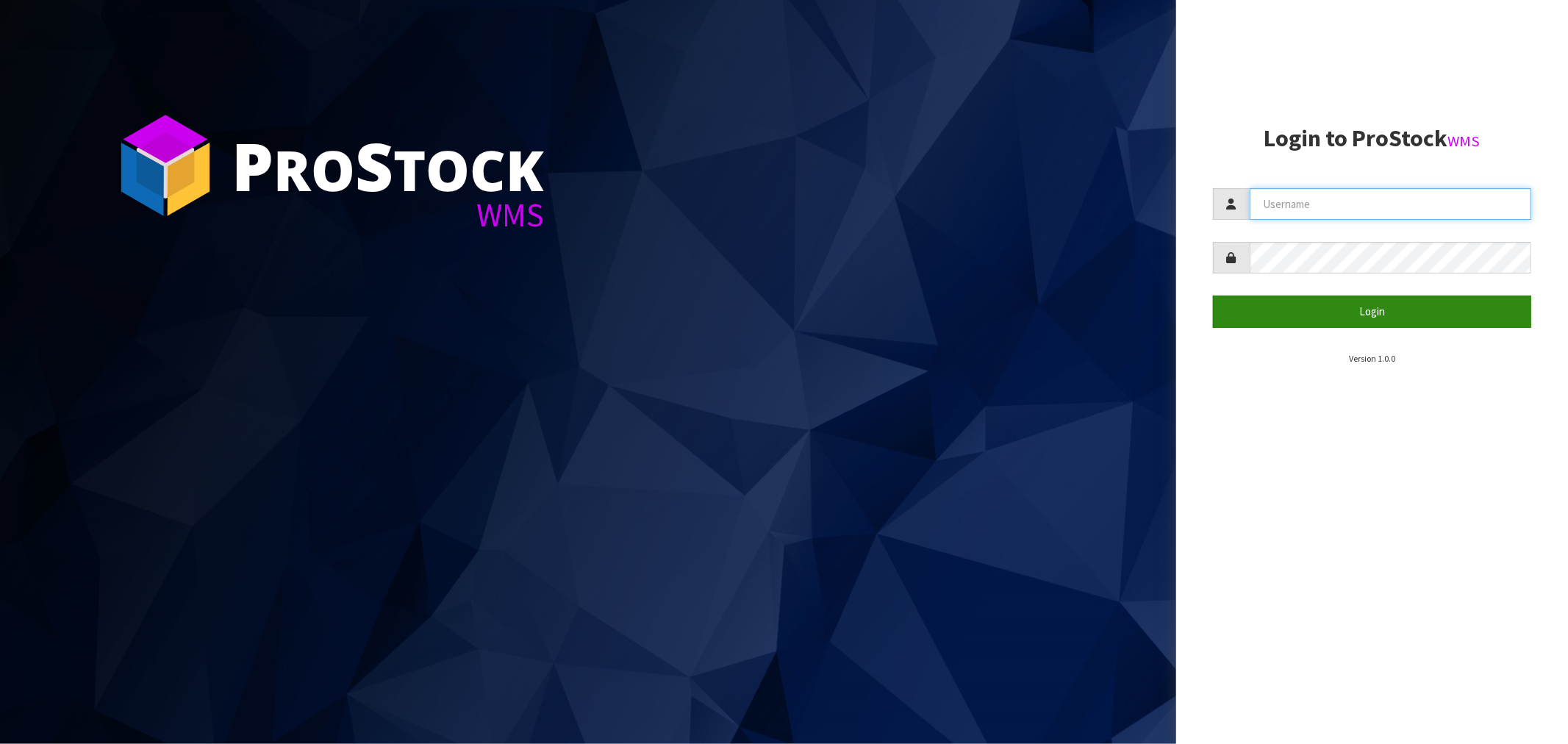
type input "[EMAIL_ADDRESS][DOMAIN_NAME]"
drag, startPoint x: 1359, startPoint y: 309, endPoint x: 1350, endPoint y: 307, distance: 9.2
click at [1357, 309] on button "Login" at bounding box center [1372, 310] width 318 height 31
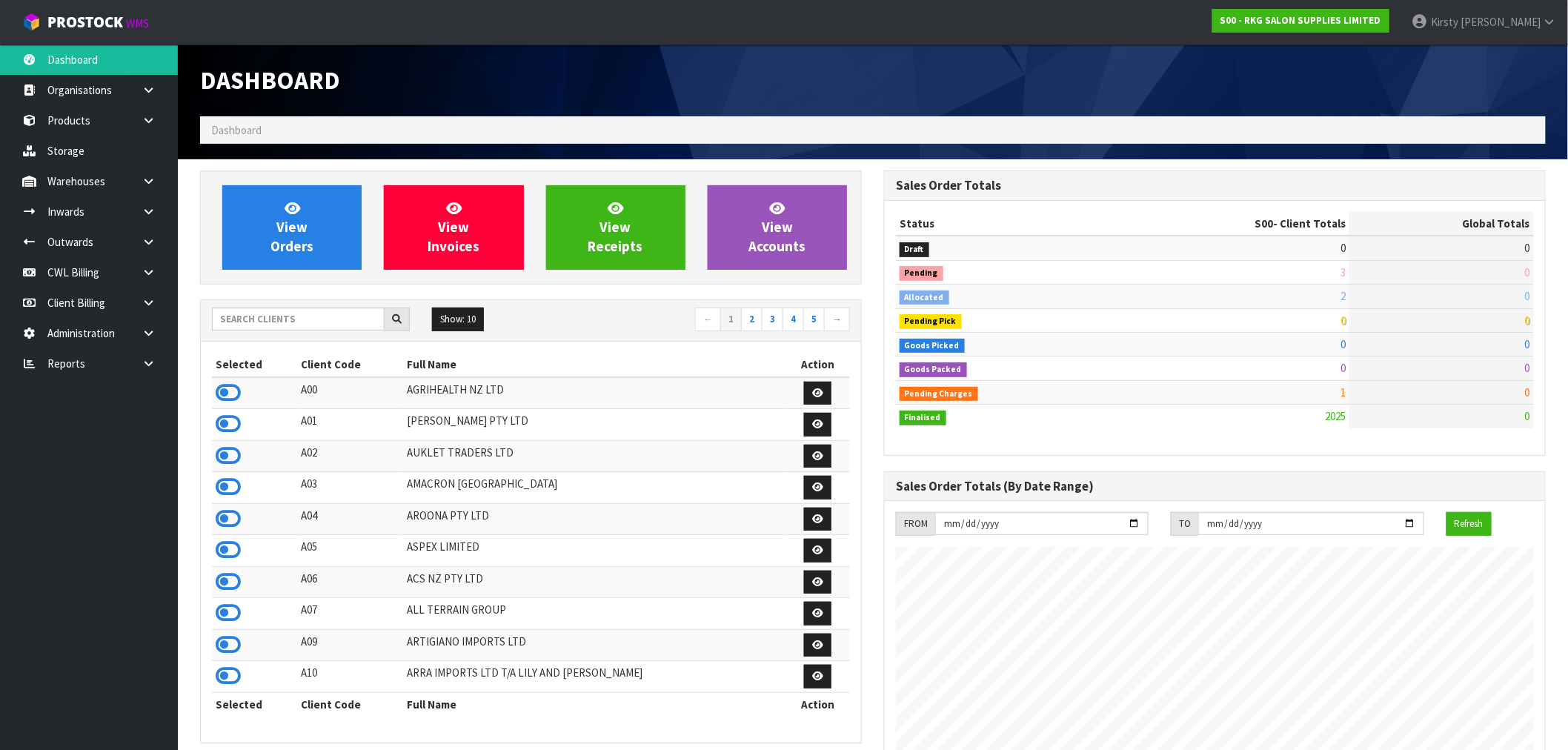
scroll to position [1123, 684]
click at [153, 238] on icon at bounding box center [148, 242] width 14 height 11
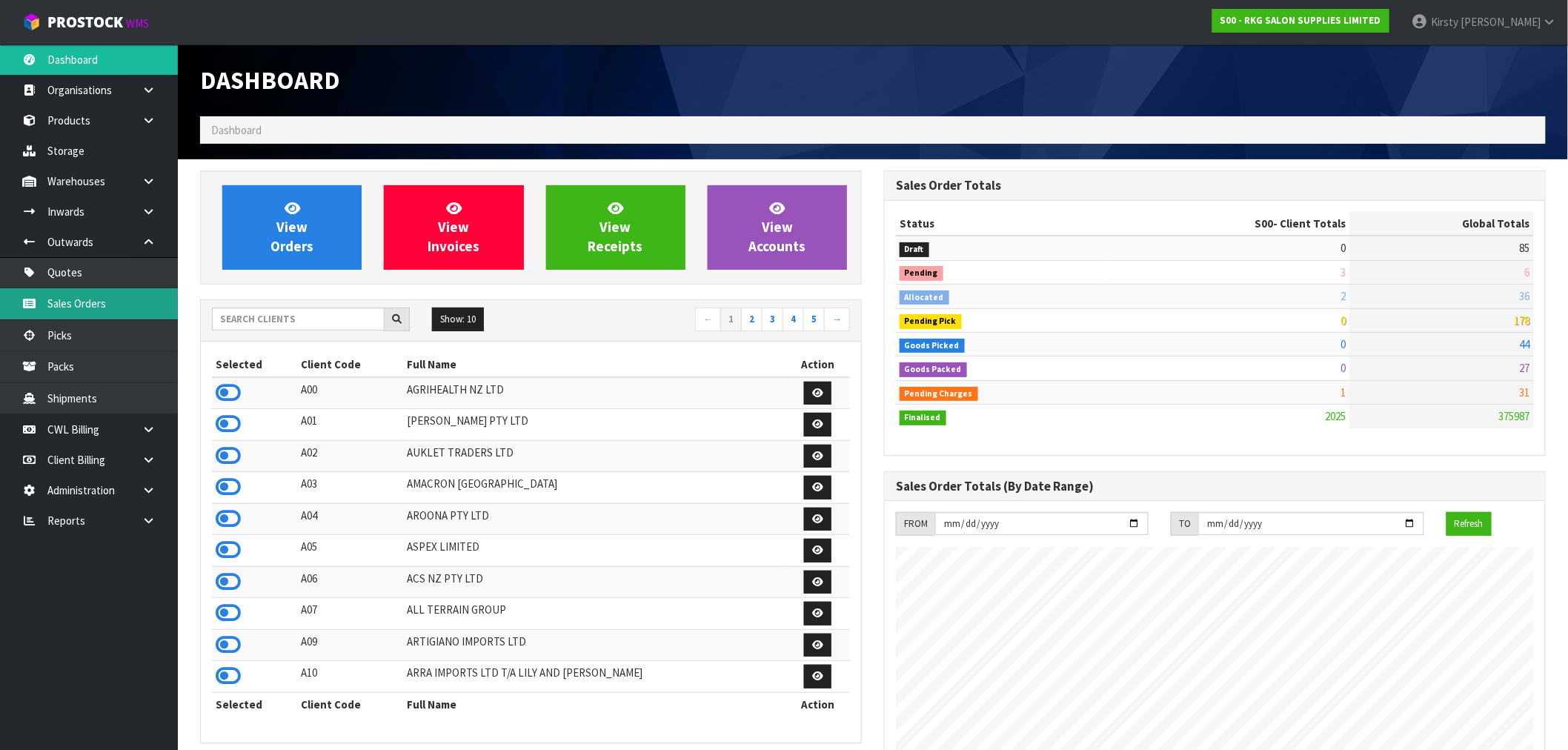
click at [61, 299] on link "Sales Orders" at bounding box center [89, 303] width 177 height 31
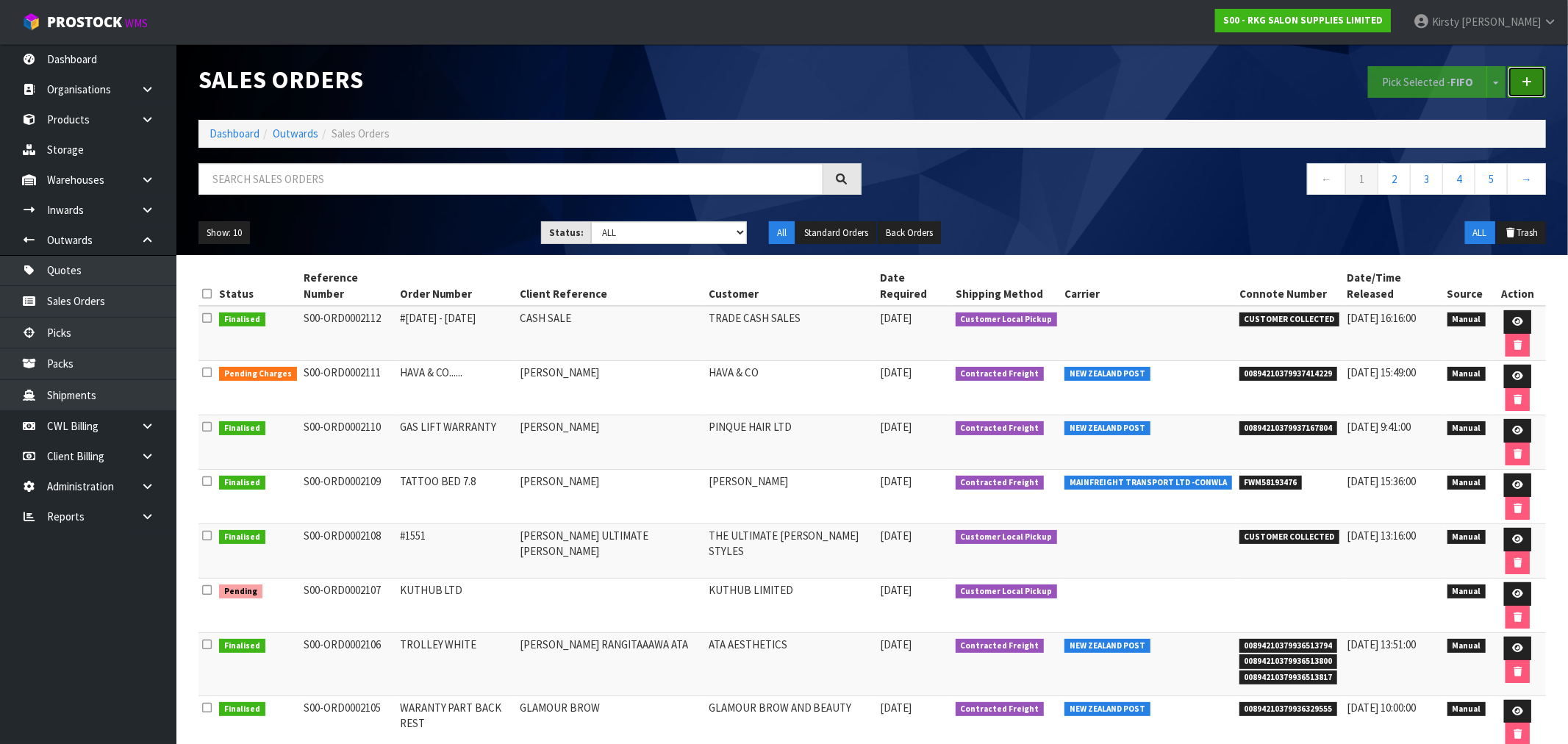
click at [1532, 84] on link at bounding box center [1527, 81] width 38 height 31
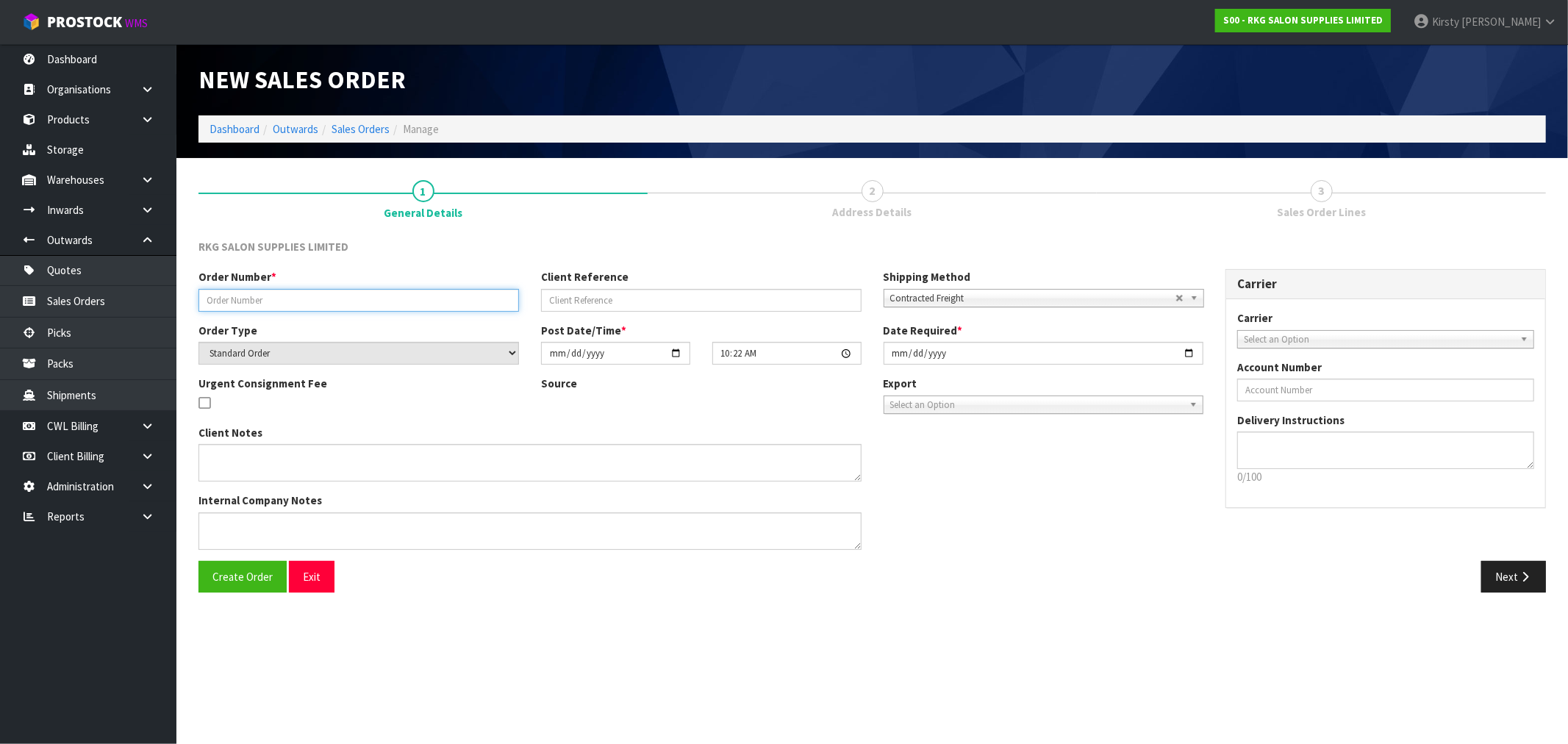
click at [247, 297] on input "text" at bounding box center [359, 300] width 321 height 23
type input "#1555"
click at [943, 298] on span "Contracted Freight" at bounding box center [1032, 298] width 285 height 18
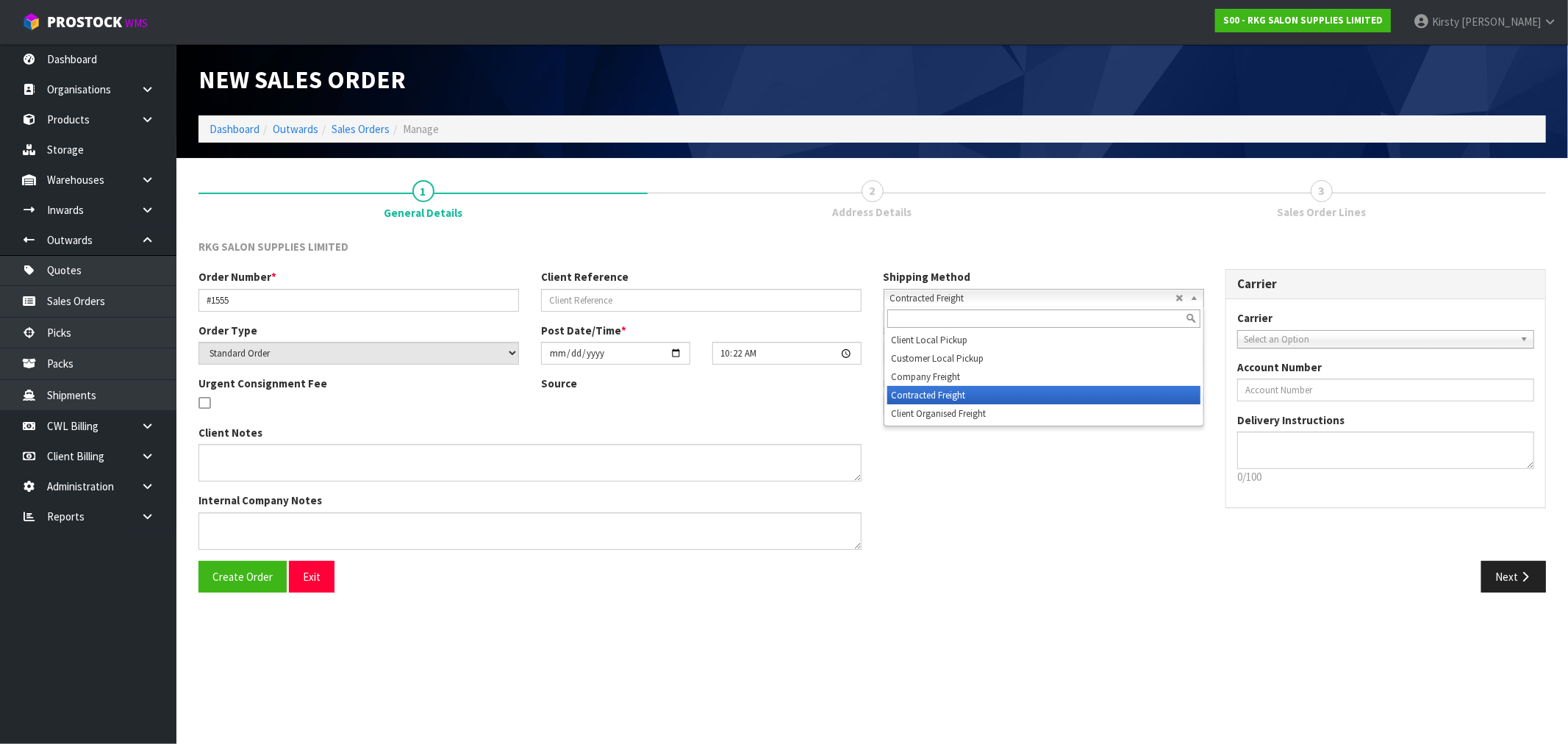
drag, startPoint x: 930, startPoint y: 390, endPoint x: 953, endPoint y: 378, distance: 25.9
click at [930, 387] on li "Contracted Freight" at bounding box center [1044, 395] width 313 height 18
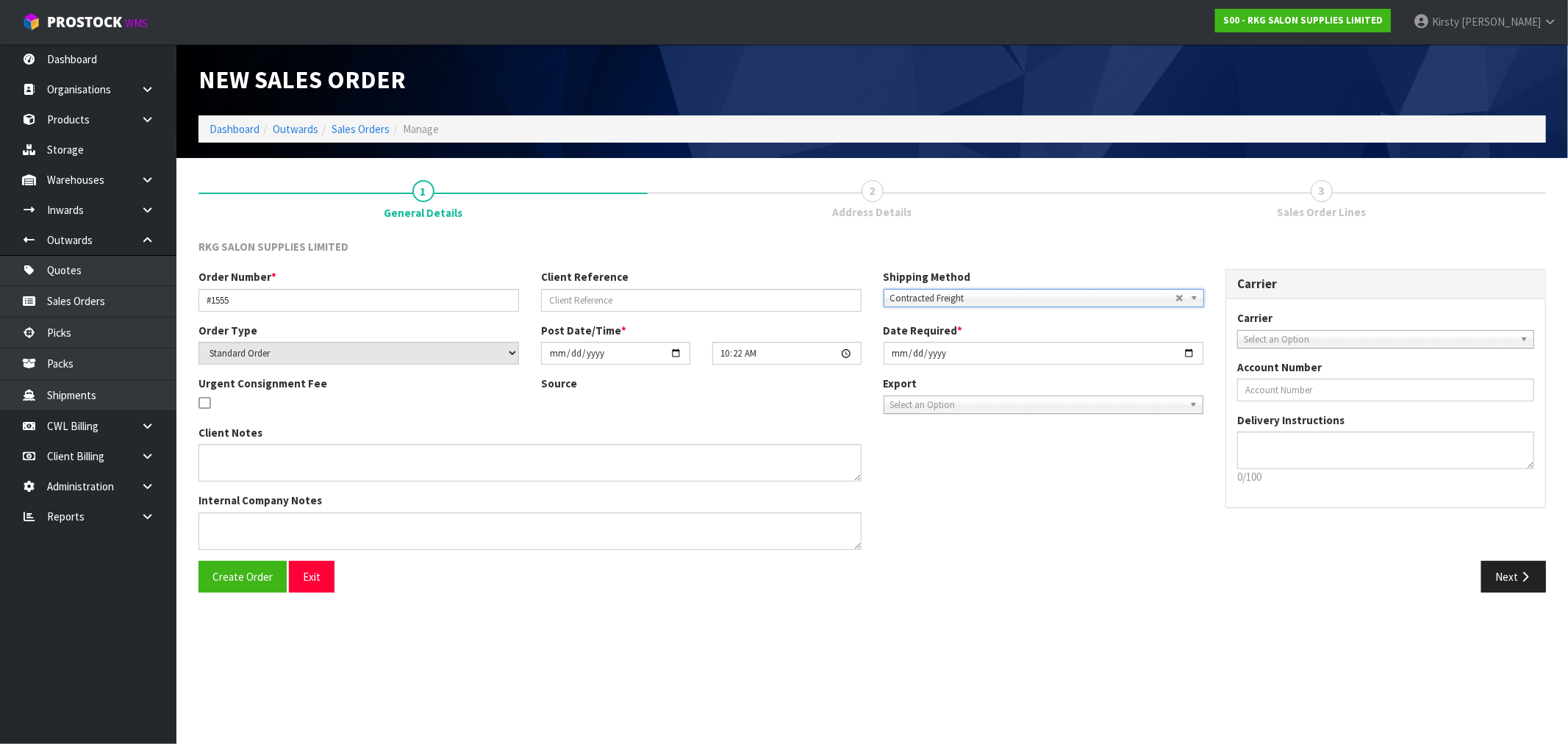
click at [1268, 335] on span "Select an Option" at bounding box center [1380, 340] width 271 height 18
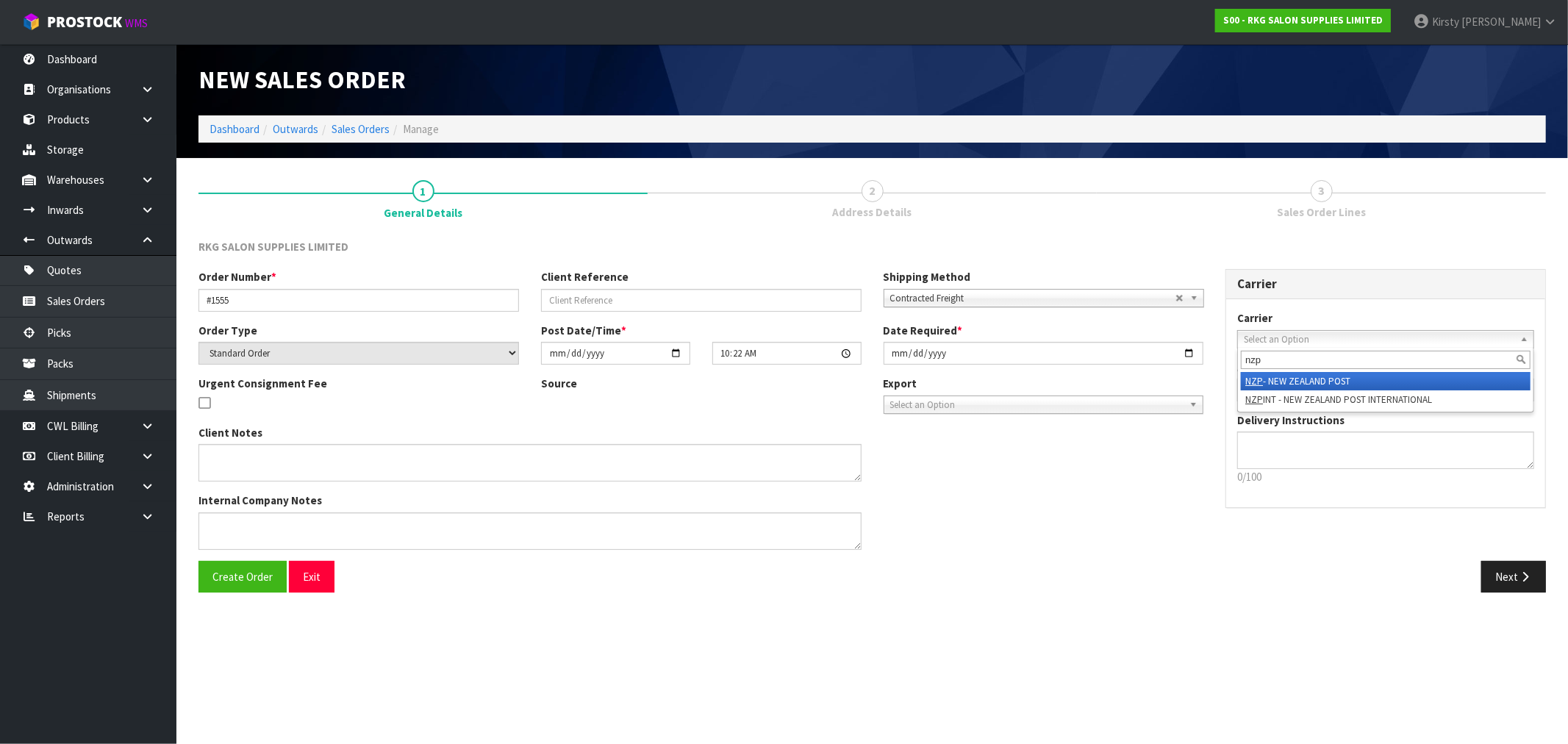
type input "nzp"
click at [1270, 385] on li "NZP - NEW ZEALAND POST" at bounding box center [1386, 381] width 290 height 18
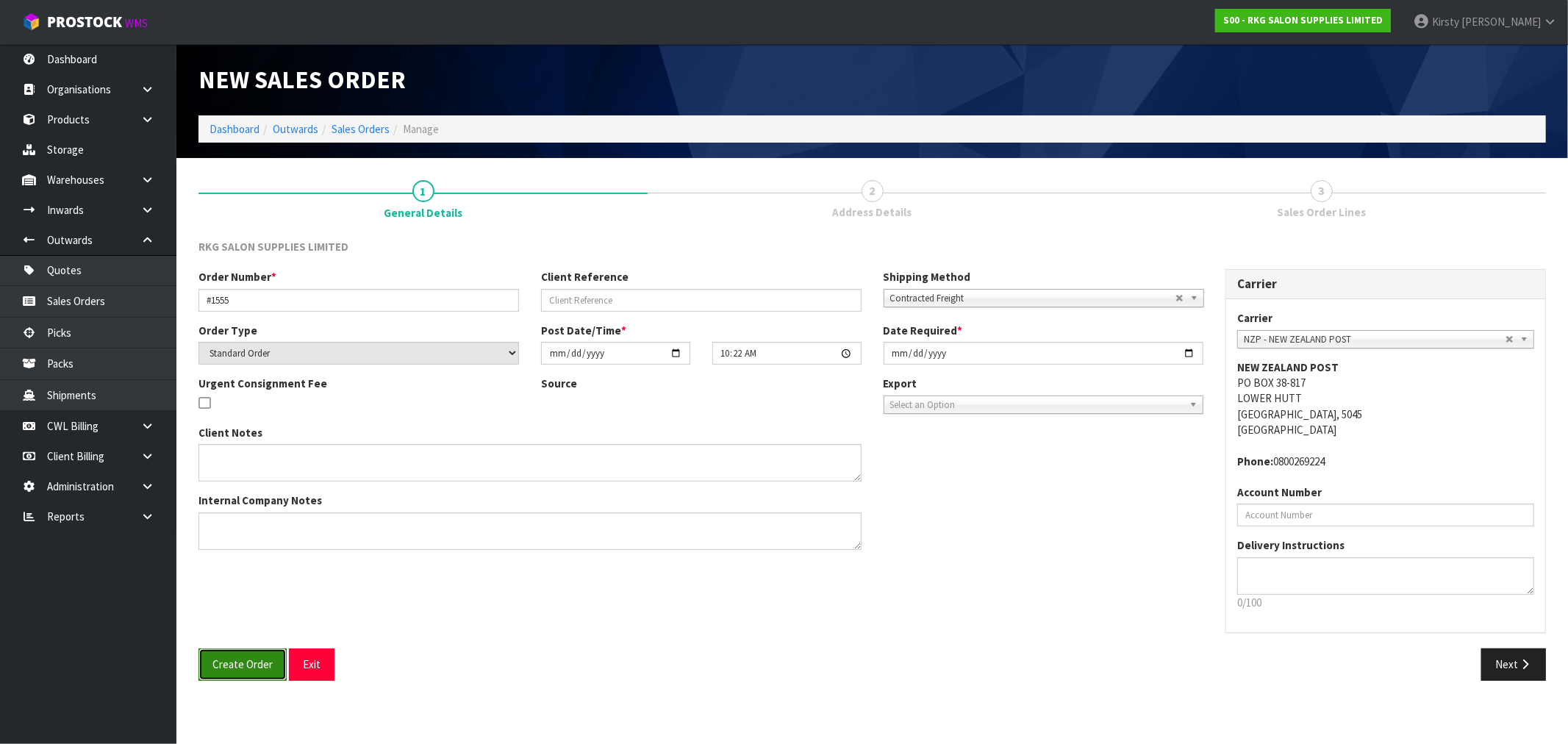
click at [231, 658] on span "Create Order" at bounding box center [243, 664] width 61 height 14
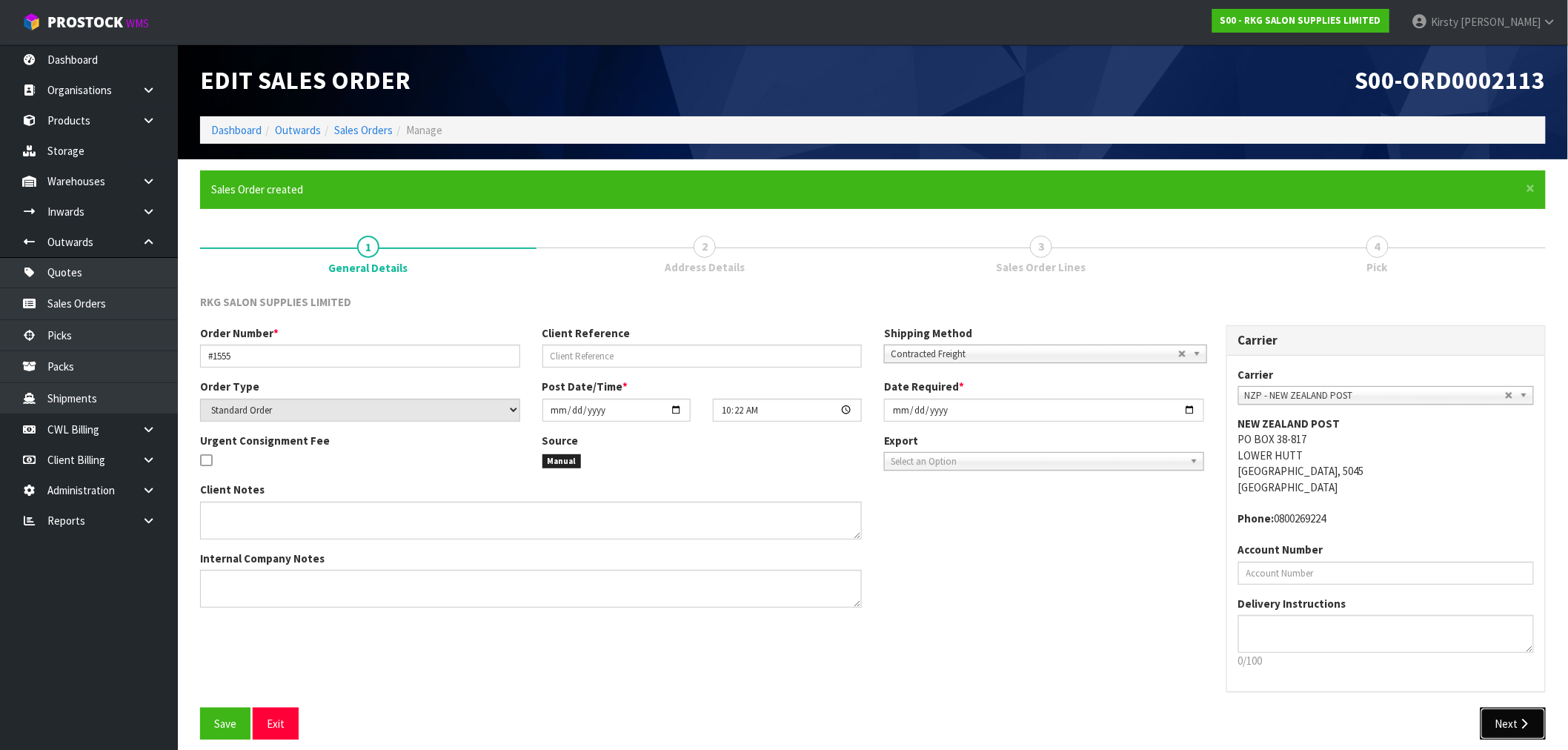
drag, startPoint x: 1516, startPoint y: 731, endPoint x: 1502, endPoint y: 723, distance: 16.1
click at [1515, 731] on button "Next" at bounding box center [1513, 723] width 65 height 31
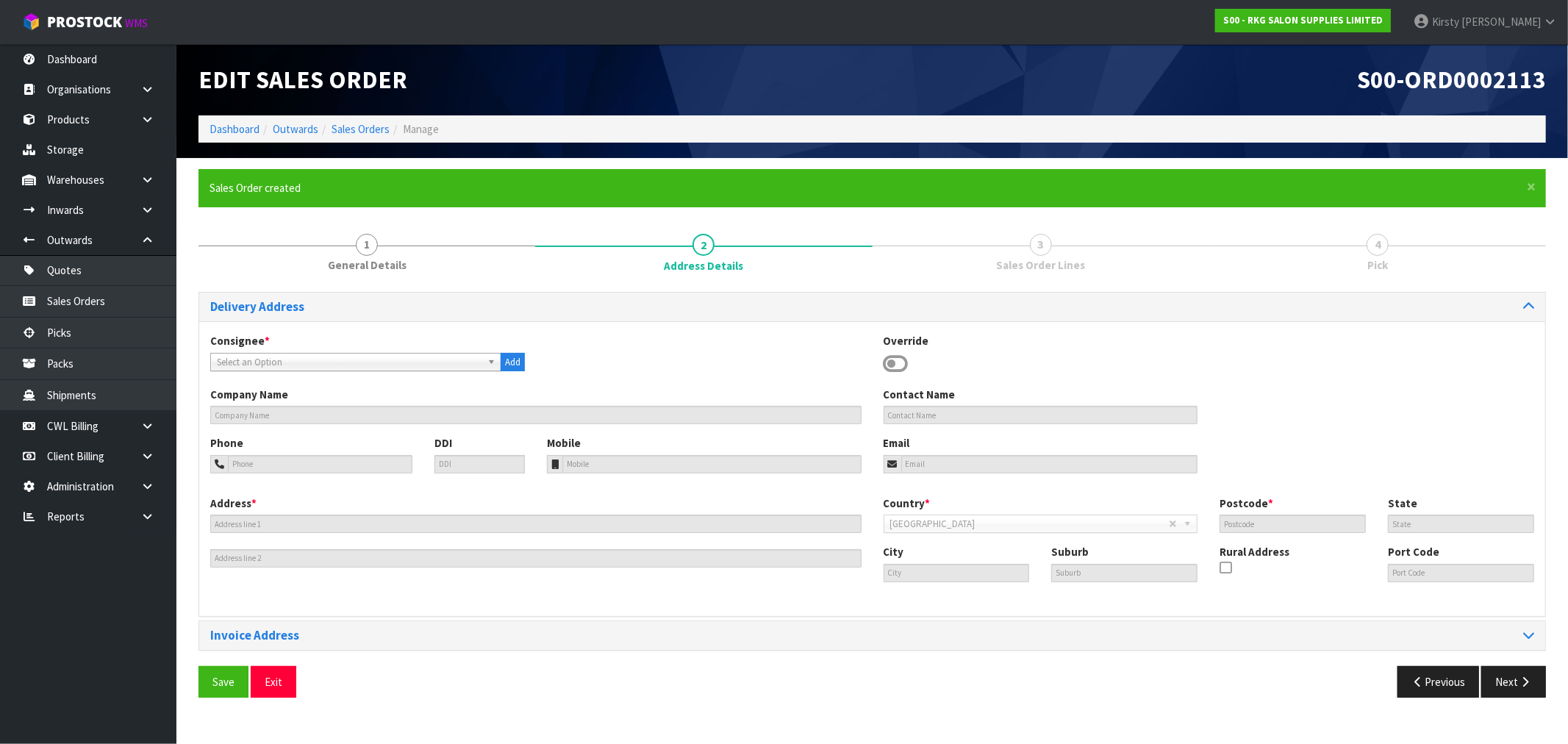
click at [893, 361] on icon at bounding box center [896, 363] width 25 height 22
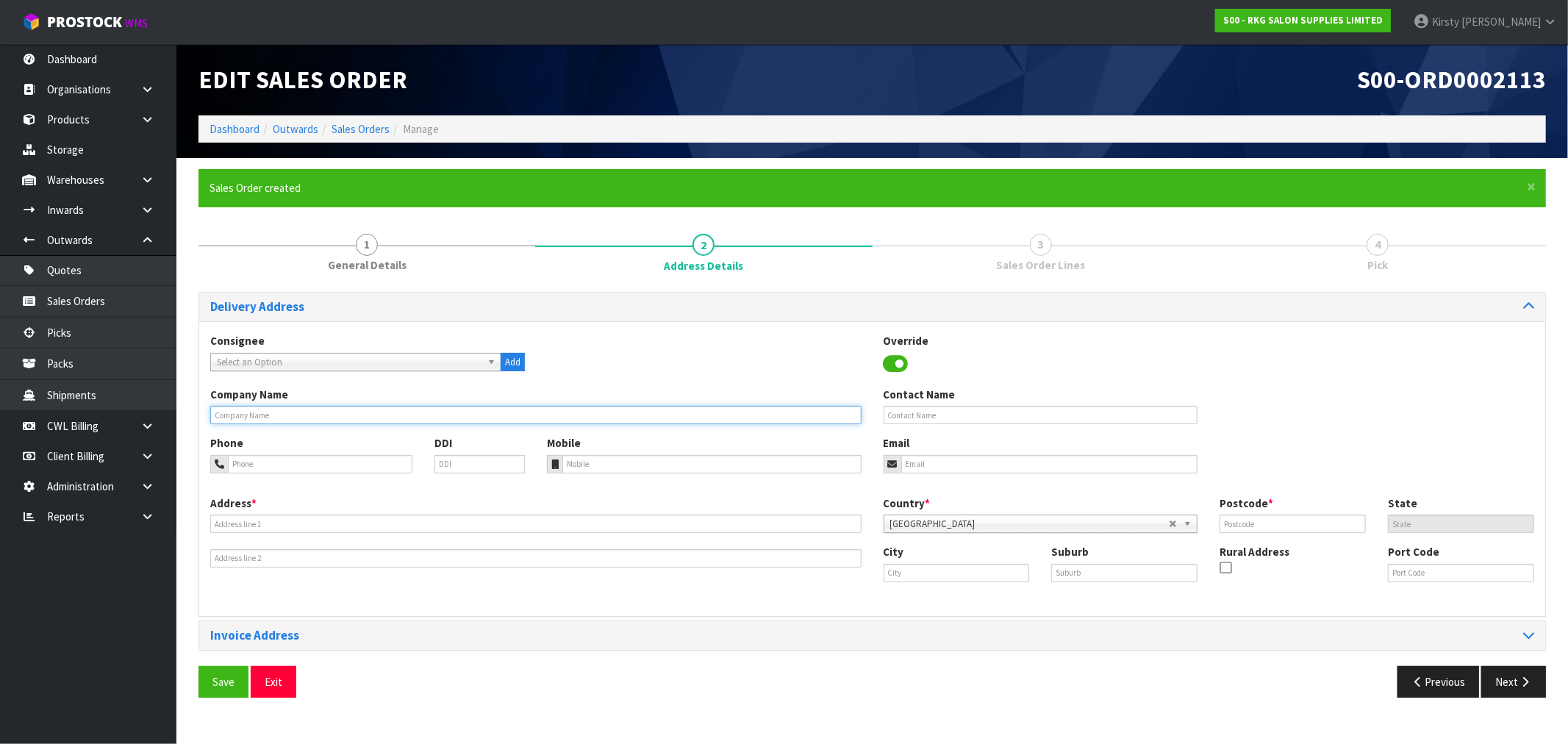
click at [217, 416] on input "text" at bounding box center [536, 415] width 651 height 18
type input "[PERSON_NAME]"
click at [261, 471] on input "tel" at bounding box center [320, 464] width 185 height 18
type input "[PHONE_NUMBER]"
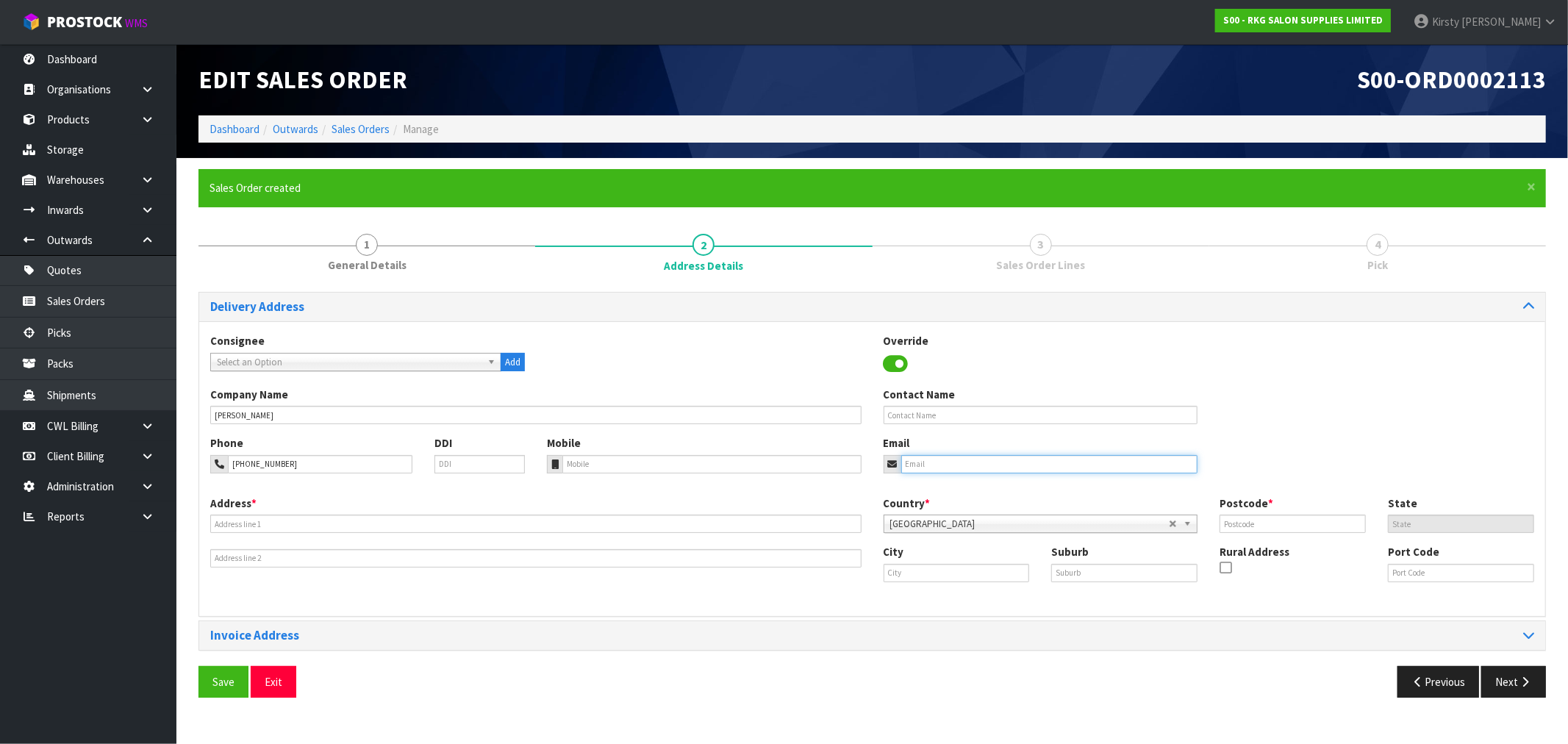
click at [971, 471] on input "email" at bounding box center [1050, 464] width 297 height 18
type input "[EMAIL_ADDRESS][DOMAIN_NAME]"
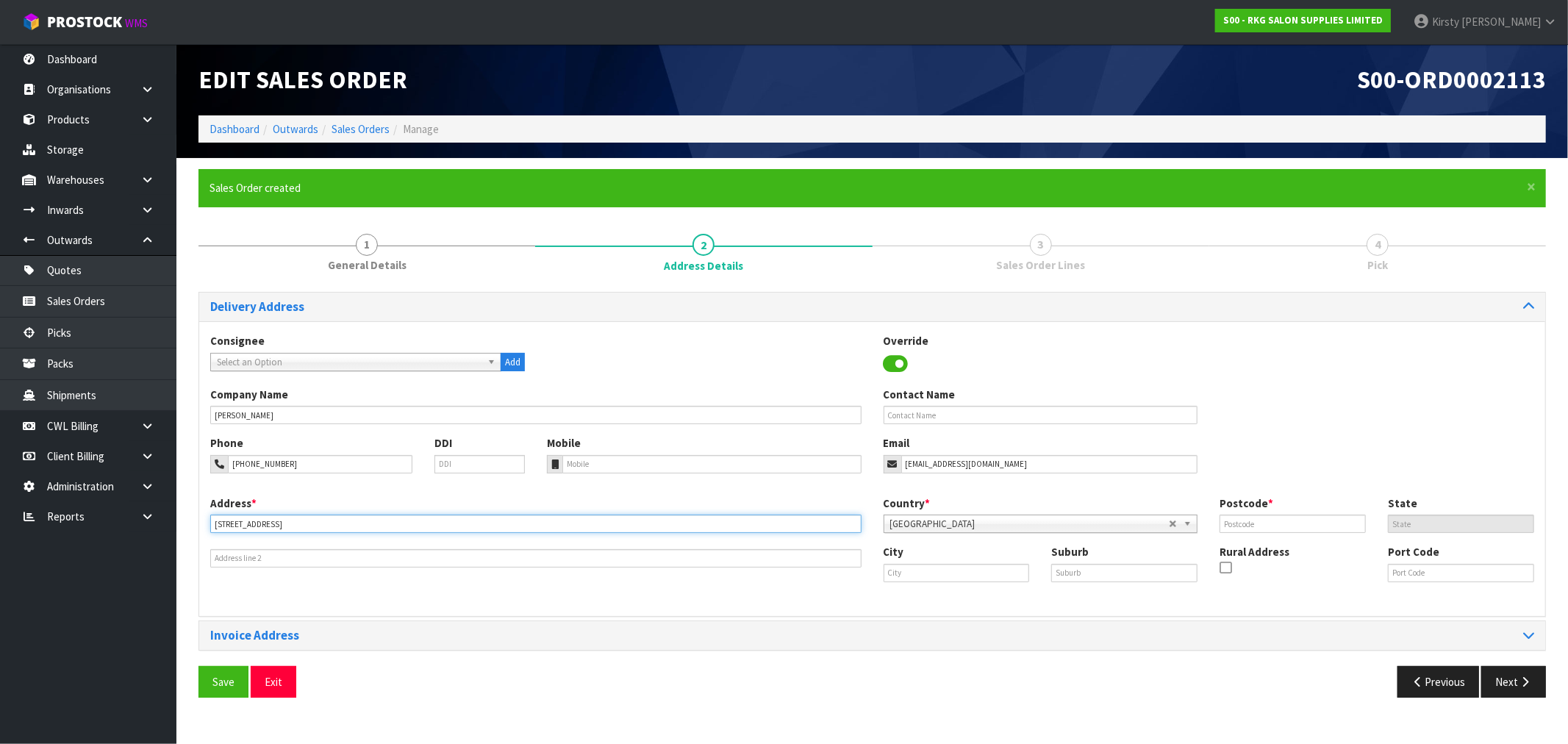
type input "[STREET_ADDRESS]"
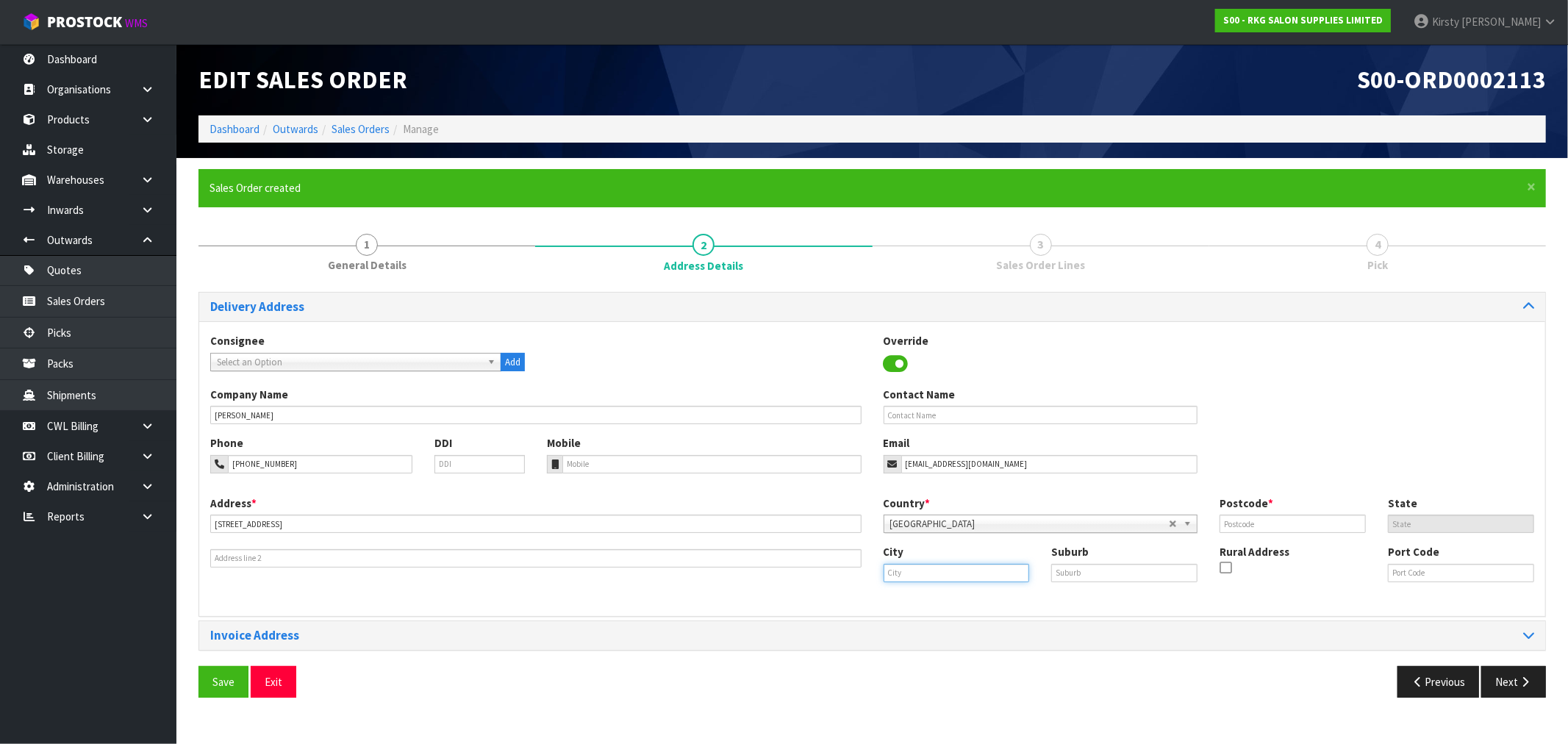
click at [963, 571] on input "text" at bounding box center [957, 573] width 147 height 18
type input "[PERSON_NAME]"
type input "MOTUEKA"
click at [1325, 521] on input "text" at bounding box center [1293, 523] width 147 height 18
type input "7120"
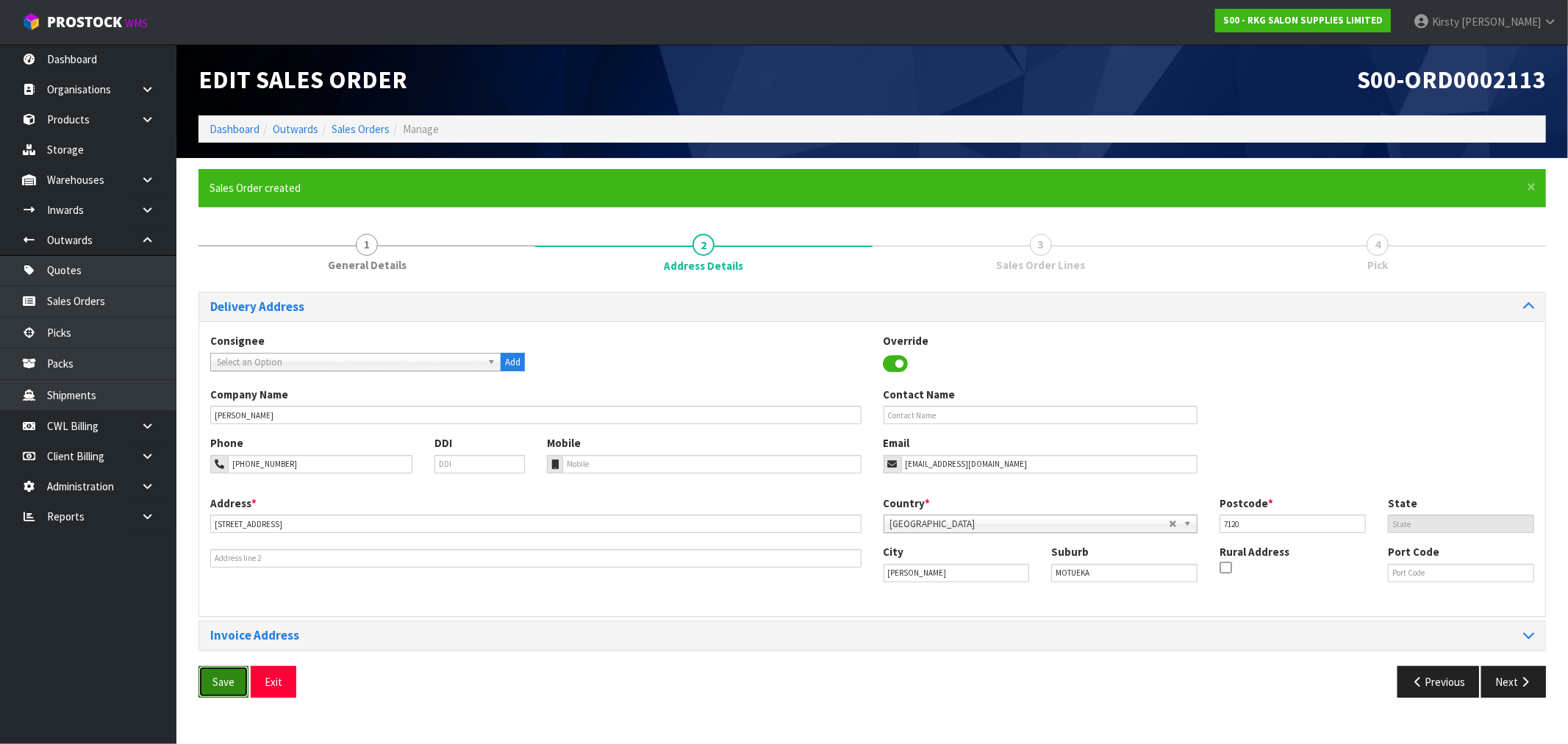
click at [220, 689] on button "Save" at bounding box center [223, 682] width 50 height 31
click at [1516, 680] on button "Next" at bounding box center [1514, 682] width 64 height 31
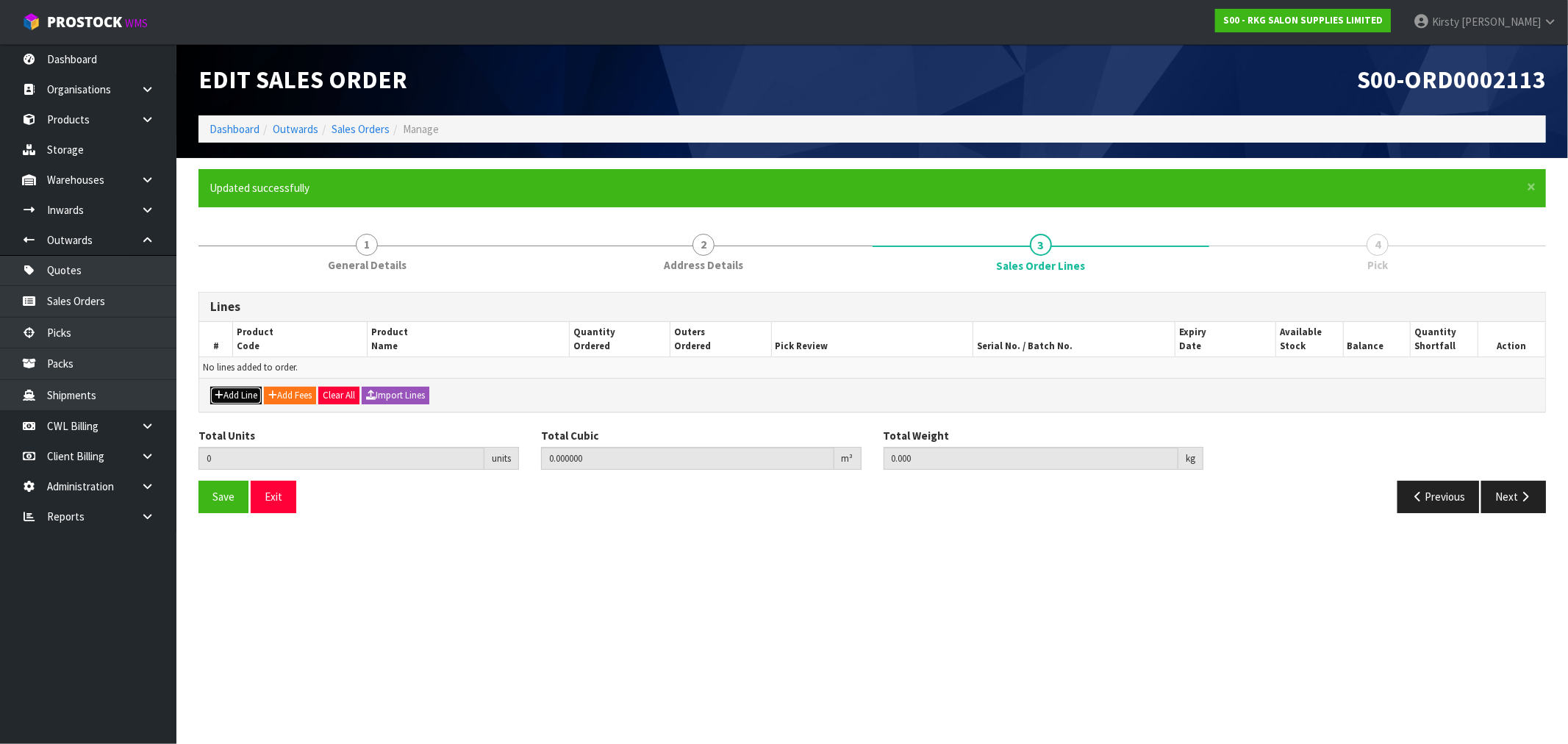
click at [233, 398] on button "Add Line" at bounding box center [236, 396] width 51 height 18
type input "0"
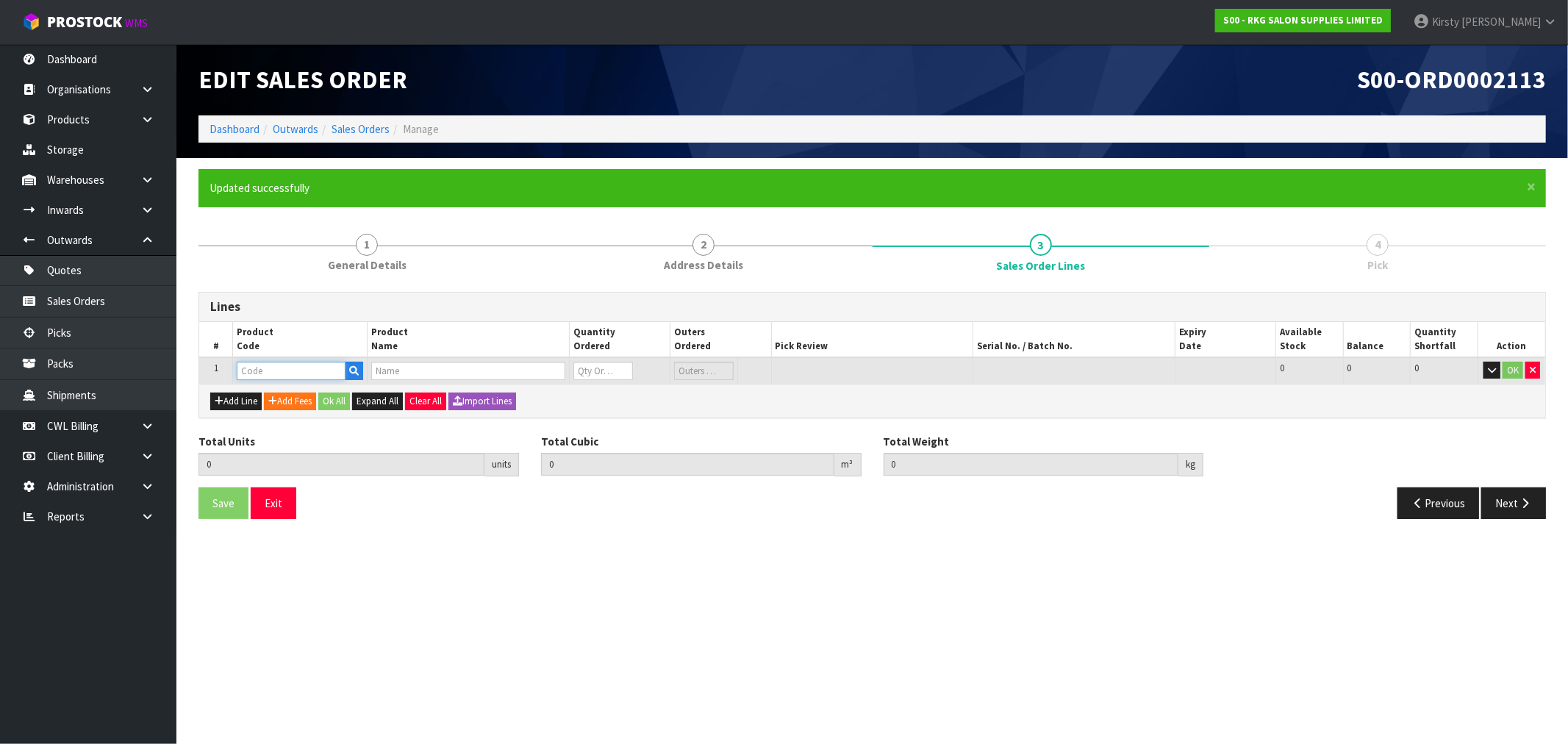
click at [272, 371] on input "text" at bounding box center [291, 370] width 109 height 18
type input "222912"
type input "0.000000"
type input "0.000"
type input "CALIBER MOAB REPLACEMENT FOIL HEAD AND CUTTERS"
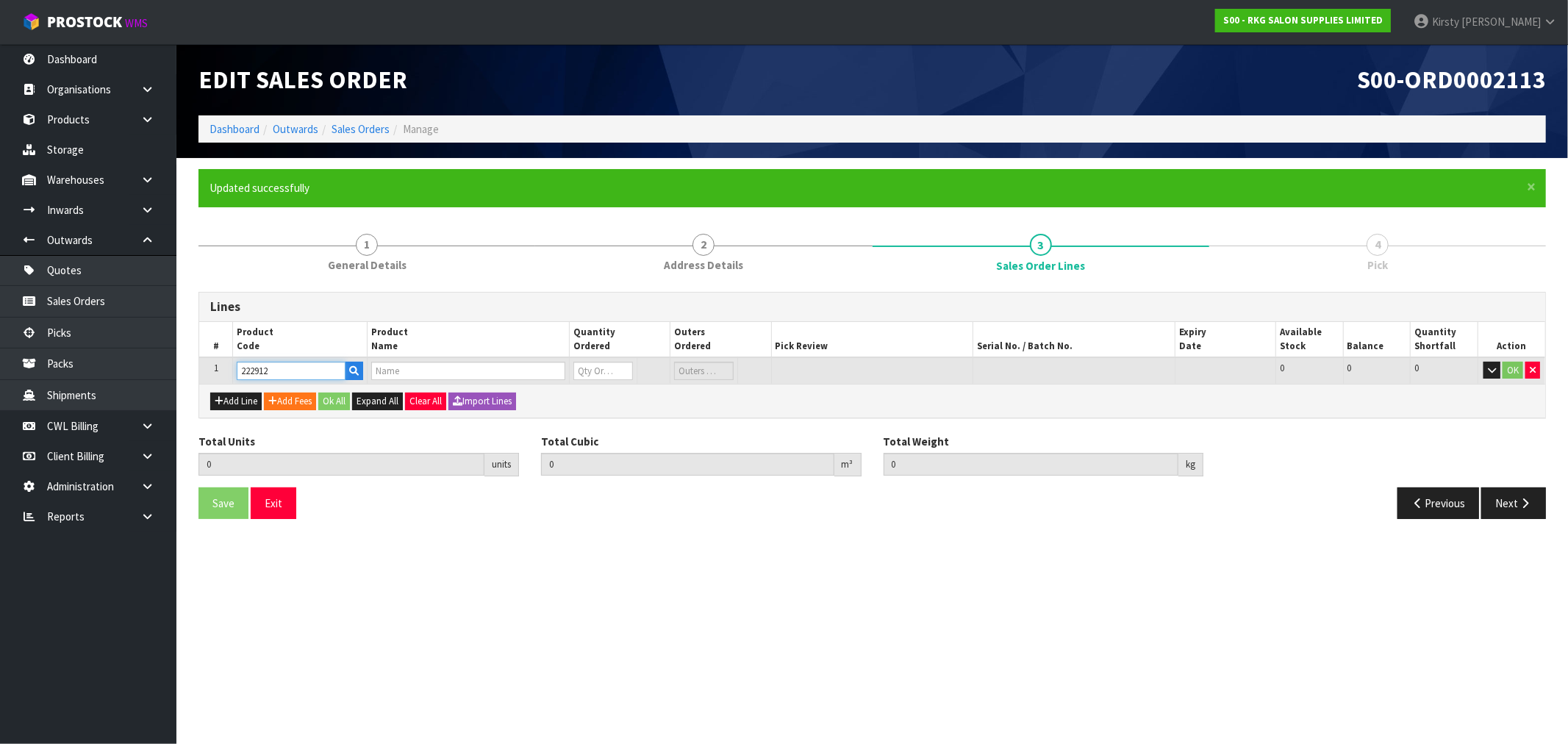
type input "0"
type input "222912"
type input "1"
type input "0.00075"
type input "0.02"
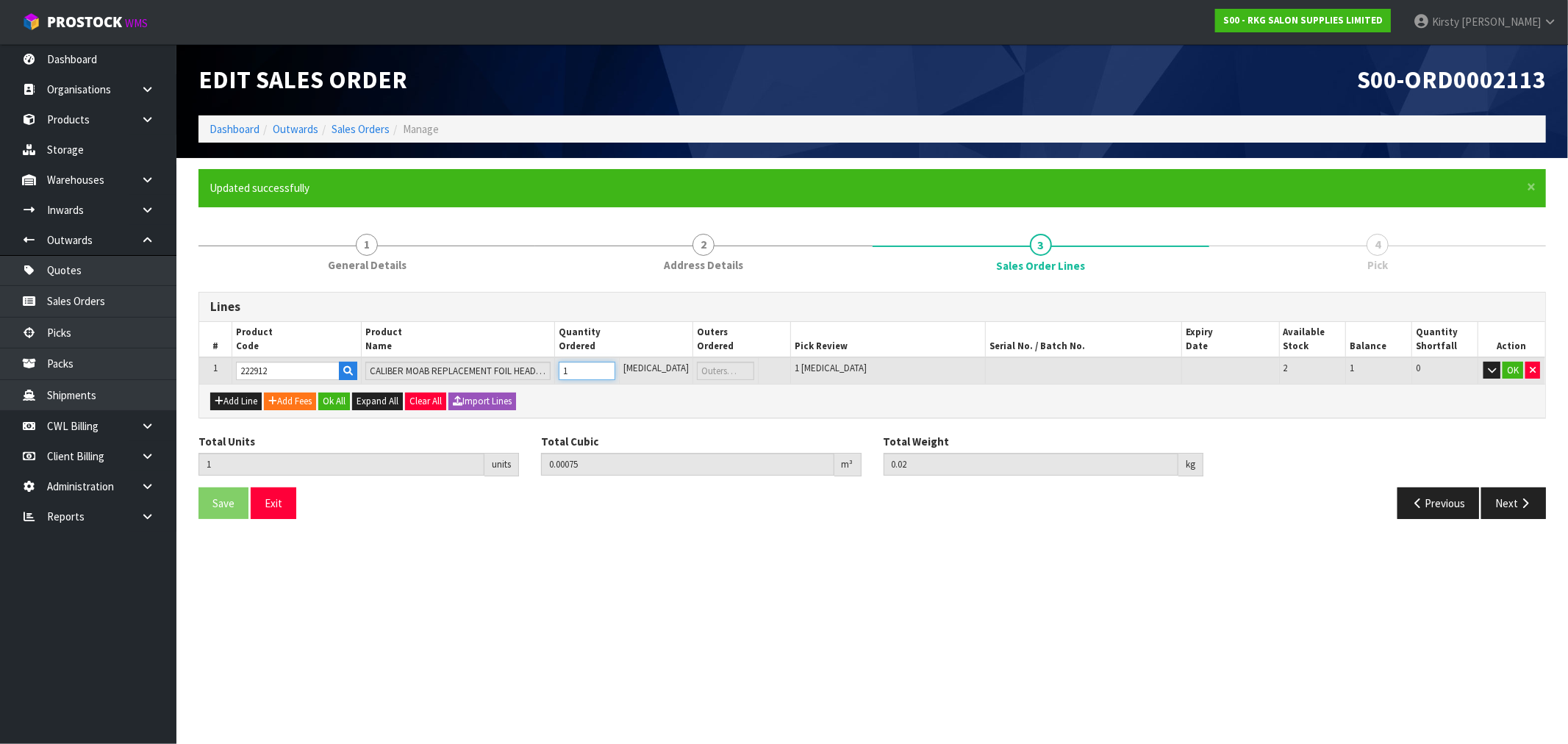
type input "1"
click at [615, 363] on input "1" at bounding box center [588, 370] width 57 height 18
click at [1518, 371] on button "OK" at bounding box center [1513, 370] width 21 height 18
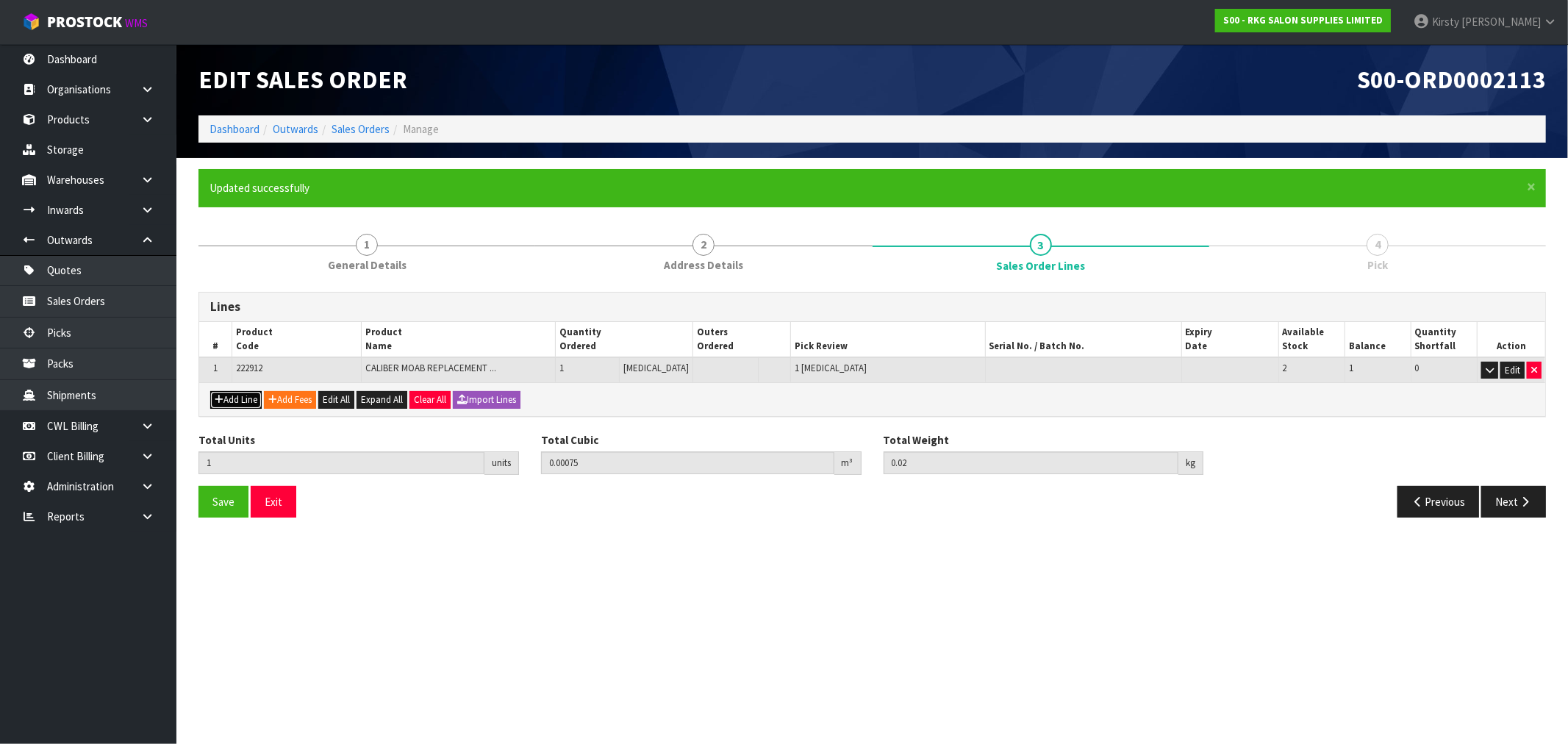
click at [221, 400] on icon "button" at bounding box center [219, 399] width 9 height 9
type input "0"
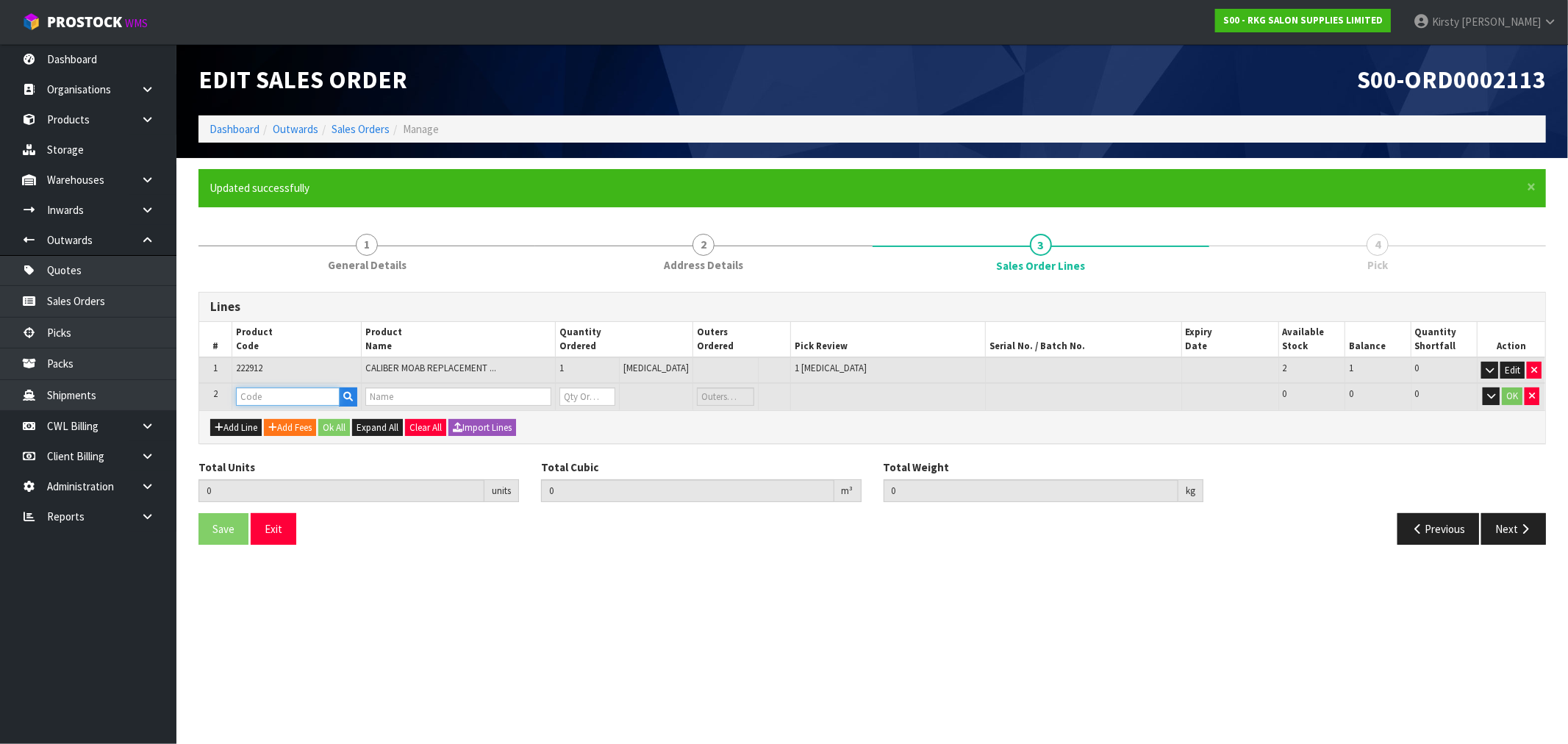
click at [272, 390] on input "text" at bounding box center [288, 396] width 104 height 18
type input "226229"
type input "1"
type input "0.00075"
type input "0.02"
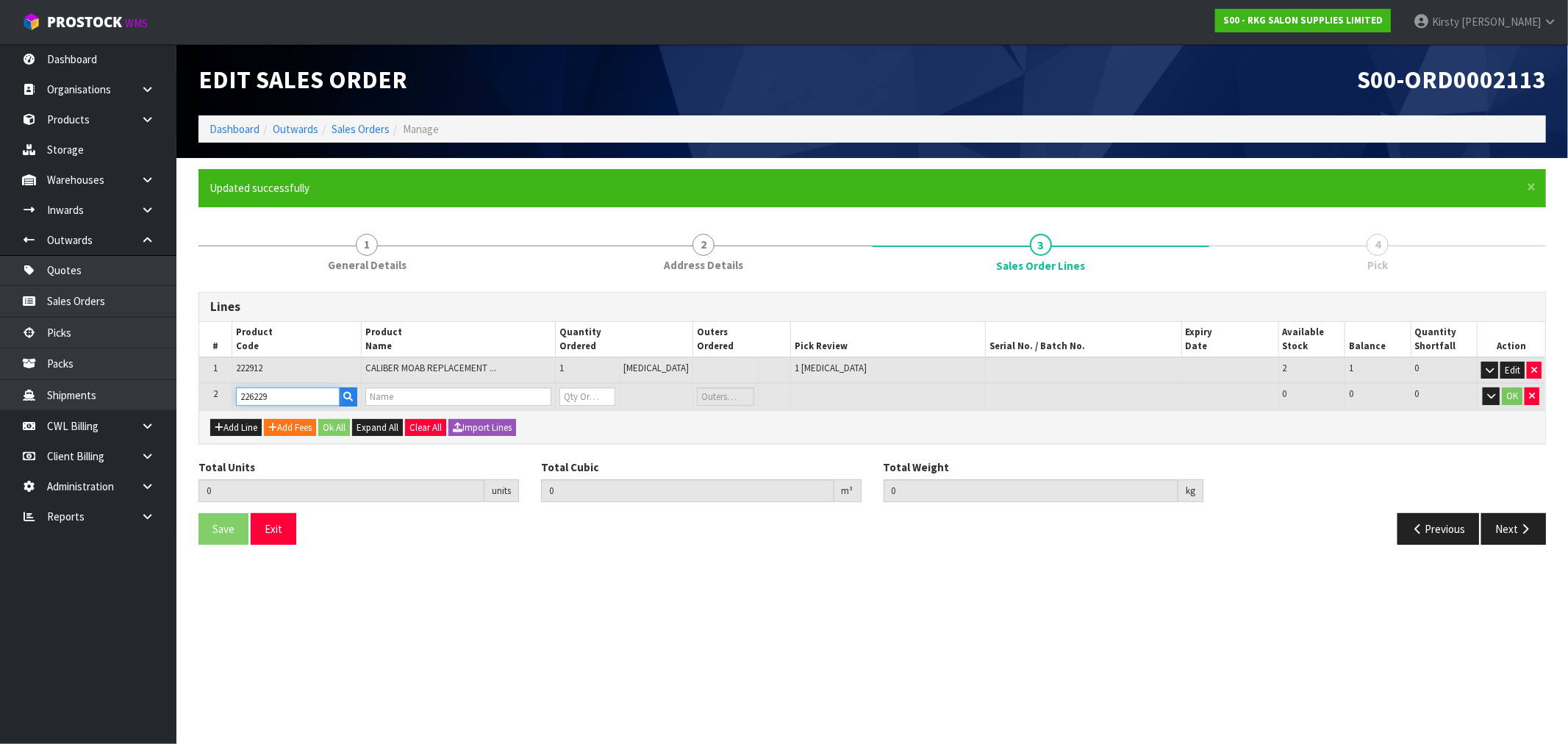
type input "[PERSON_NAME] HOSPITAL GRADE DISINFECTANT 5 LITRE"
type input "0"
type input "226229"
type input "2"
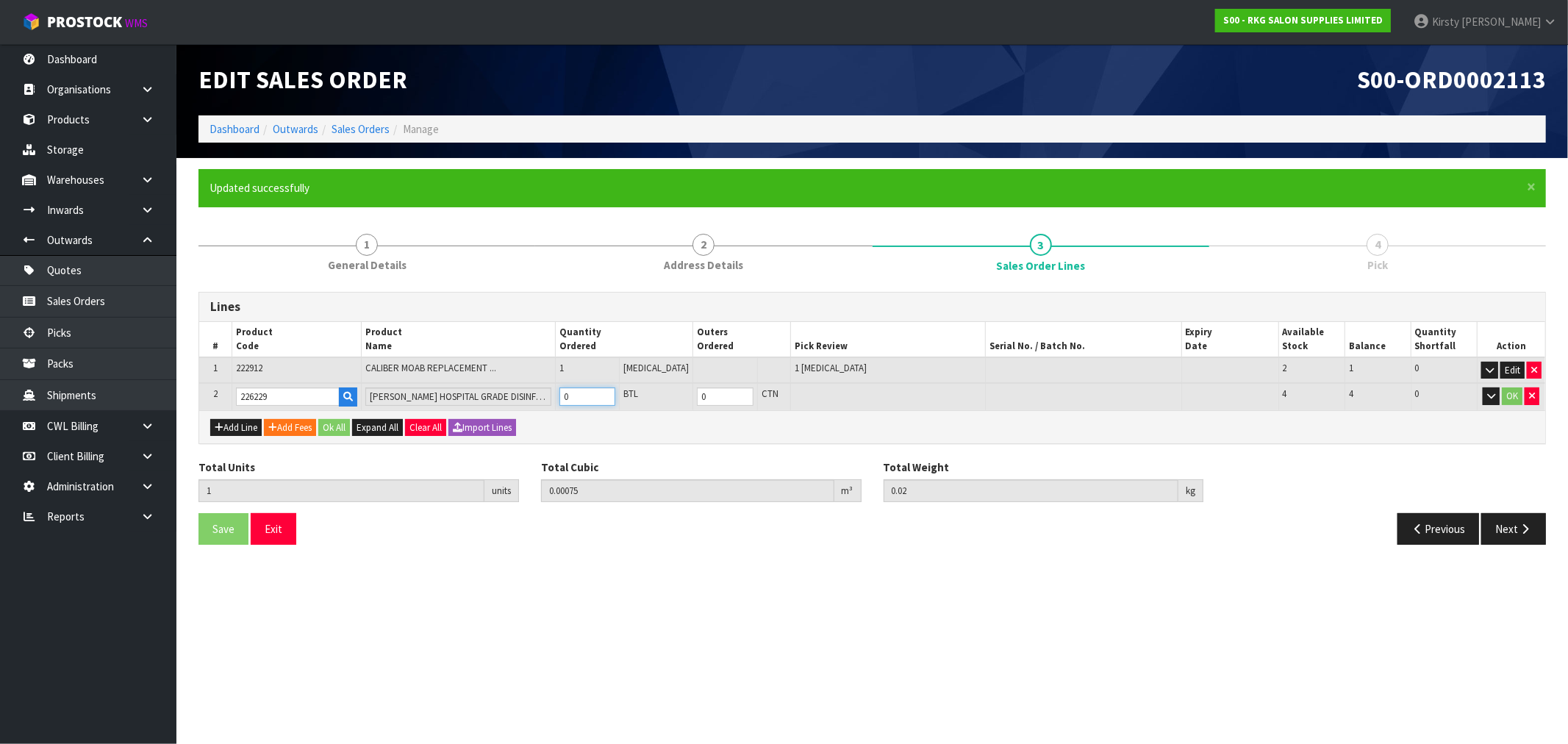
type input "0.006678"
type input "4.87"
type input "1"
click at [616, 391] on input "1" at bounding box center [588, 396] width 57 height 18
type input "3"
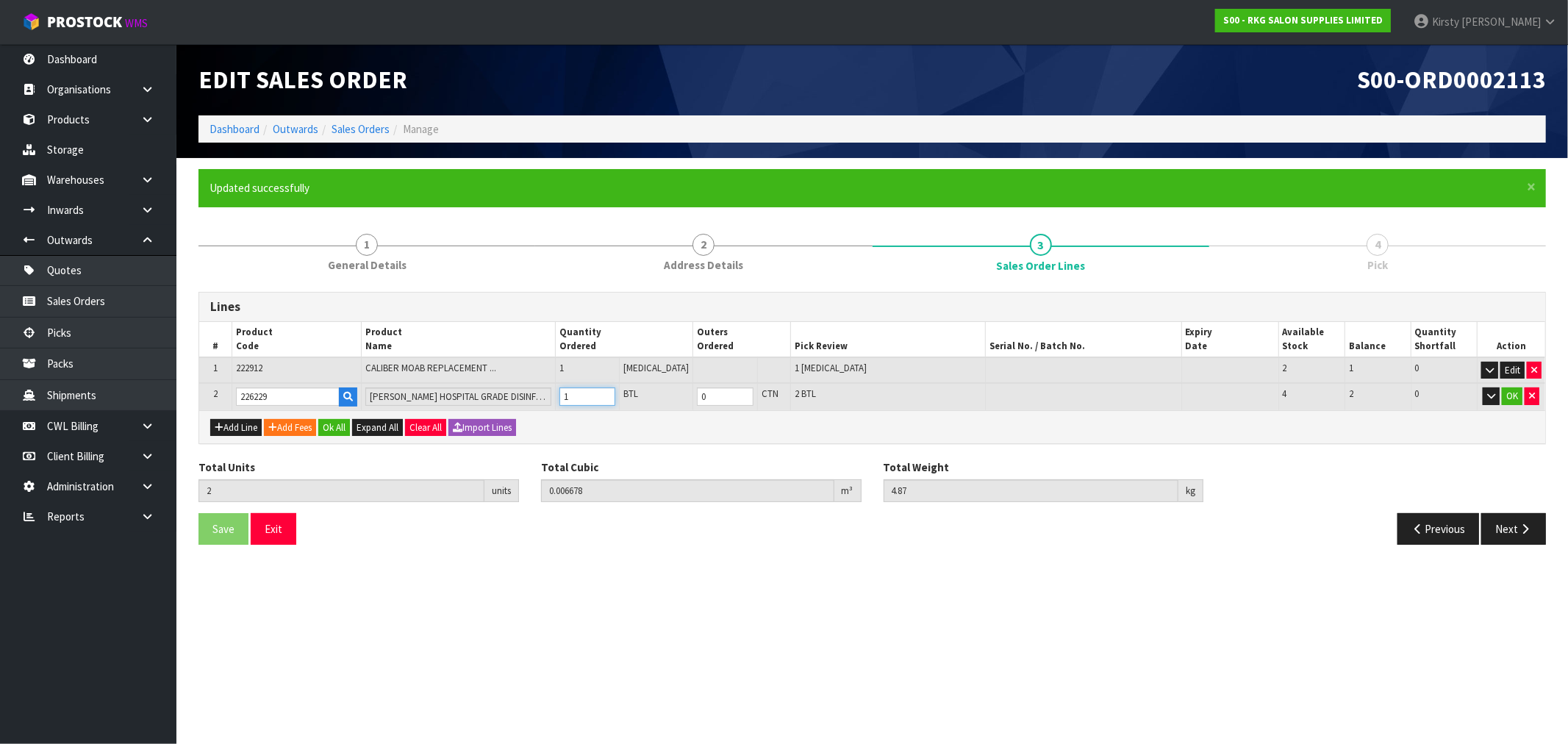
type input "0.012606"
type input "9.72"
type input "2"
click at [616, 391] on input "2" at bounding box center [588, 396] width 57 height 18
type input "2"
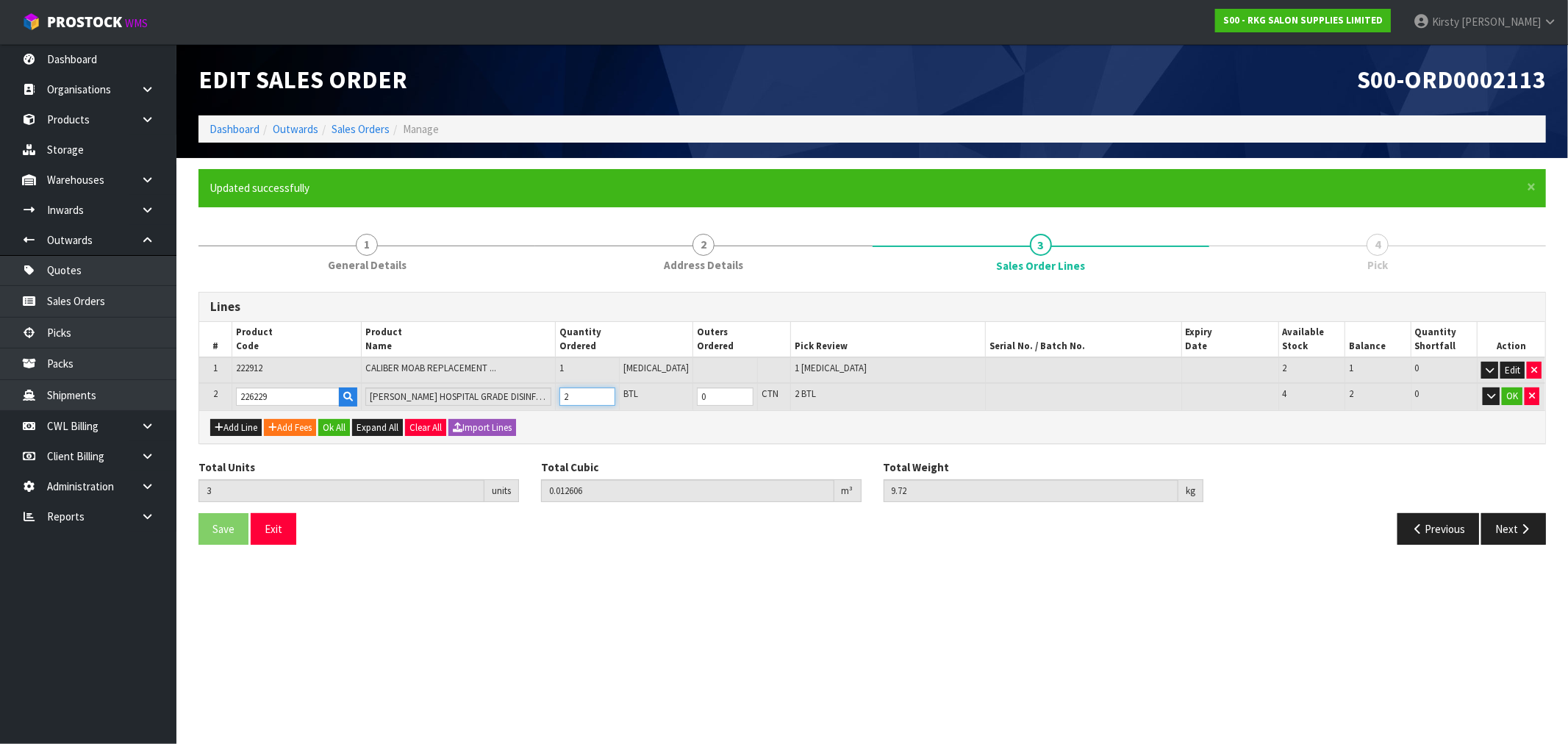
type input "0.006678"
type input "4.87"
type input "1"
click at [616, 398] on input "1" at bounding box center [588, 396] width 57 height 18
click at [1508, 394] on button "OK" at bounding box center [1512, 396] width 21 height 18
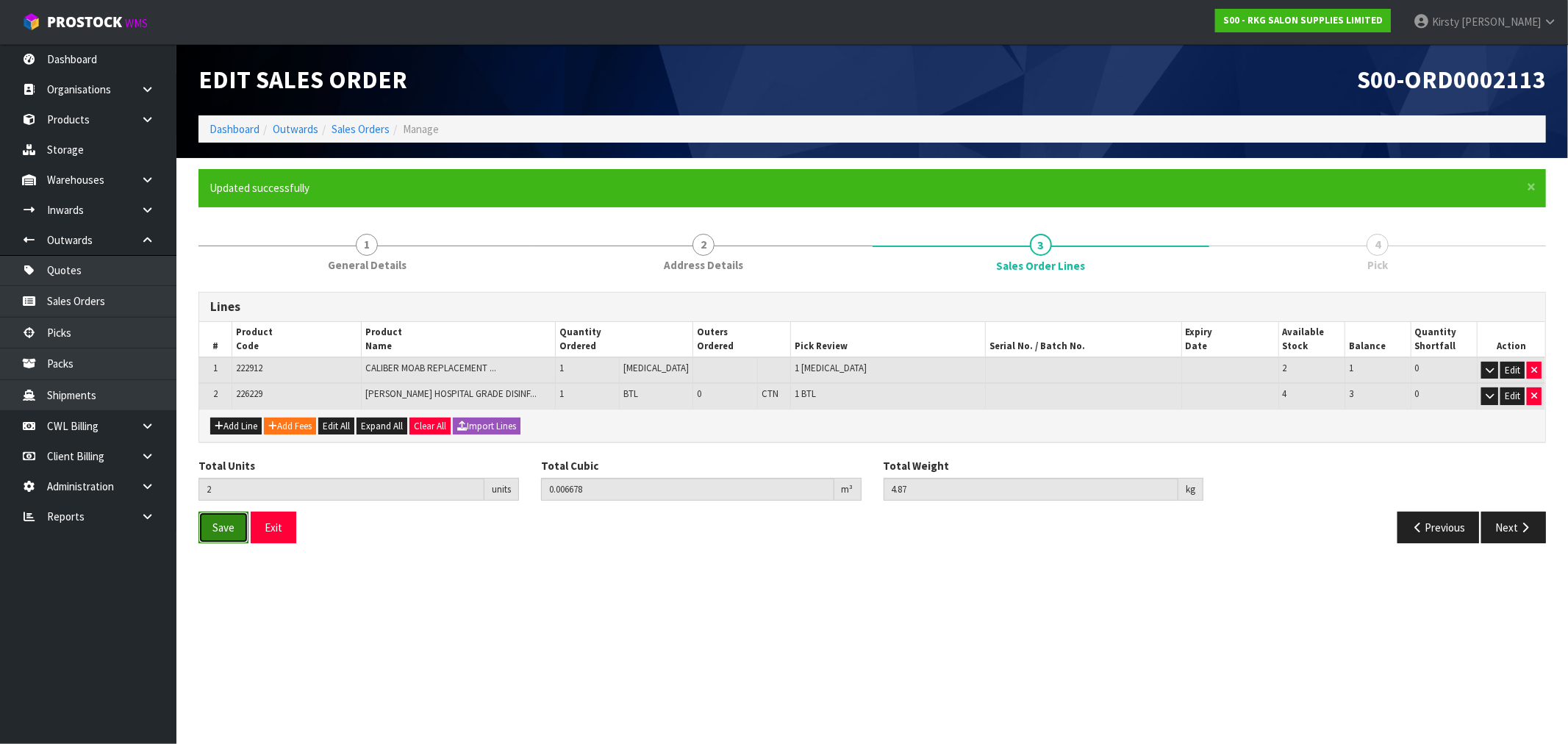
click at [228, 526] on span "Save" at bounding box center [223, 527] width 22 height 14
click at [1519, 523] on icon "button" at bounding box center [1524, 528] width 14 height 11
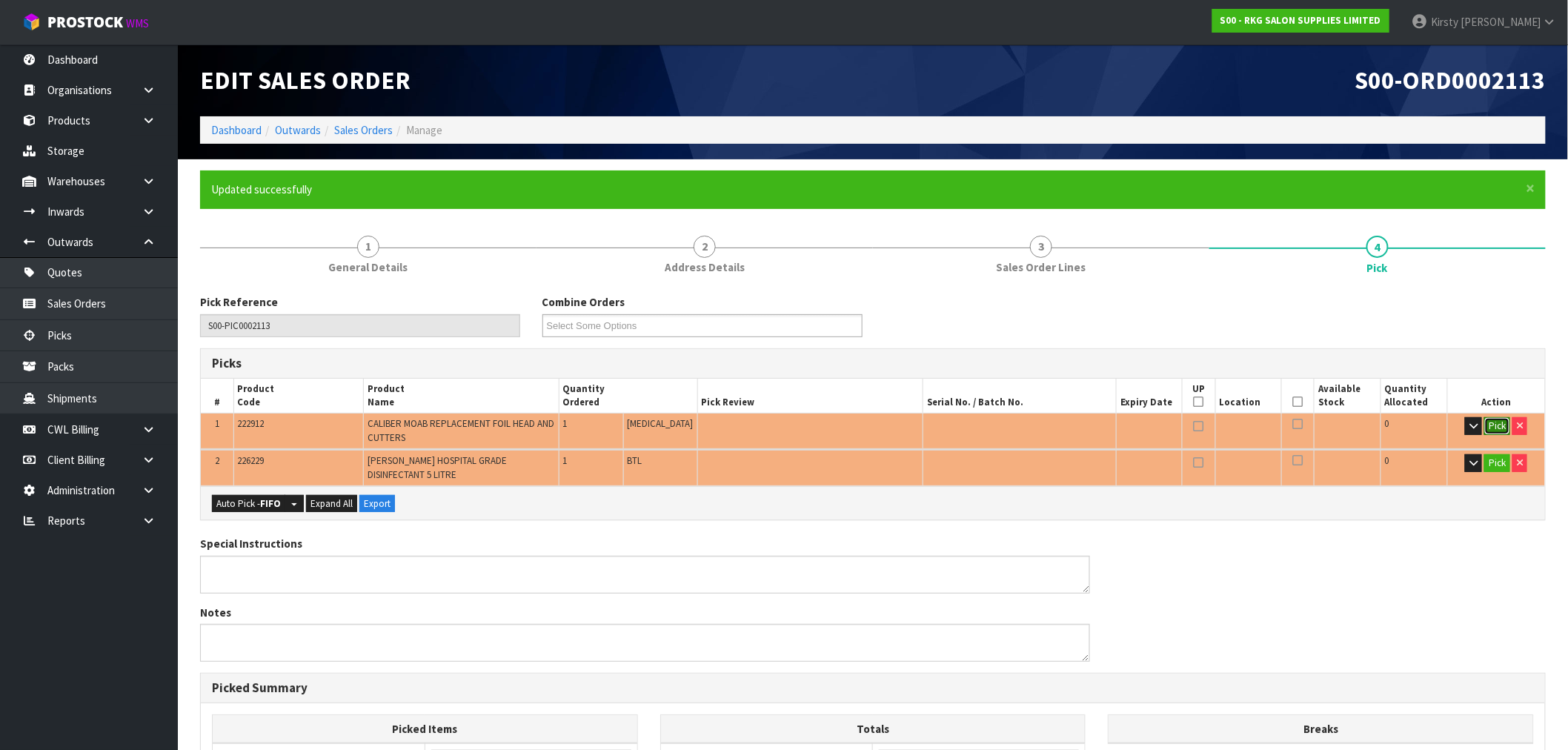
click at [1497, 425] on button "Pick" at bounding box center [1496, 426] width 26 height 18
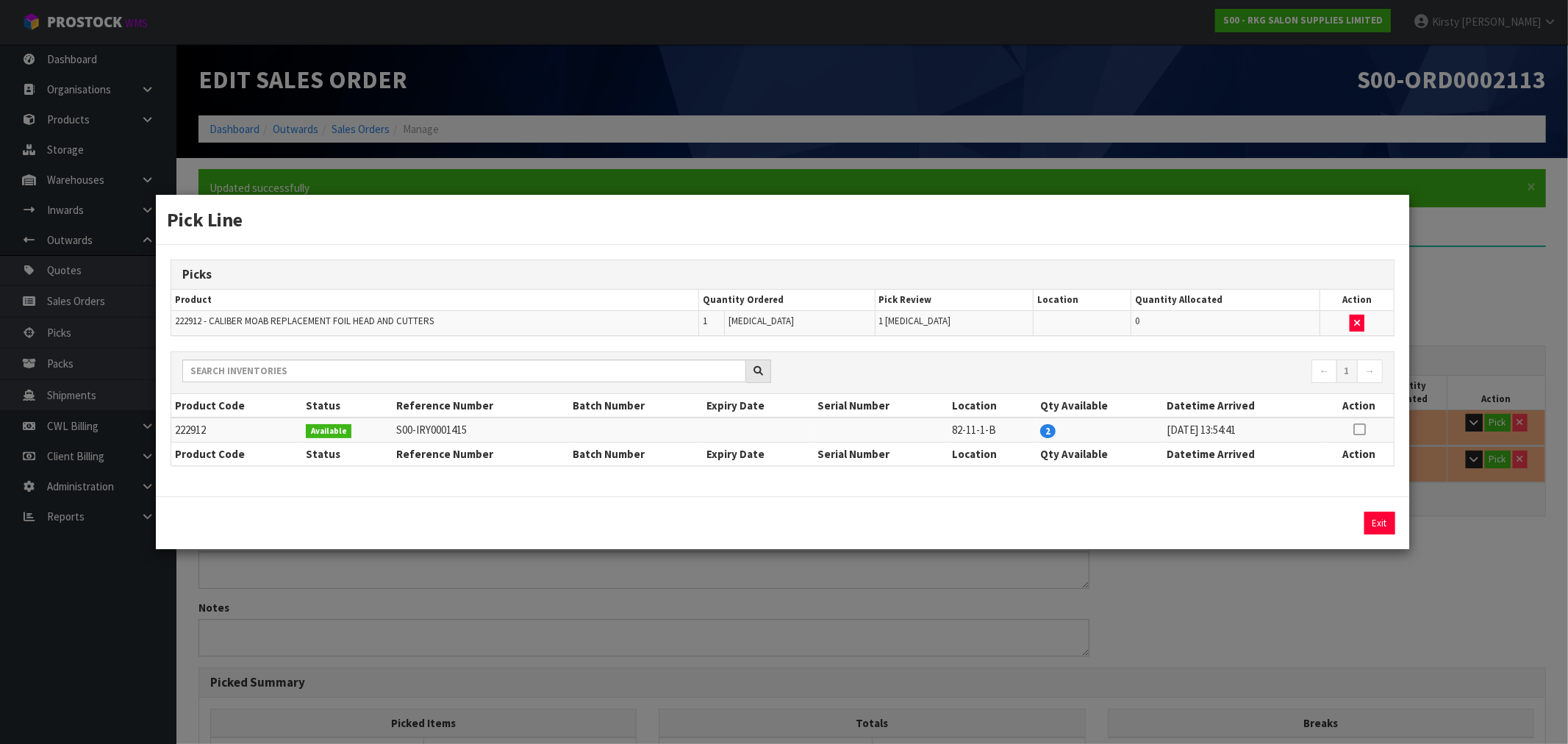
click at [1357, 430] on icon at bounding box center [1359, 430] width 11 height 1
click at [1316, 517] on button "Assign Pick" at bounding box center [1330, 523] width 61 height 23
type input "Piece x 1"
type input "1"
type input "0.00075"
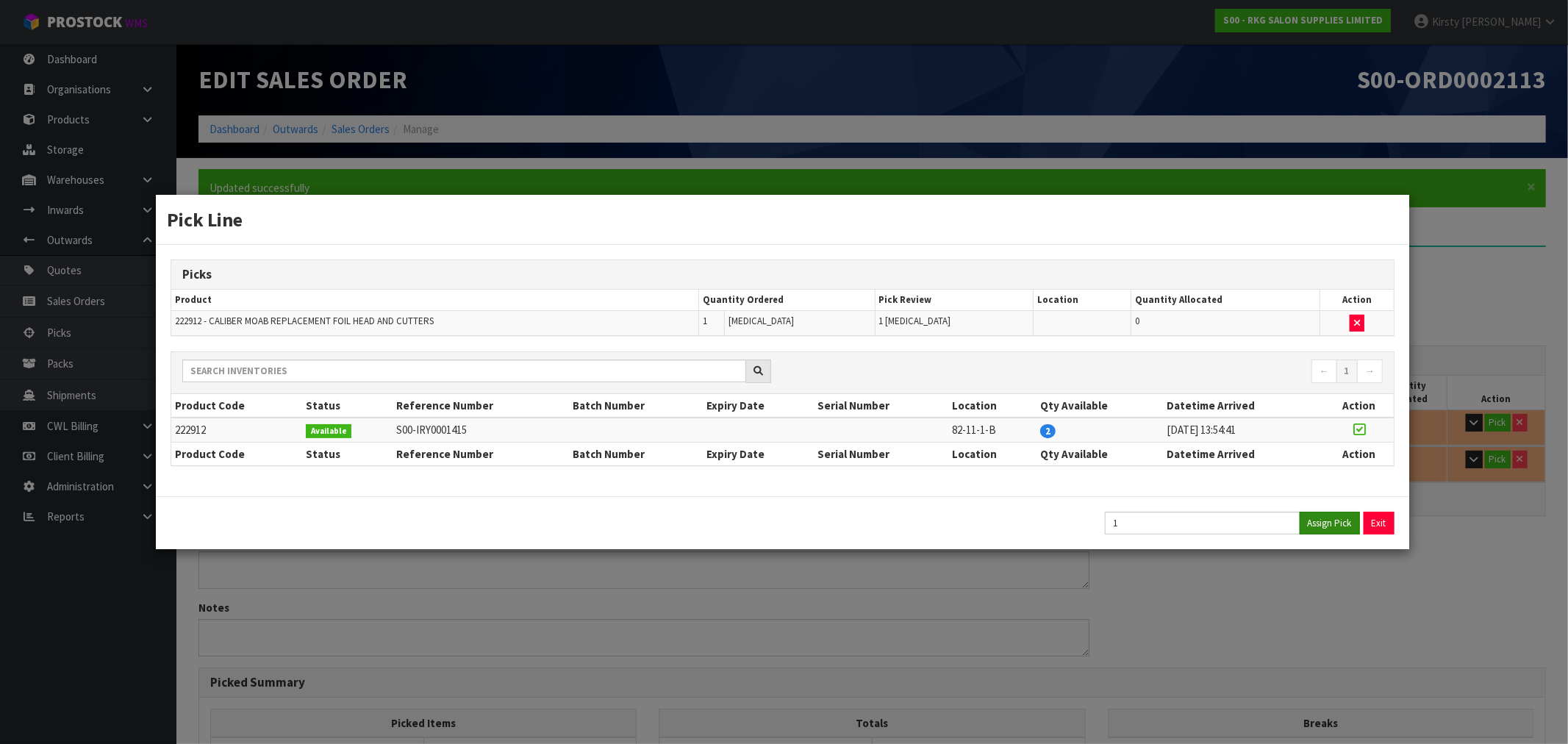
type input "0.02"
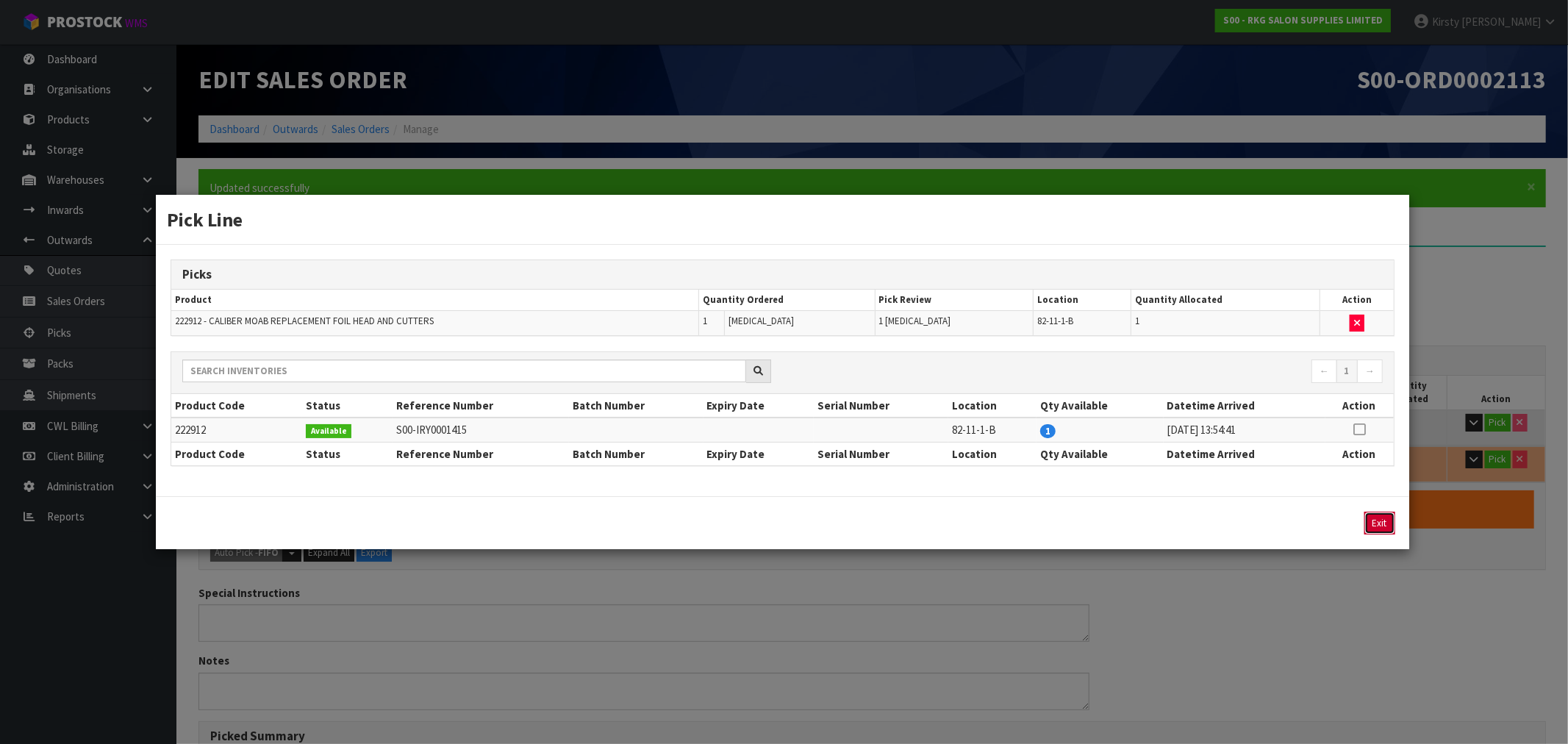
click at [1376, 521] on button "Exit" at bounding box center [1380, 523] width 31 height 23
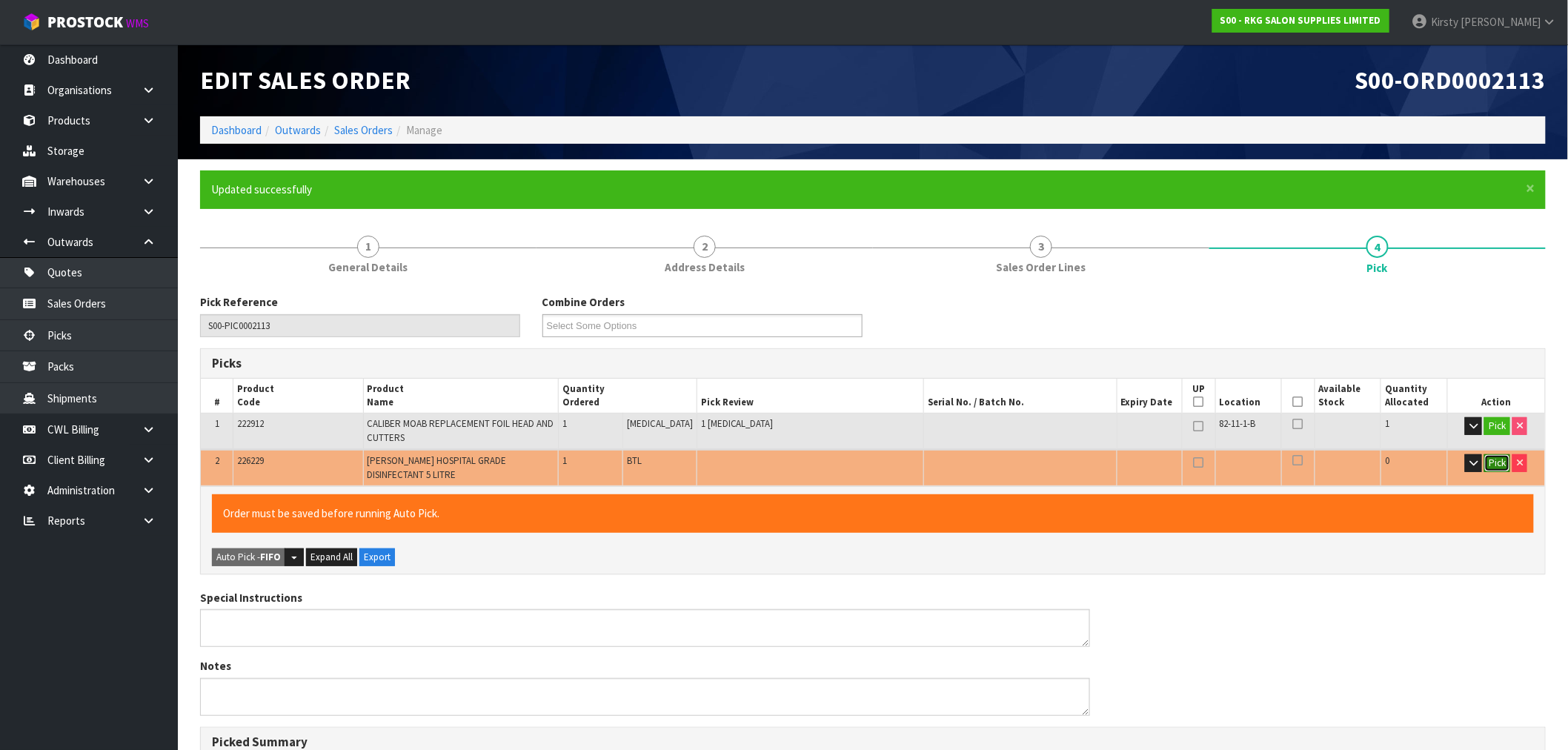
click at [1490, 457] on button "Pick" at bounding box center [1496, 463] width 26 height 18
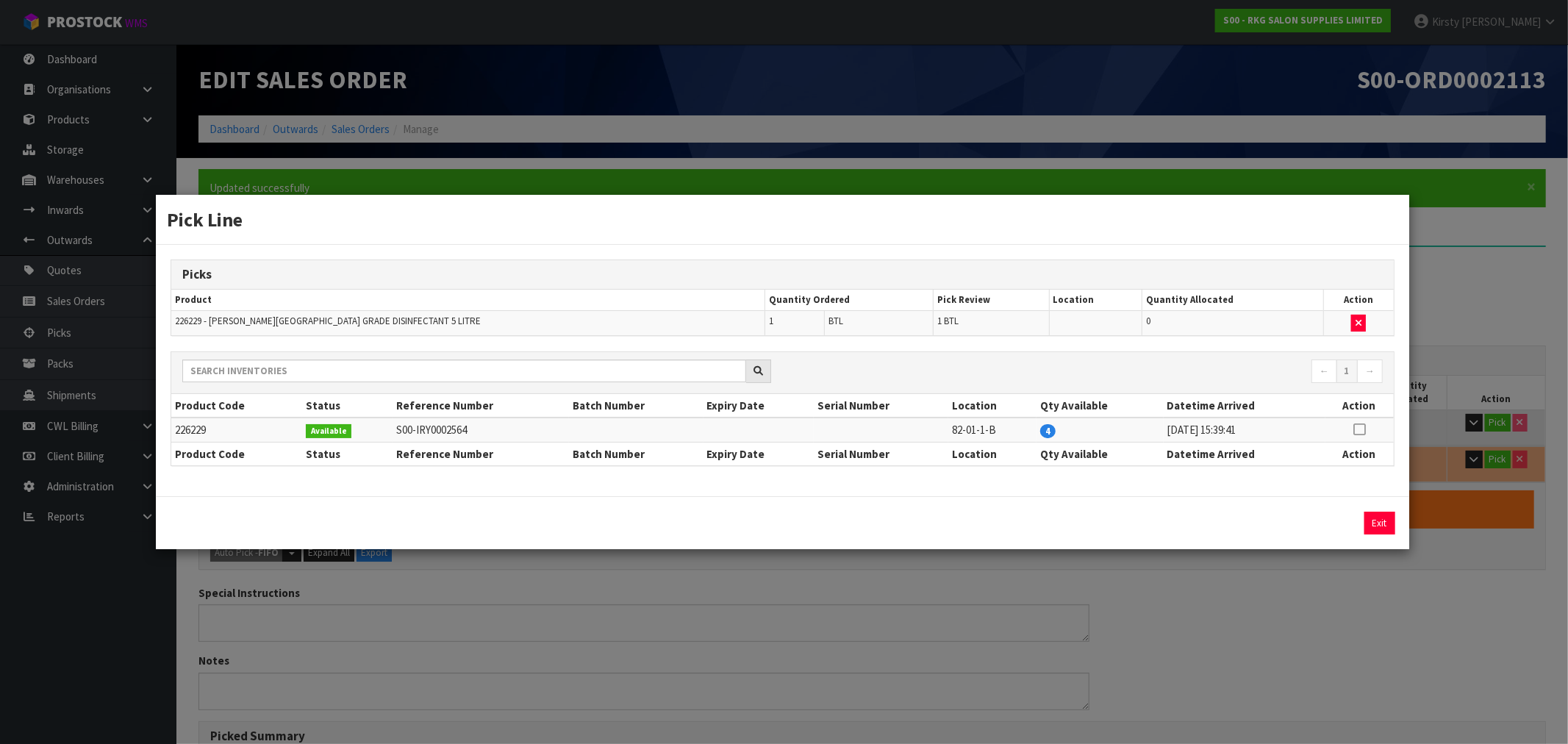
click at [1360, 430] on icon at bounding box center [1359, 430] width 11 height 1
click at [1327, 523] on button "Assign Pick" at bounding box center [1330, 523] width 61 height 23
type input "Bottle x 1"
type input "2"
type input "0.006678"
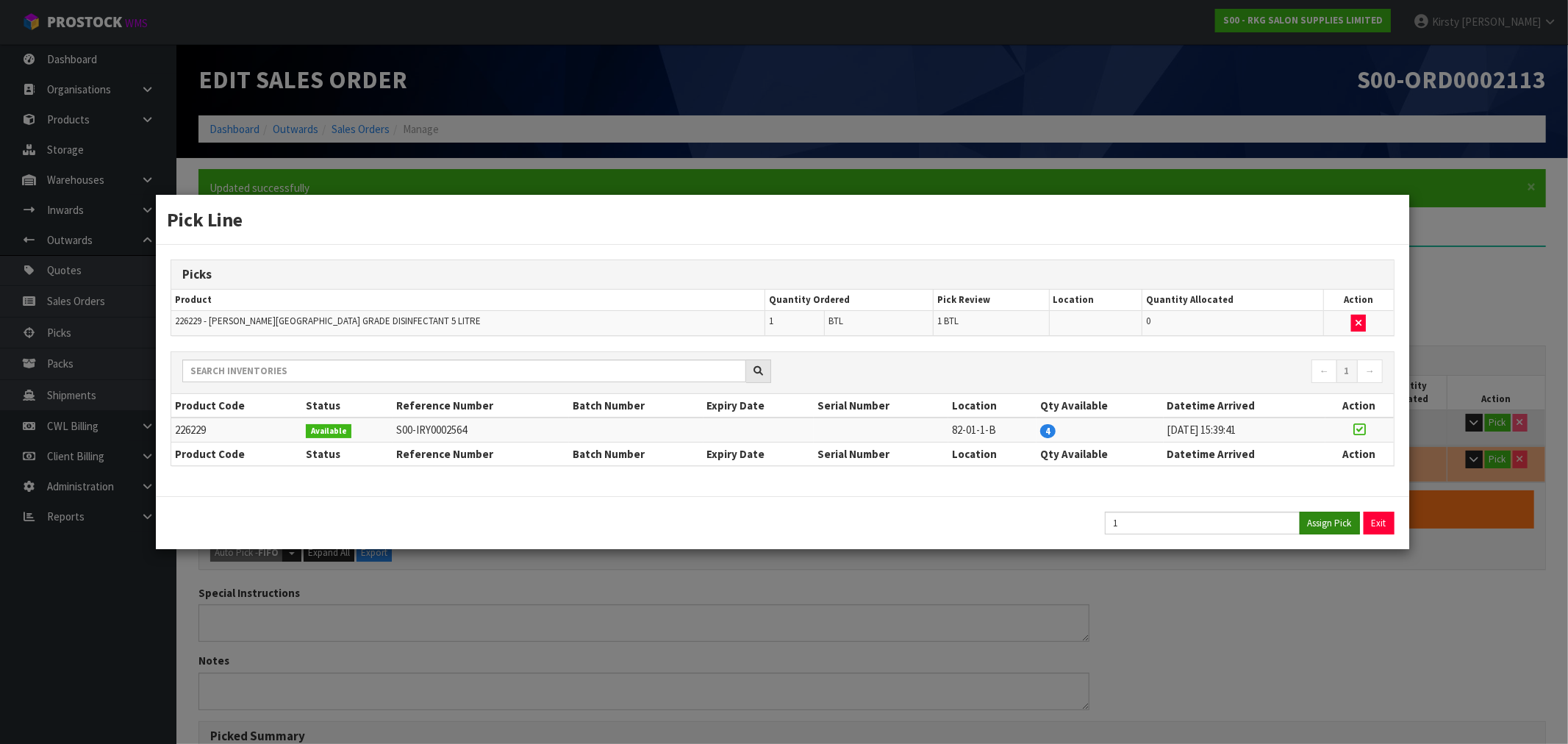
type input "4.87"
click at [1377, 521] on button "Exit" at bounding box center [1380, 523] width 31 height 23
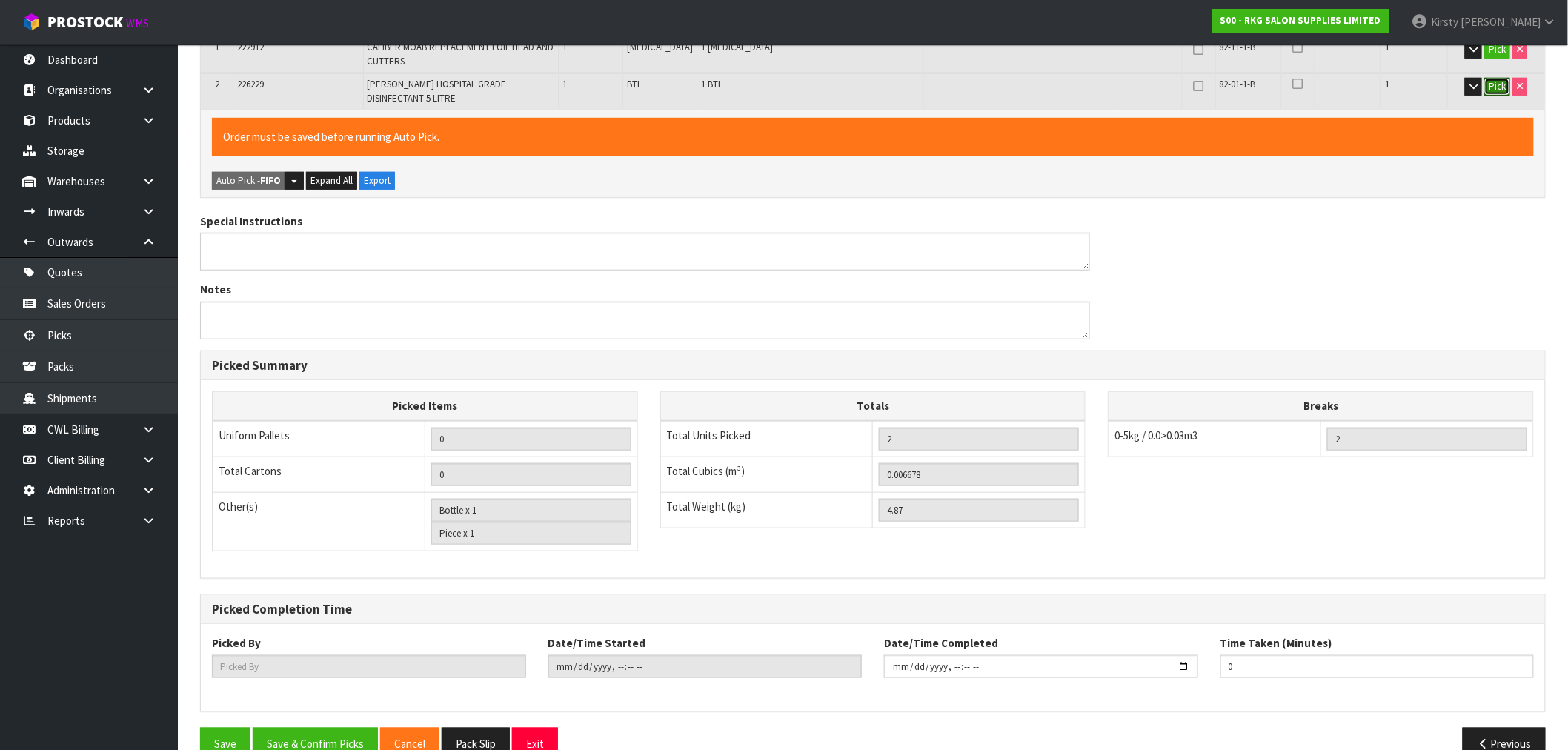
scroll to position [397, 0]
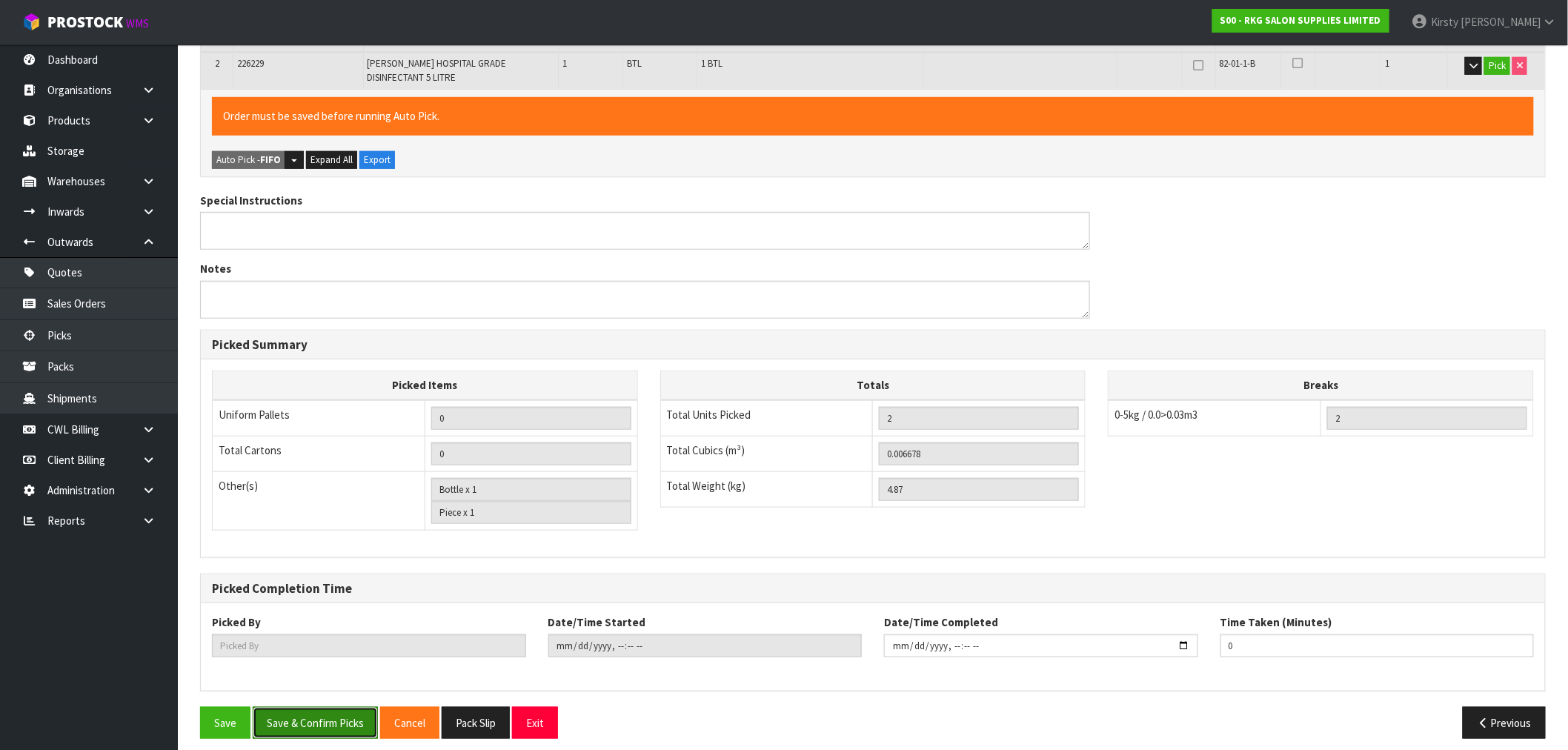
click at [290, 710] on button "Save & Confirm Picks" at bounding box center [315, 722] width 125 height 31
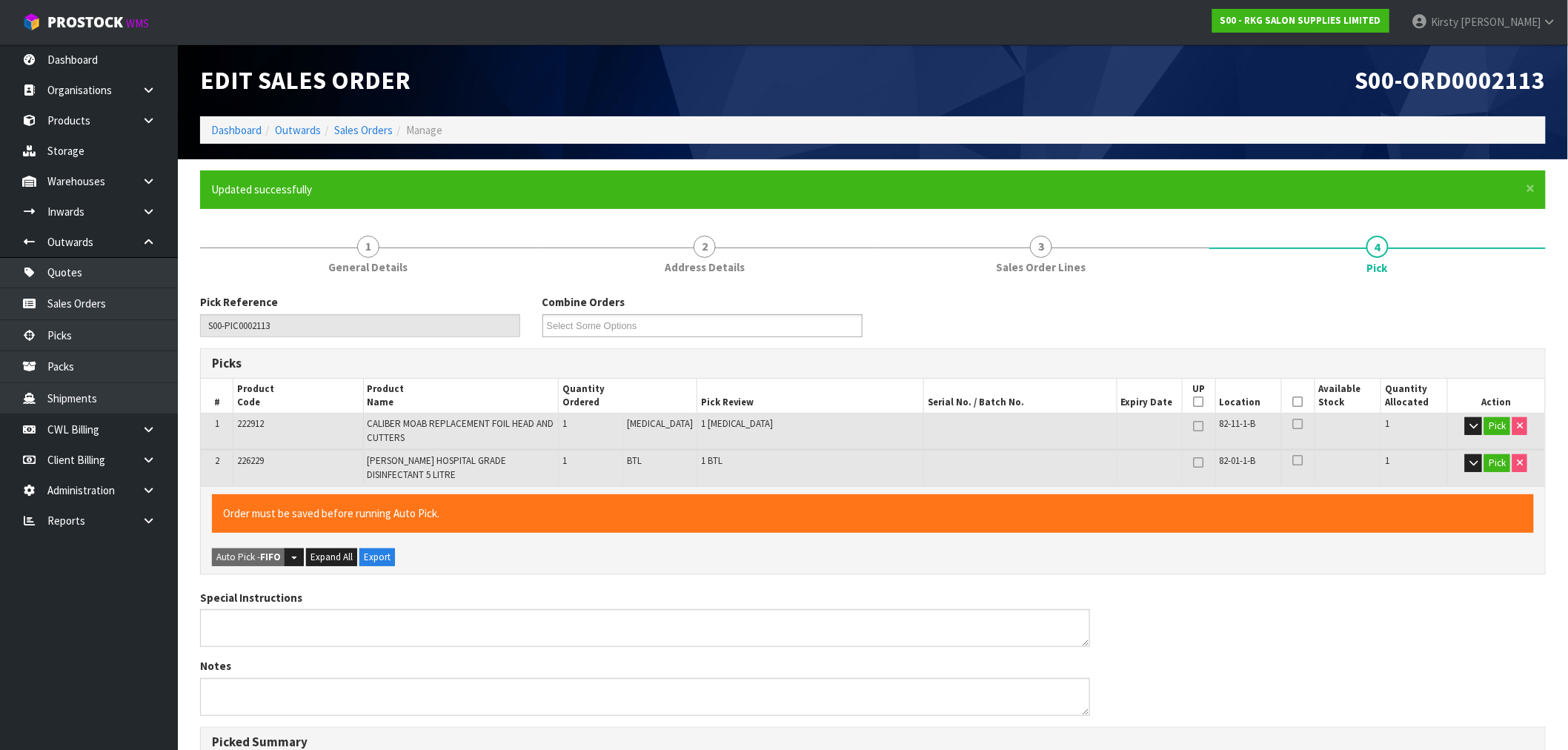
type input "[PERSON_NAME]"
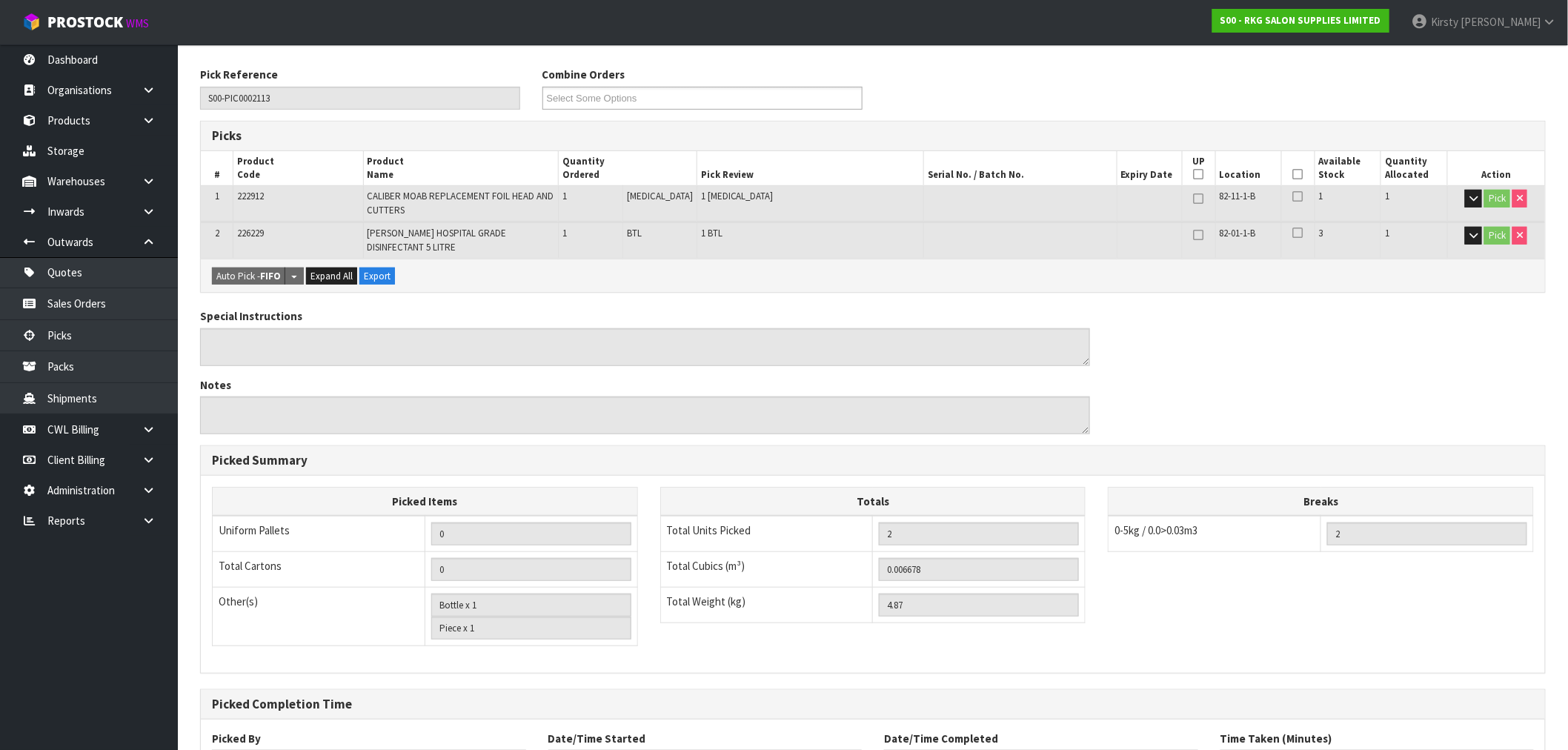
scroll to position [344, 0]
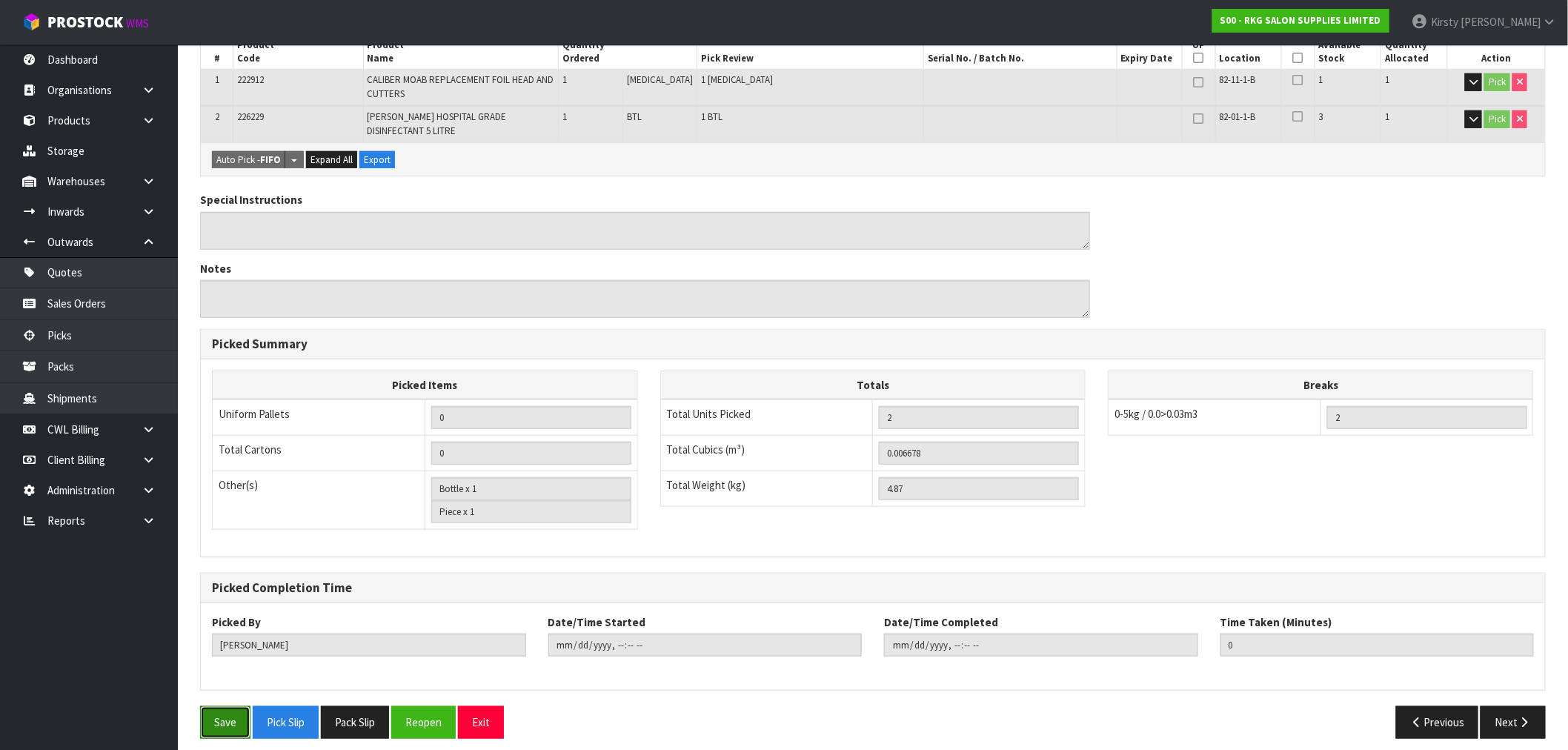
click at [234, 710] on button "Save" at bounding box center [225, 721] width 51 height 31
type input "[DATE]T10:26:41"
drag, startPoint x: 482, startPoint y: 715, endPoint x: 760, endPoint y: 692, distance: 278.9
click at [769, 706] on div "Save Pick Slip Pack Slip Reopen Exit" at bounding box center [530, 721] width 684 height 31
click at [468, 710] on button "Exit" at bounding box center [481, 721] width 46 height 31
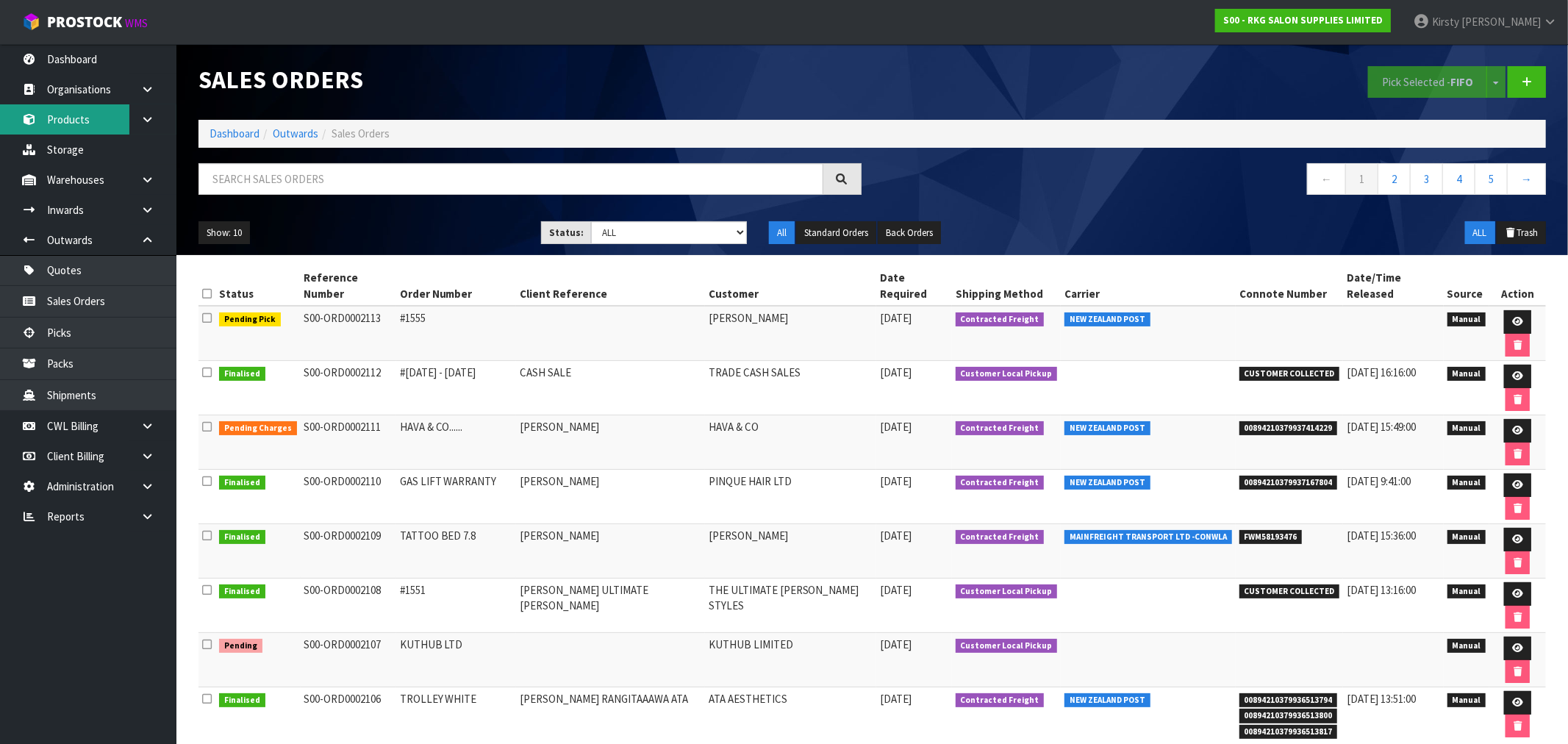
click at [66, 104] on link "Products" at bounding box center [88, 119] width 176 height 30
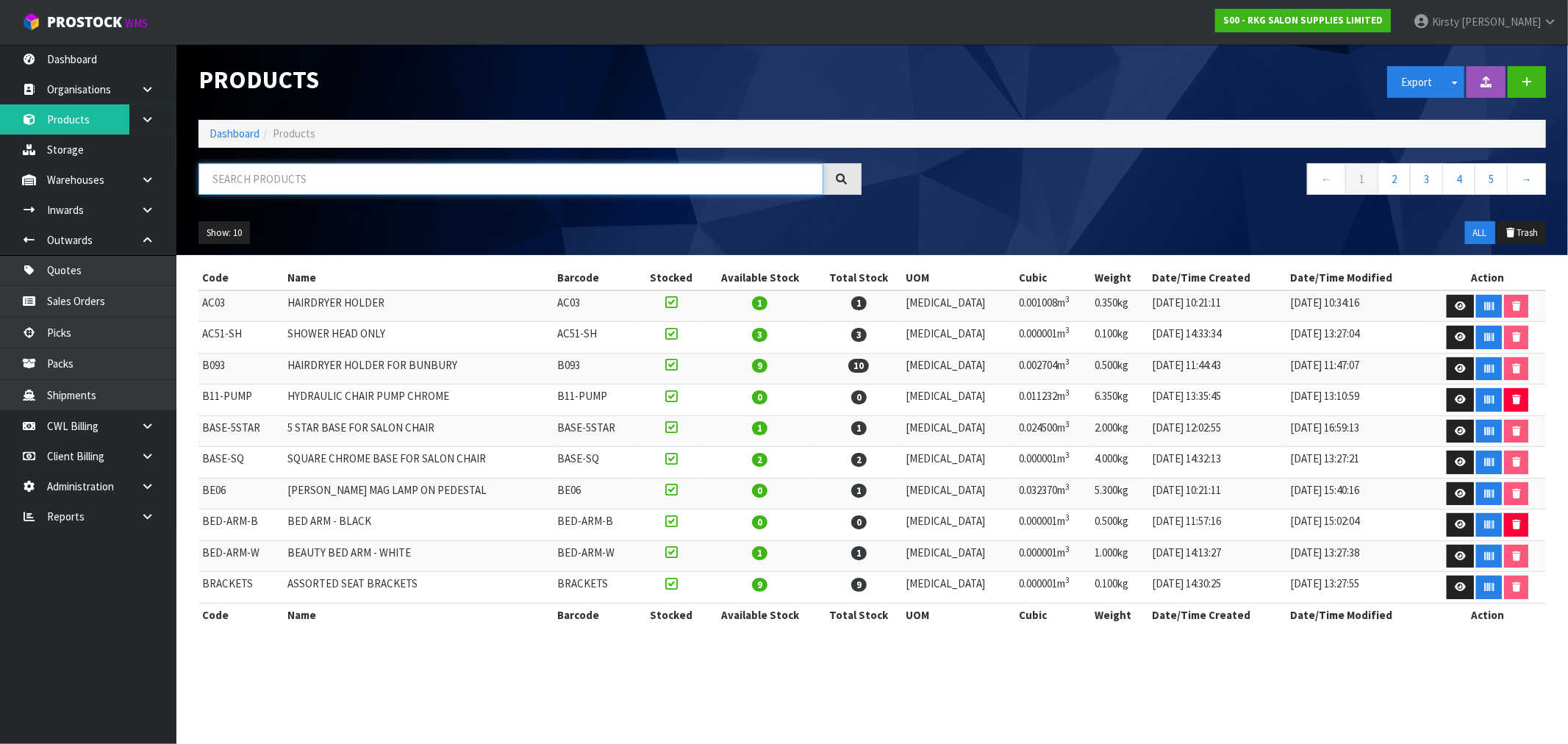
click at [282, 182] on input "text" at bounding box center [511, 178] width 625 height 31
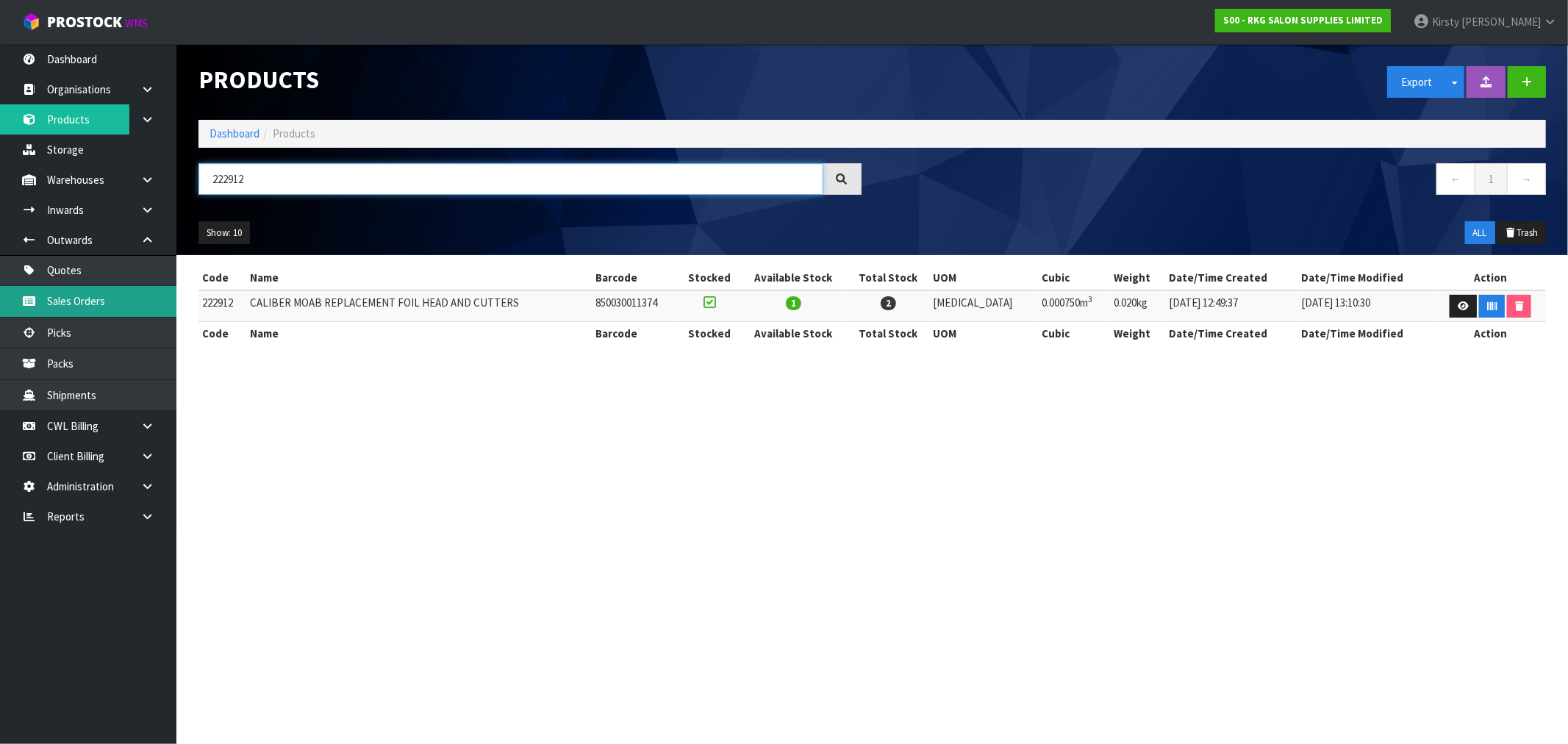
type input "222912"
click at [87, 299] on link "Sales Orders" at bounding box center [88, 301] width 176 height 30
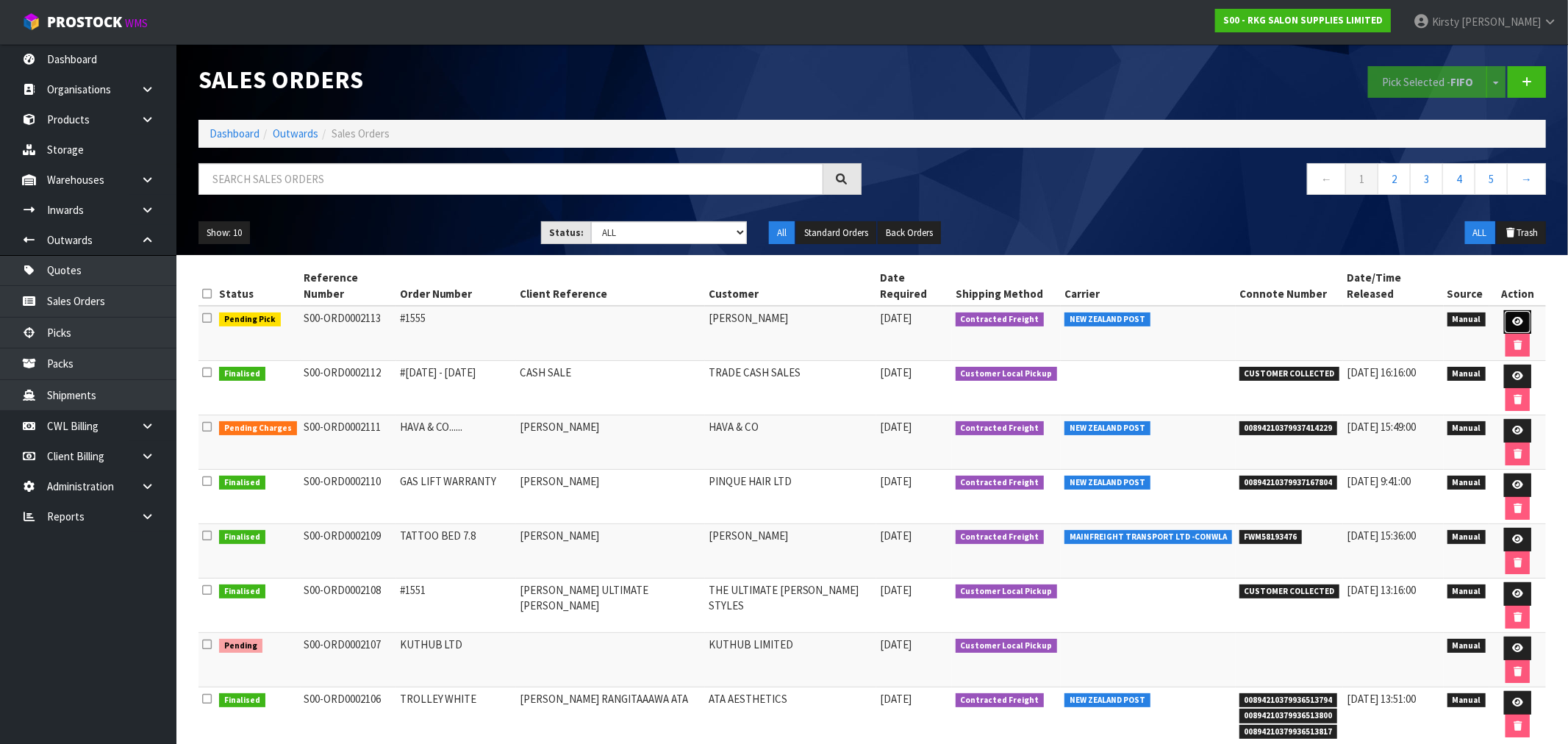
click at [1505, 310] on link at bounding box center [1518, 322] width 27 height 24
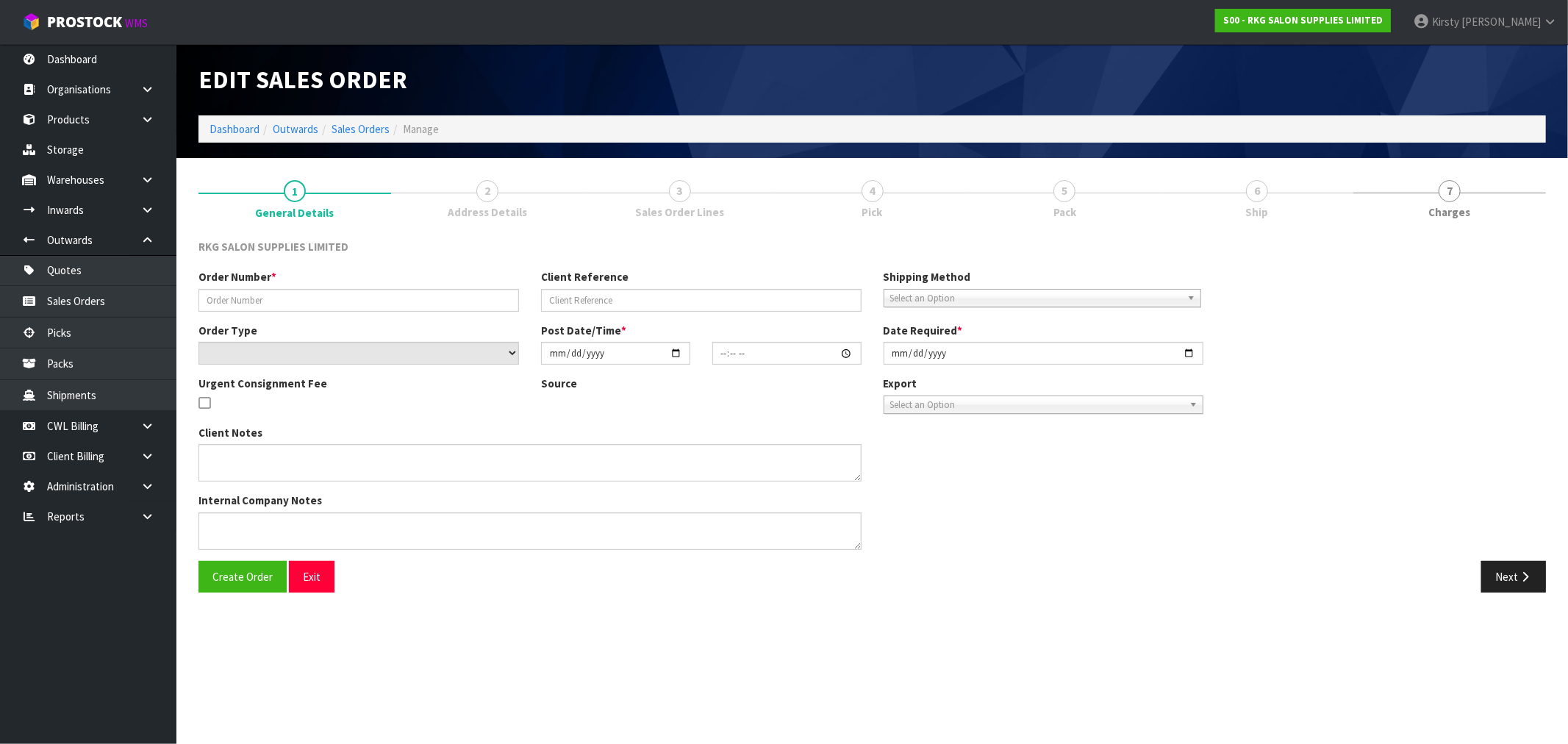
type input "#1555"
select select "number:0"
type input "[DATE]"
type input "10:22:00.000"
type input "[DATE]"
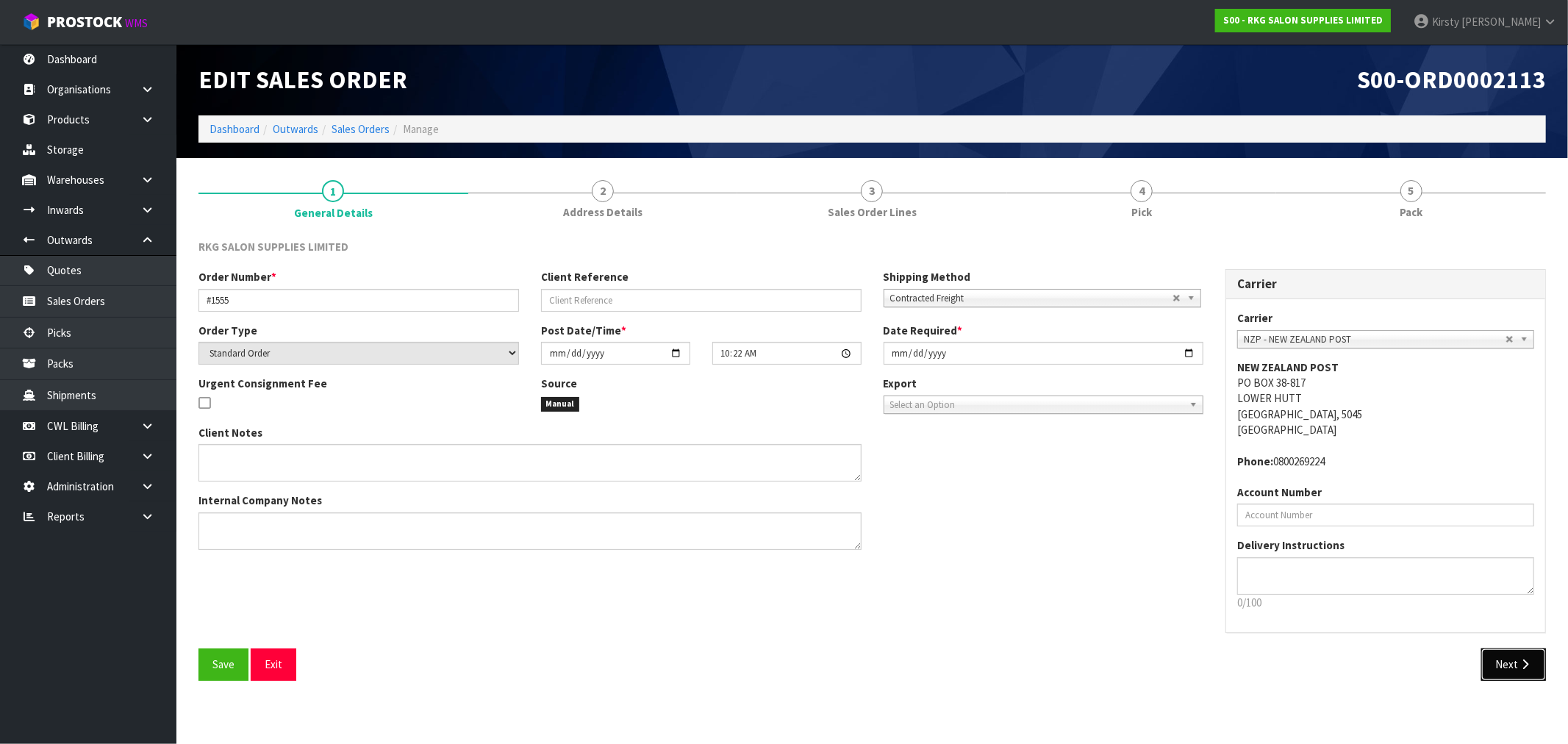
click at [1507, 664] on button "Next" at bounding box center [1514, 664] width 64 height 31
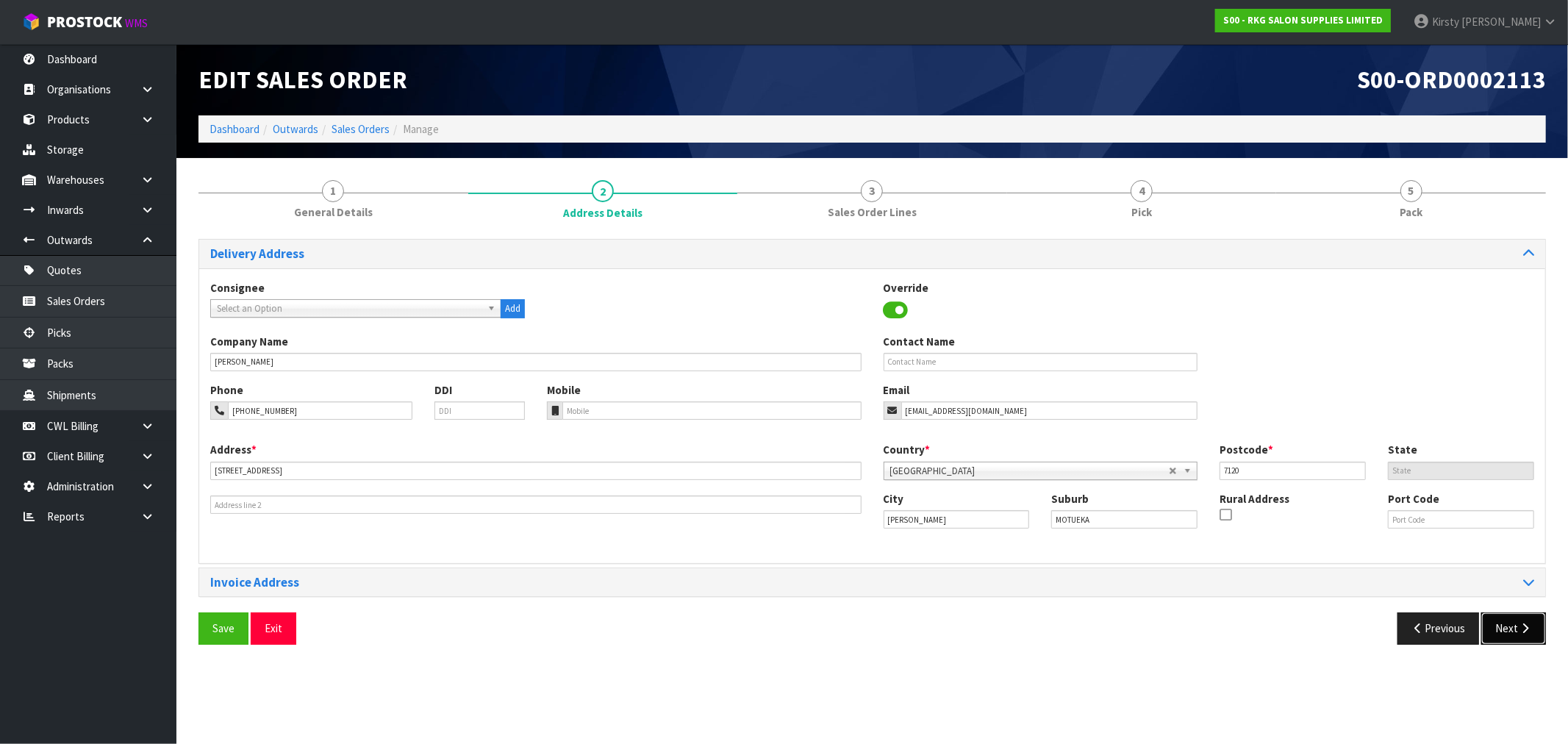
click at [1494, 618] on button "Next" at bounding box center [1514, 628] width 64 height 31
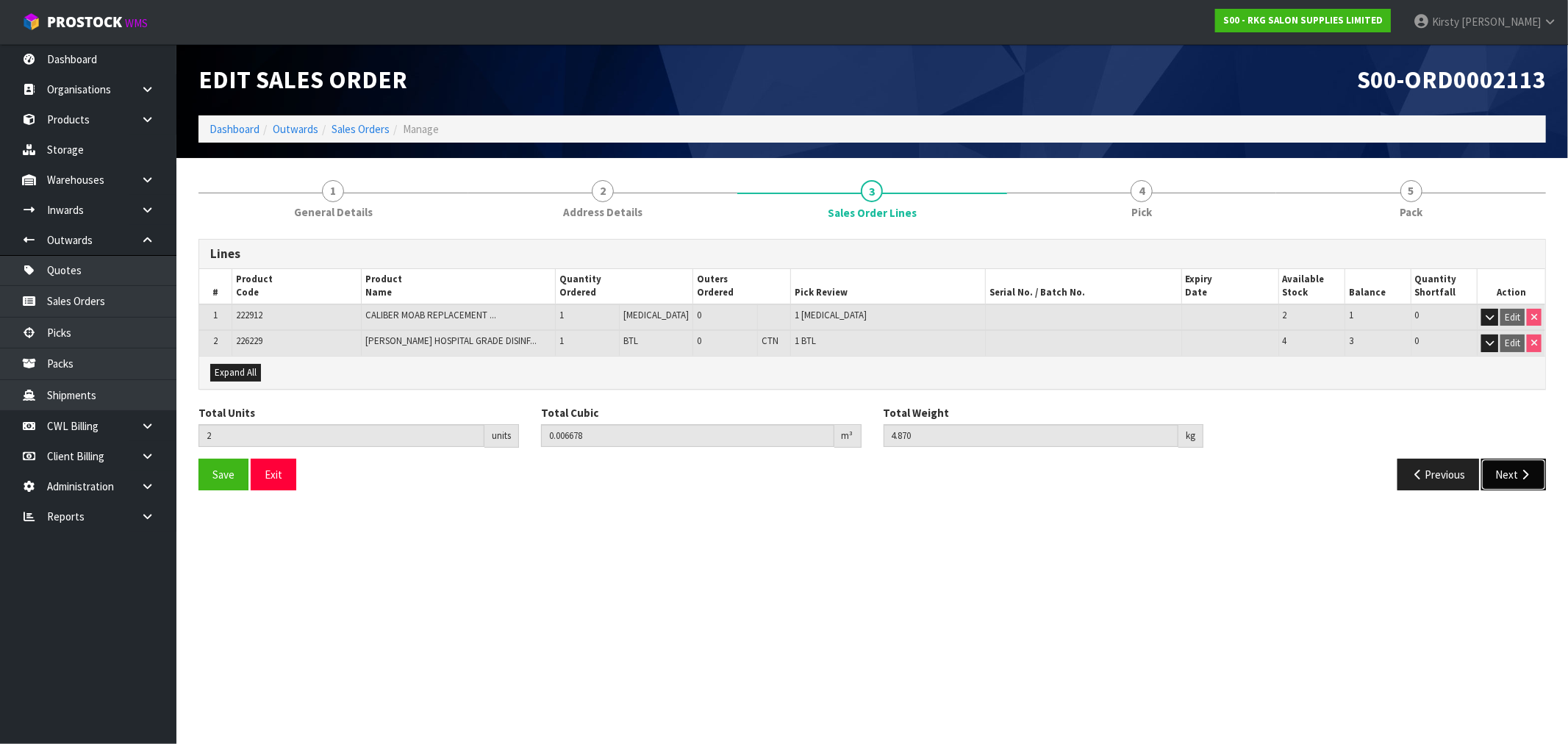
click at [1505, 473] on button "Next" at bounding box center [1514, 474] width 64 height 31
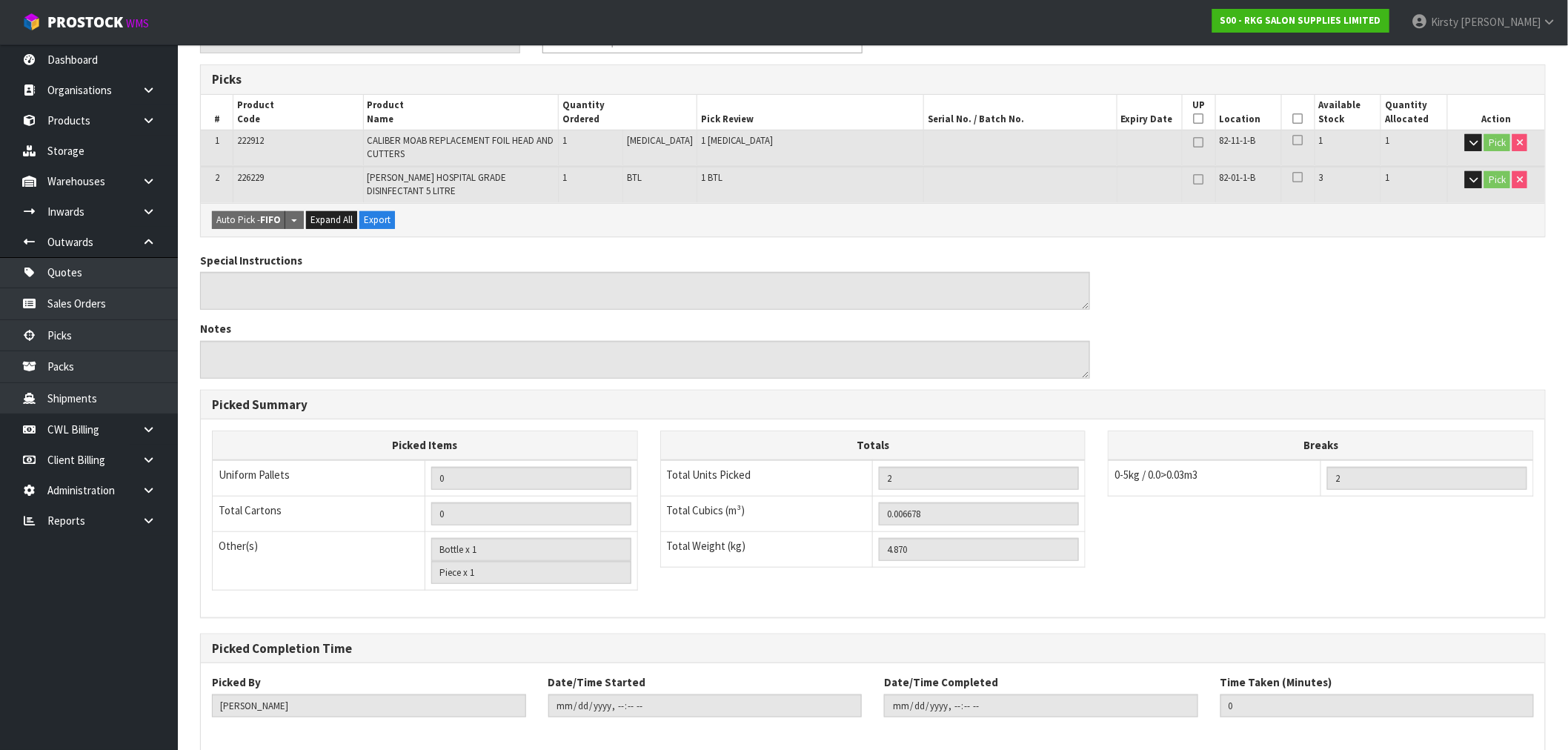
scroll to position [291, 0]
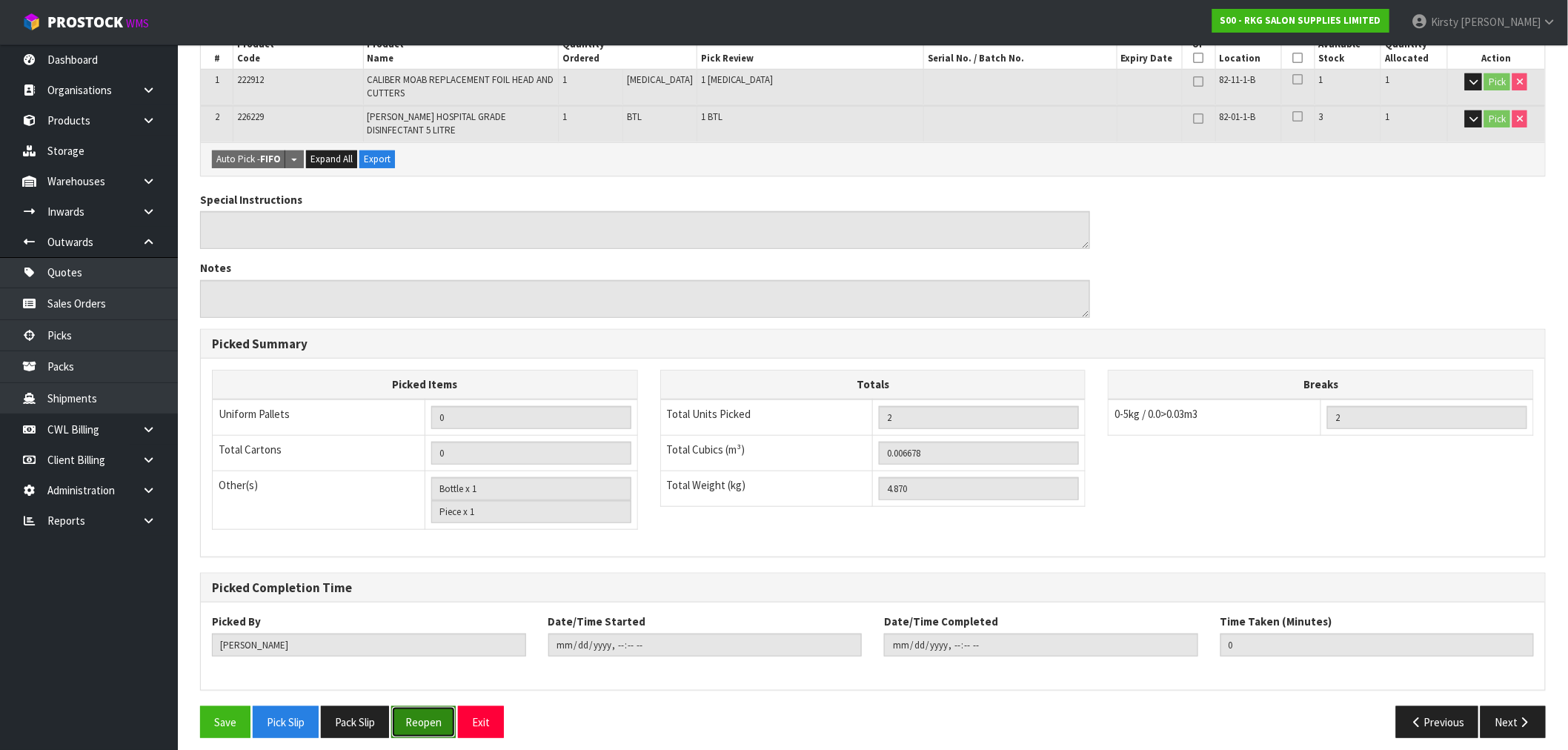
click at [435, 713] on button "Reopen" at bounding box center [423, 721] width 65 height 31
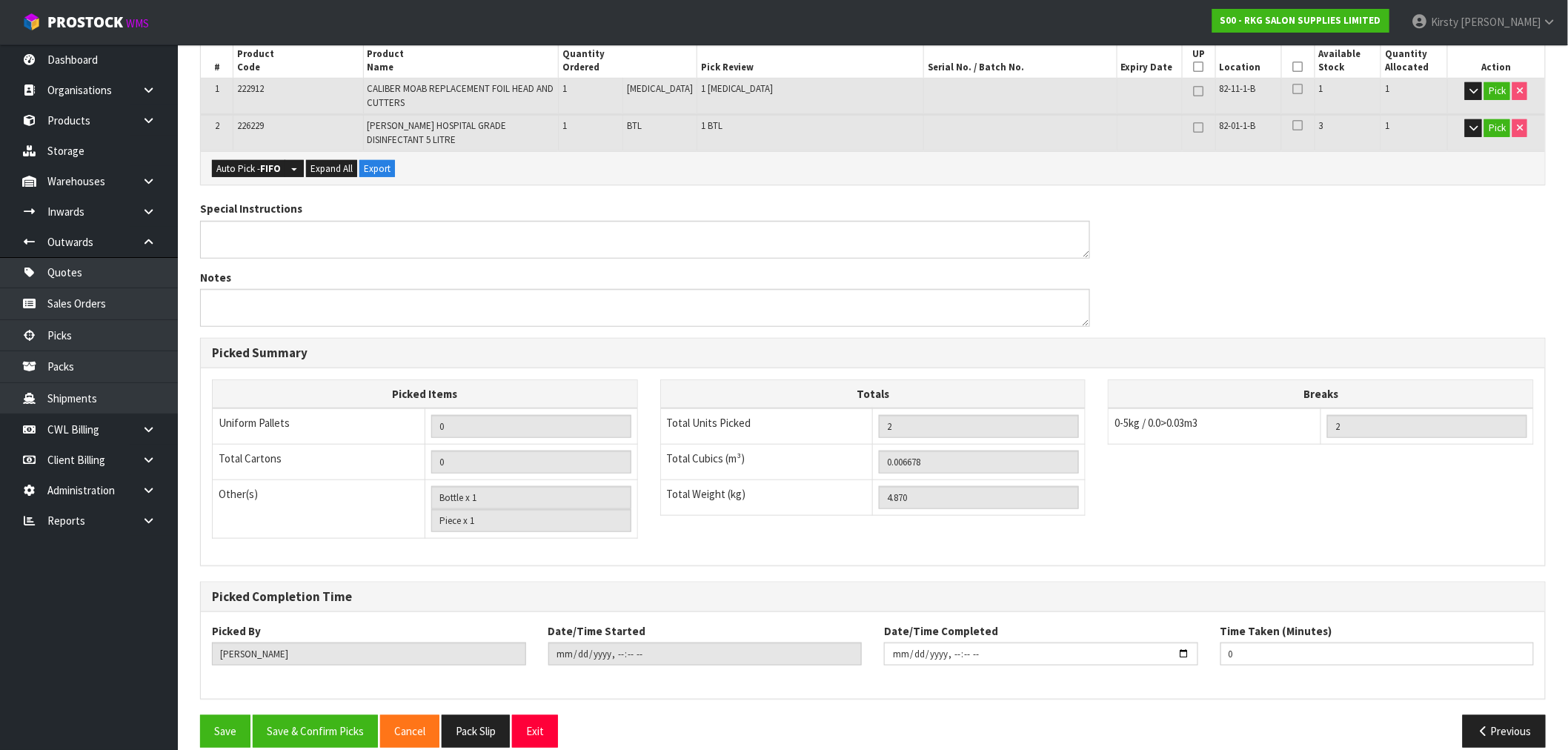
scroll to position [344, 0]
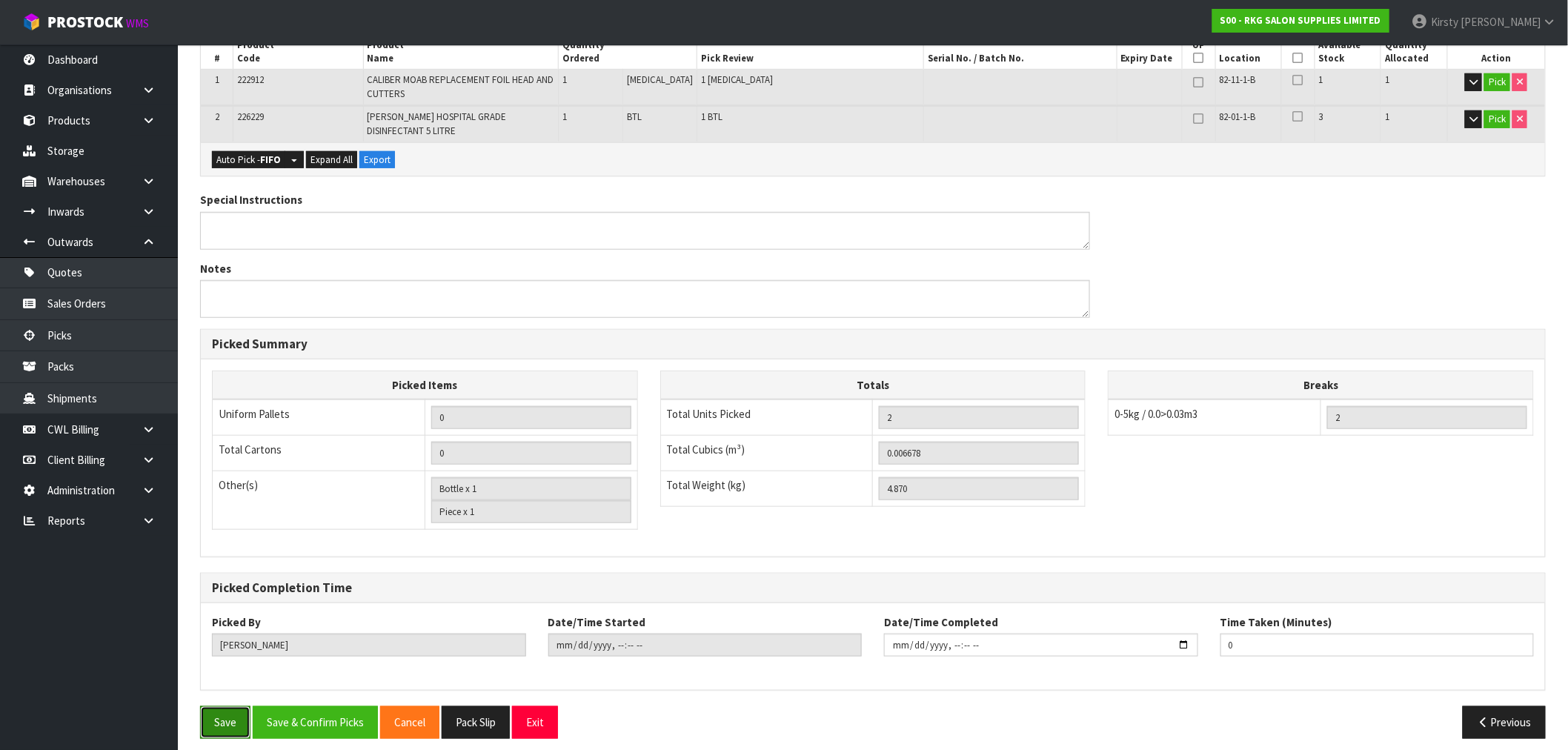
click at [220, 717] on button "Save" at bounding box center [225, 721] width 51 height 31
click at [538, 713] on button "Exit" at bounding box center [535, 721] width 46 height 31
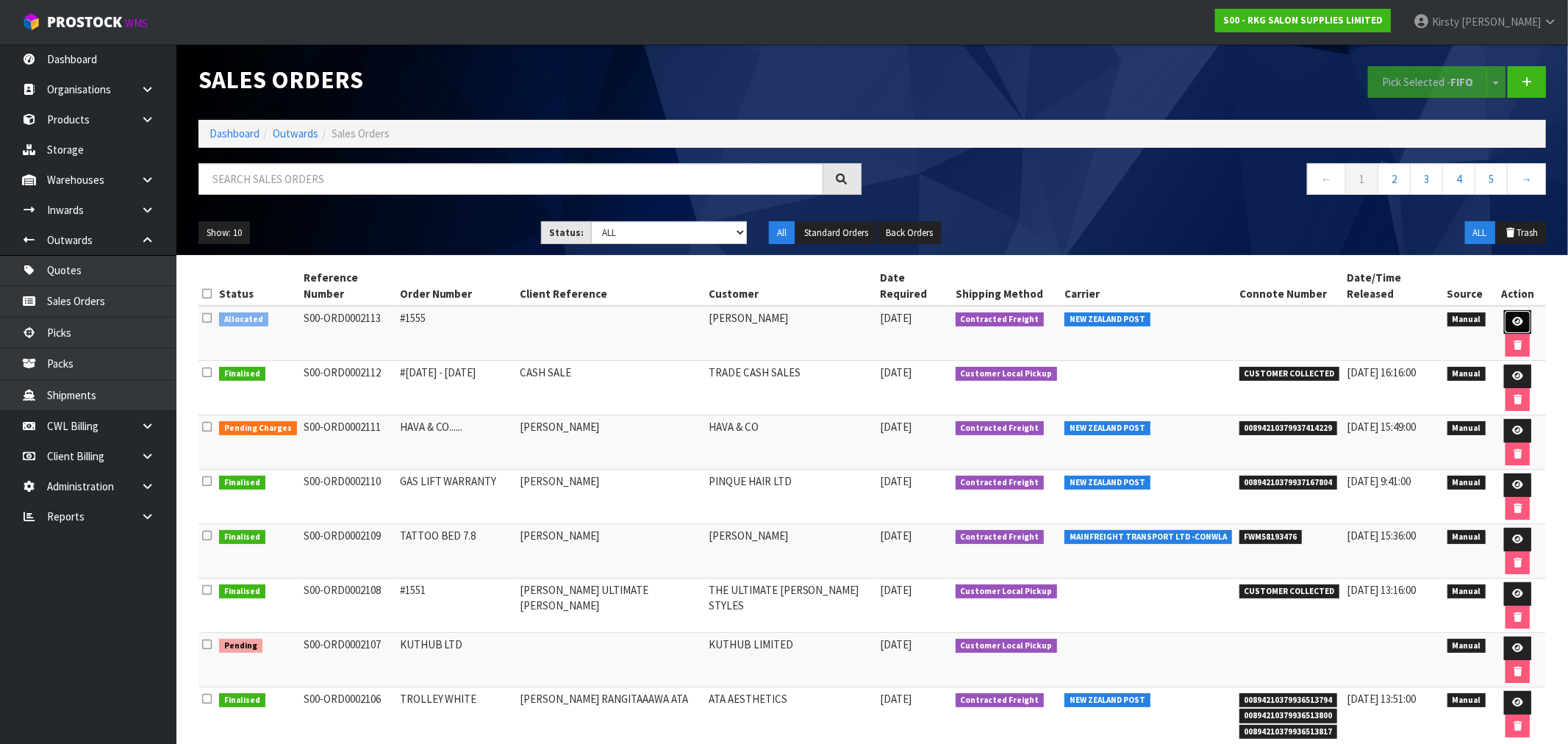
click at [1505, 310] on link at bounding box center [1518, 322] width 27 height 24
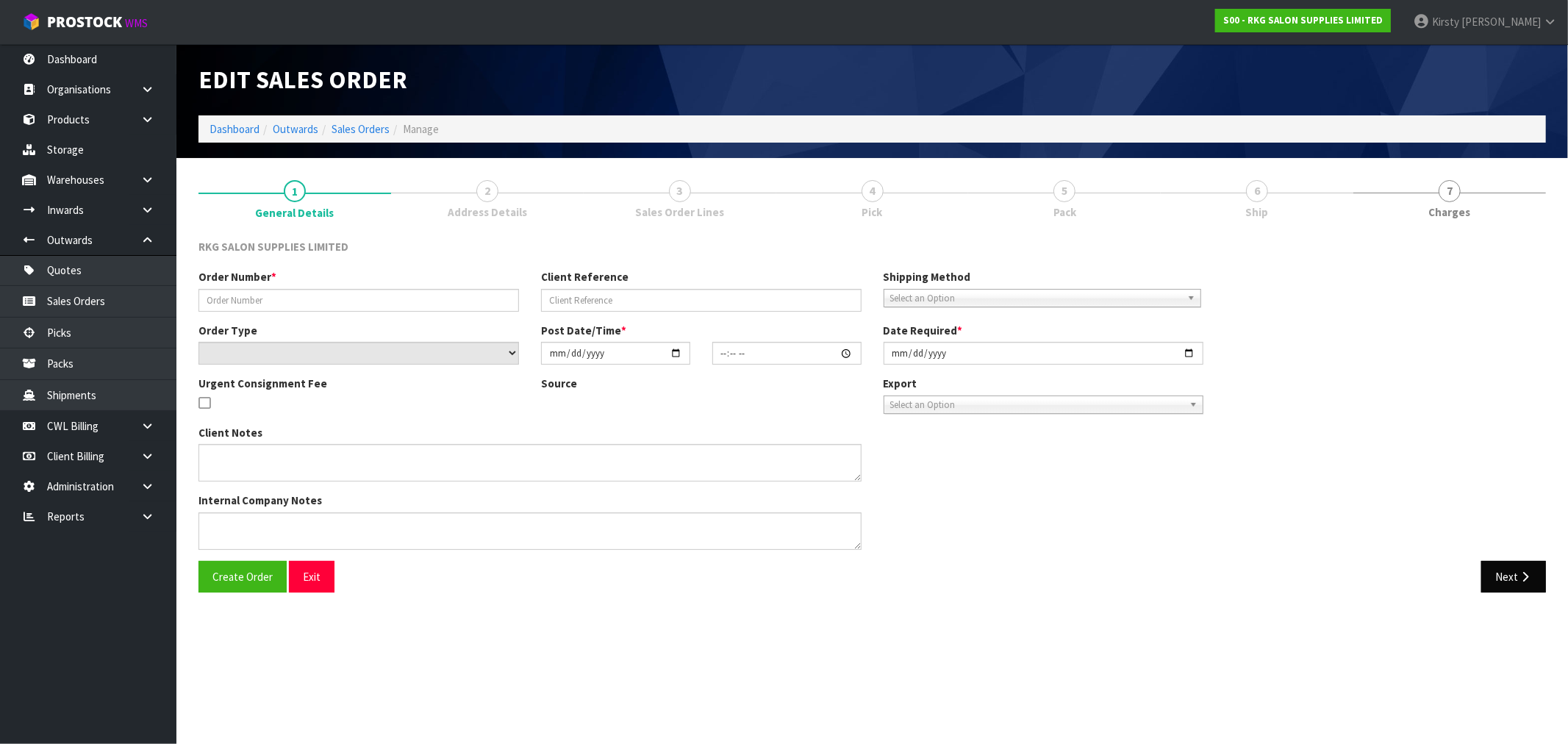
type input "#1555"
select select "number:0"
type input "[DATE]"
type input "10:22:00.000"
type input "[DATE]"
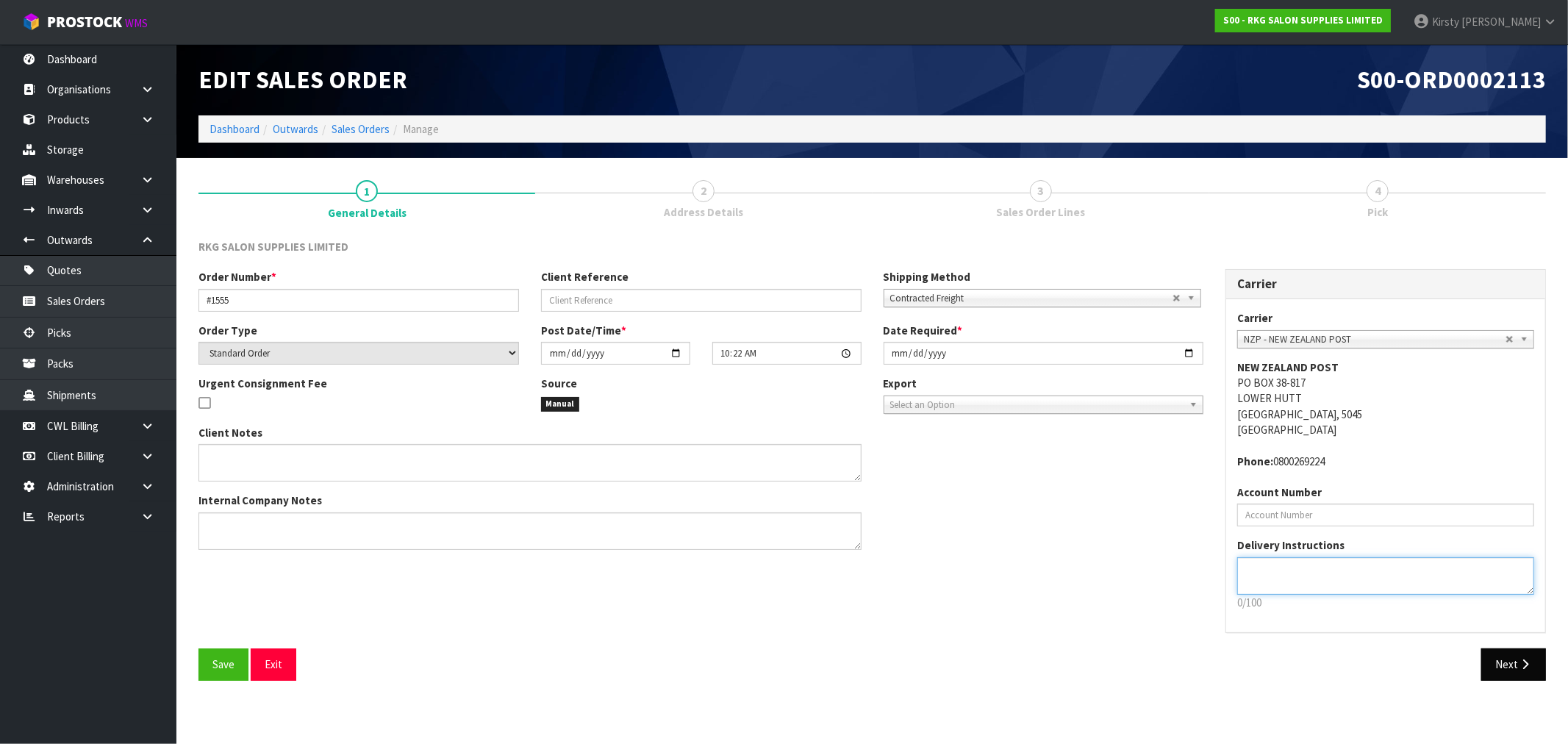
click at [1520, 575] on textarea at bounding box center [1386, 576] width 297 height 38
click at [1505, 663] on button "Next" at bounding box center [1514, 664] width 64 height 31
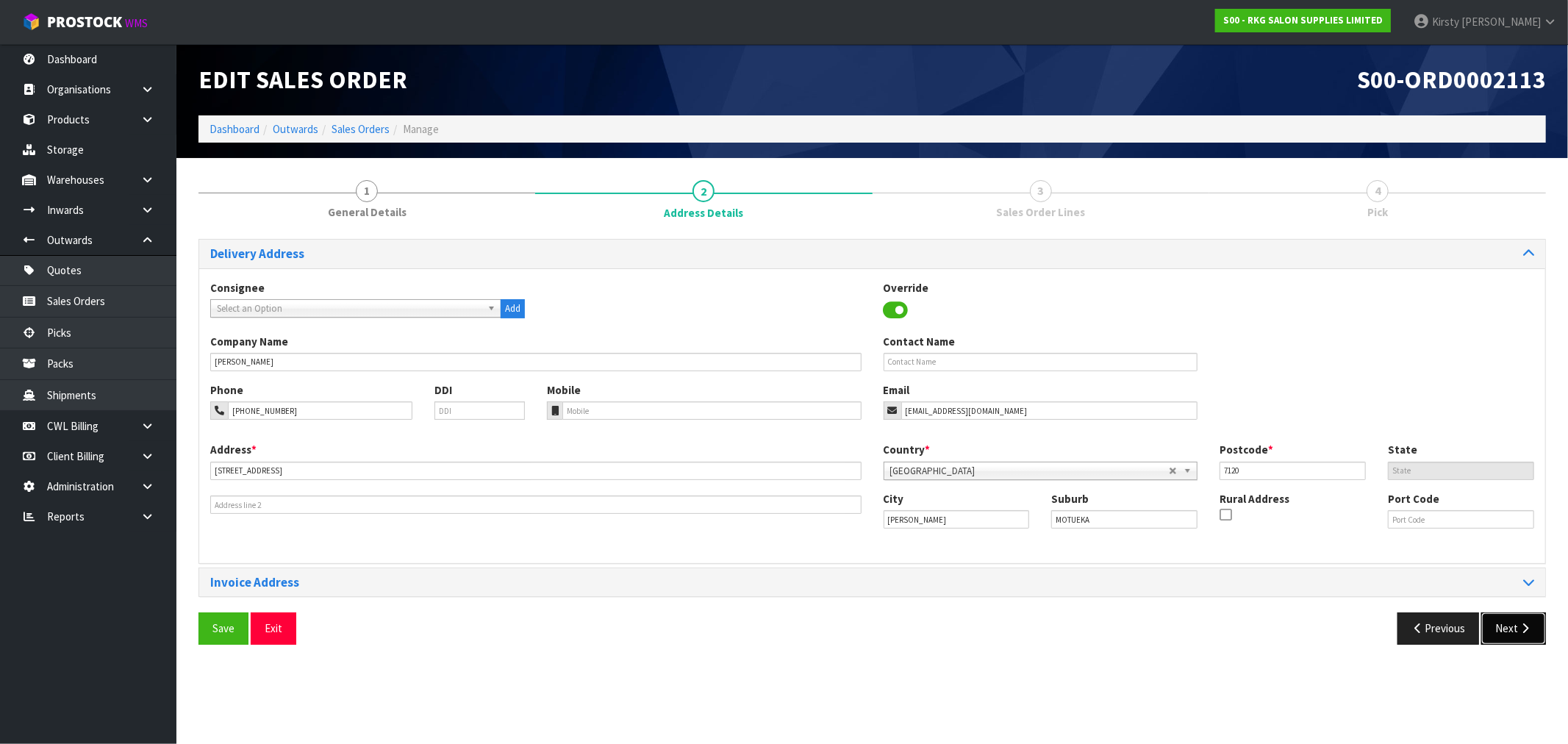
click at [1518, 630] on icon "button" at bounding box center [1524, 629] width 14 height 11
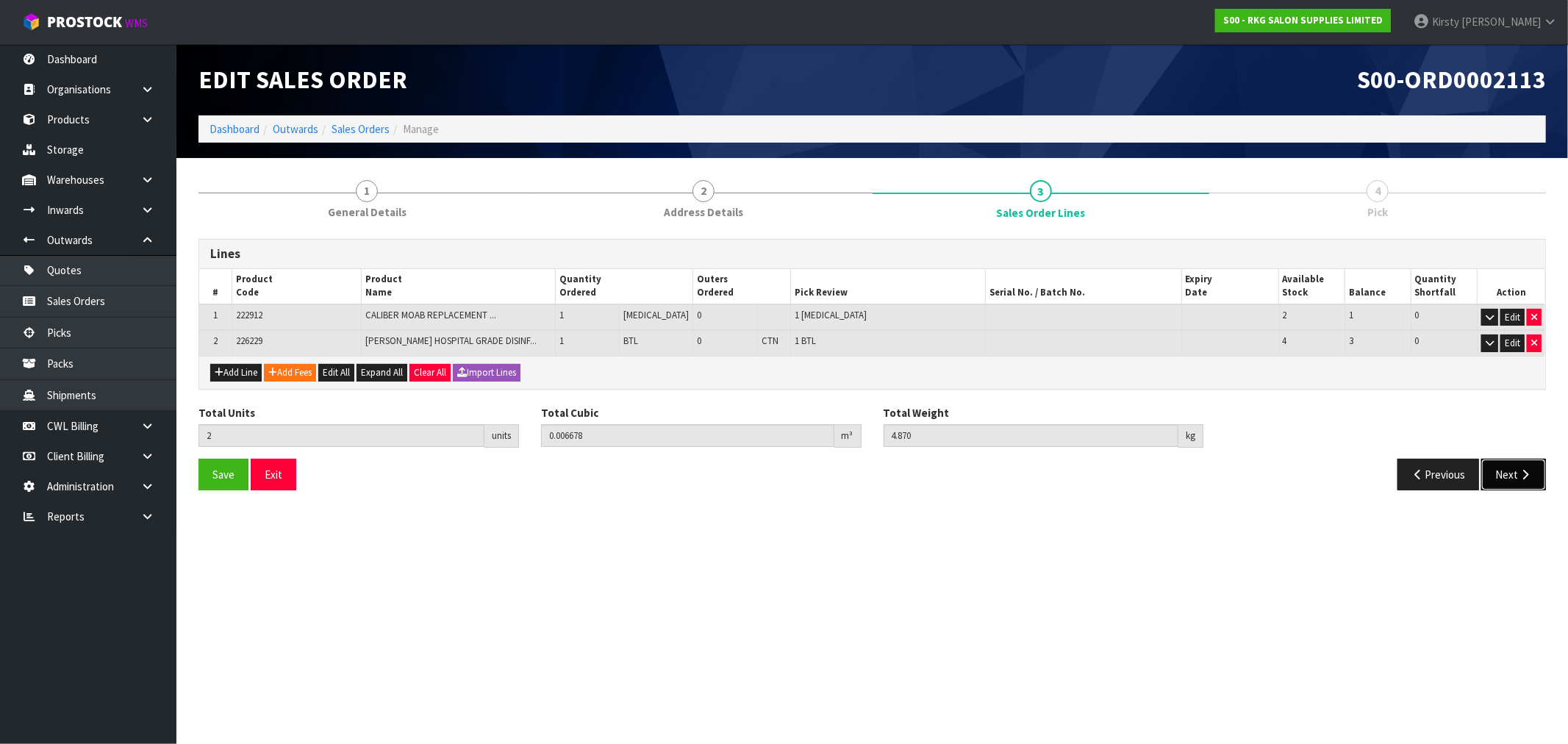
click at [1524, 473] on icon "button" at bounding box center [1524, 475] width 14 height 11
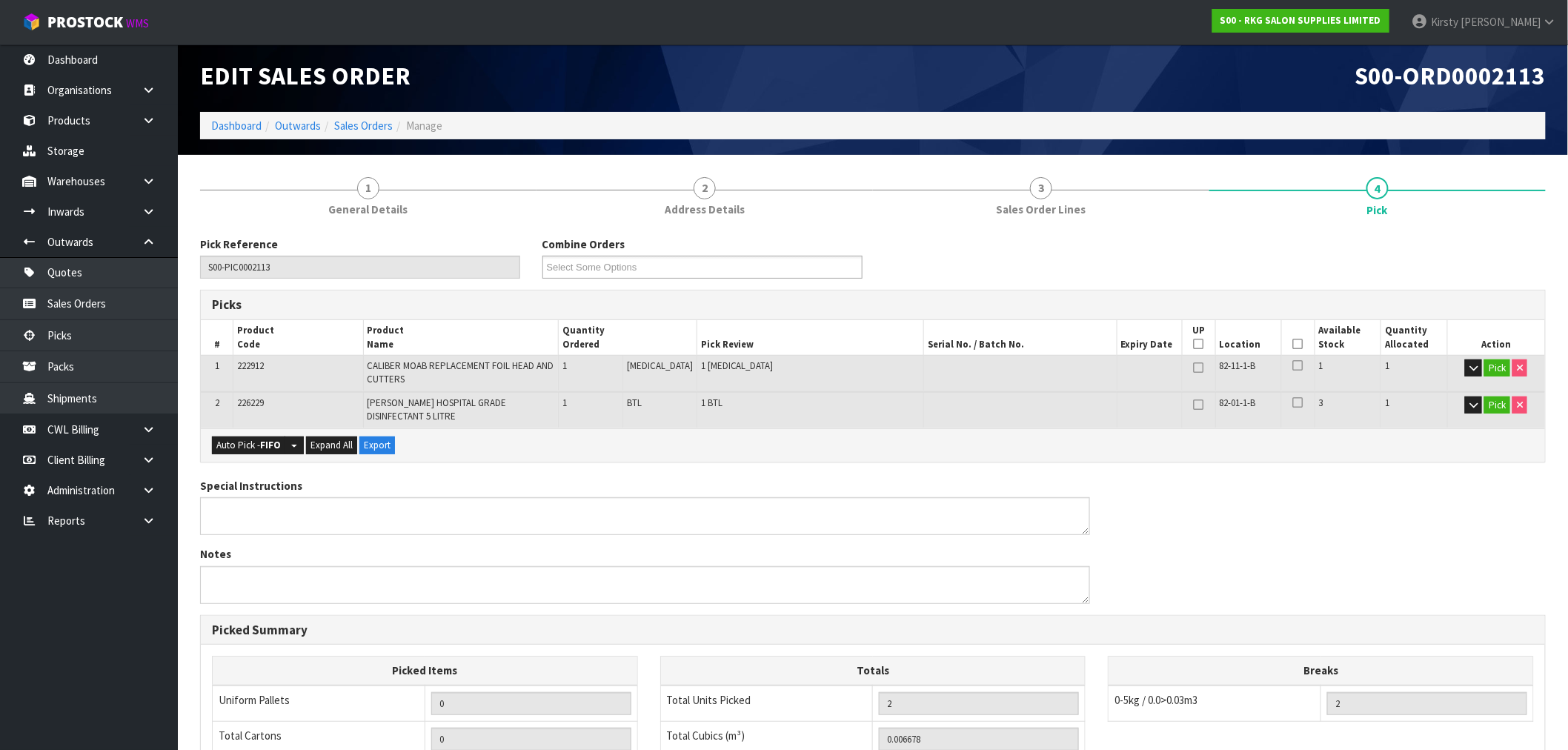
scroll to position [291, 0]
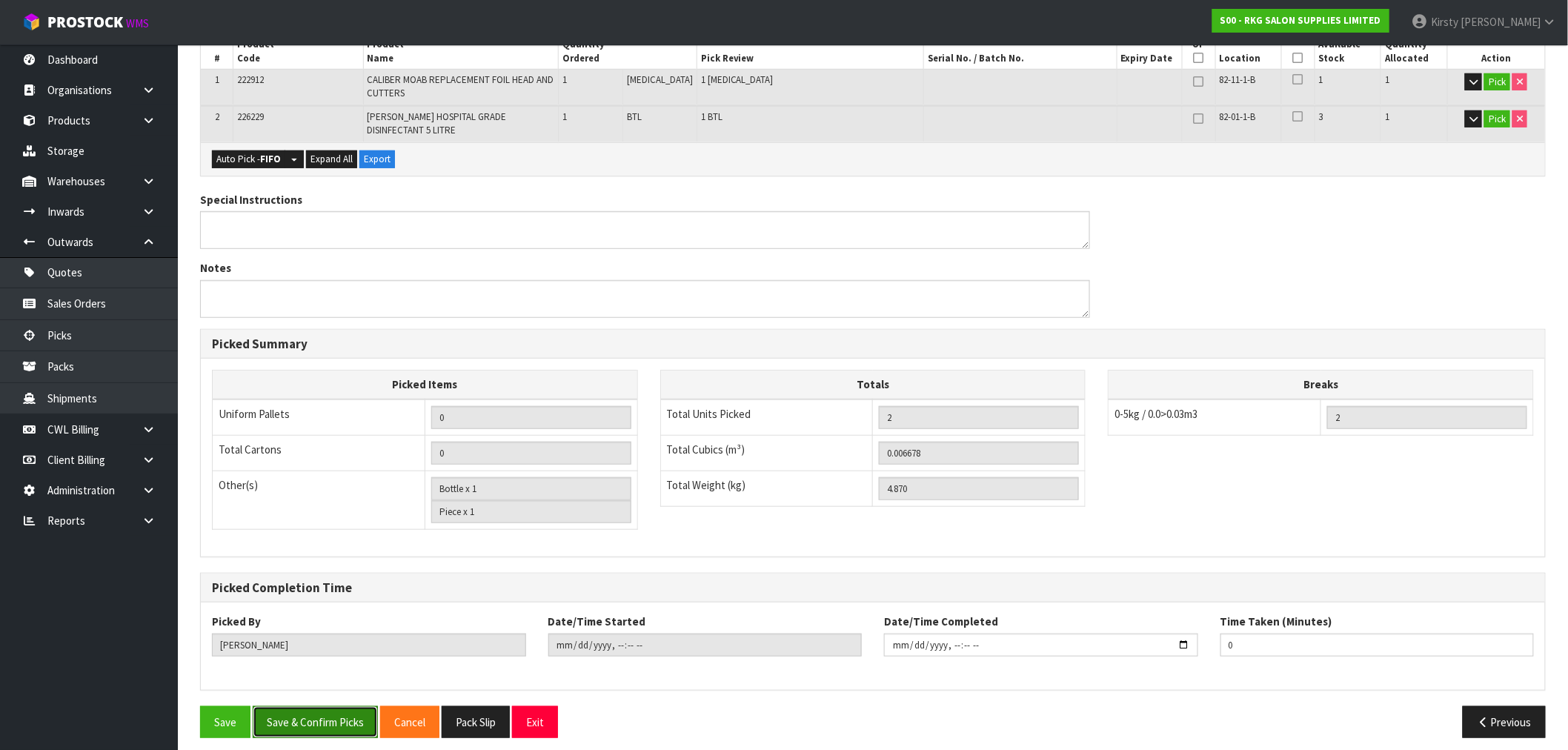
click at [332, 715] on button "Save & Confirm Picks" at bounding box center [315, 721] width 125 height 31
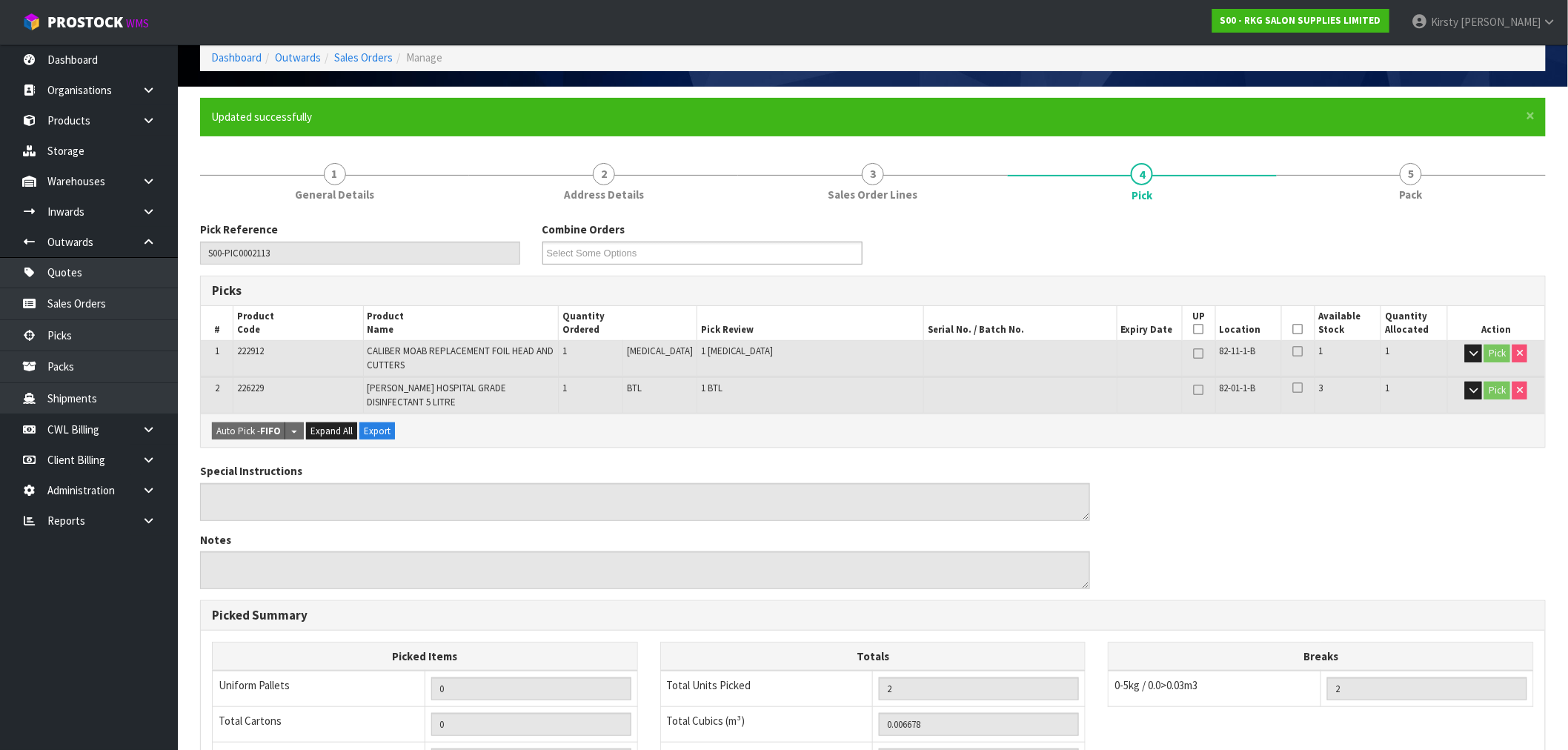
scroll to position [344, 0]
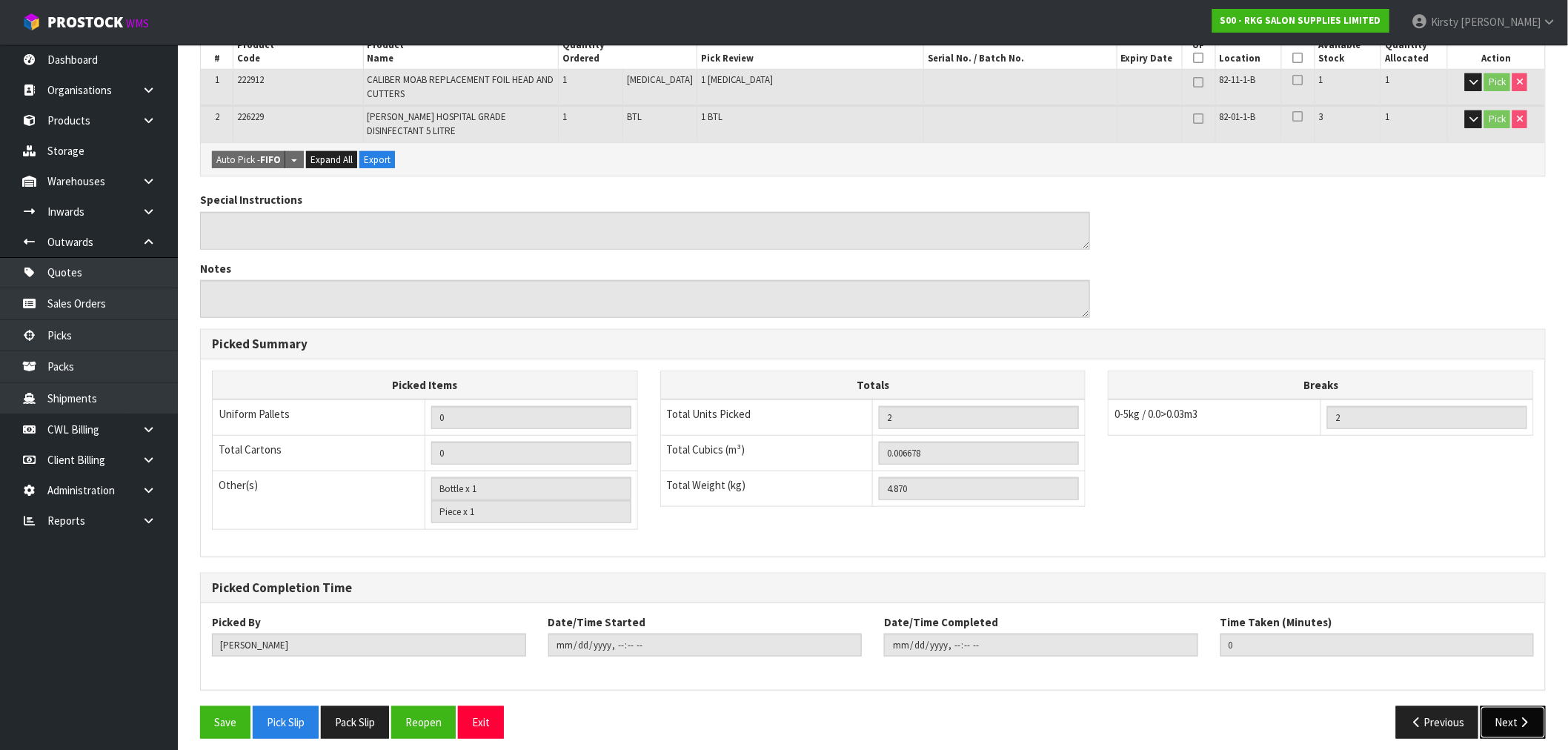
drag, startPoint x: 1522, startPoint y: 710, endPoint x: 1514, endPoint y: 708, distance: 8.2
click at [1522, 717] on icon "button" at bounding box center [1524, 722] width 14 height 11
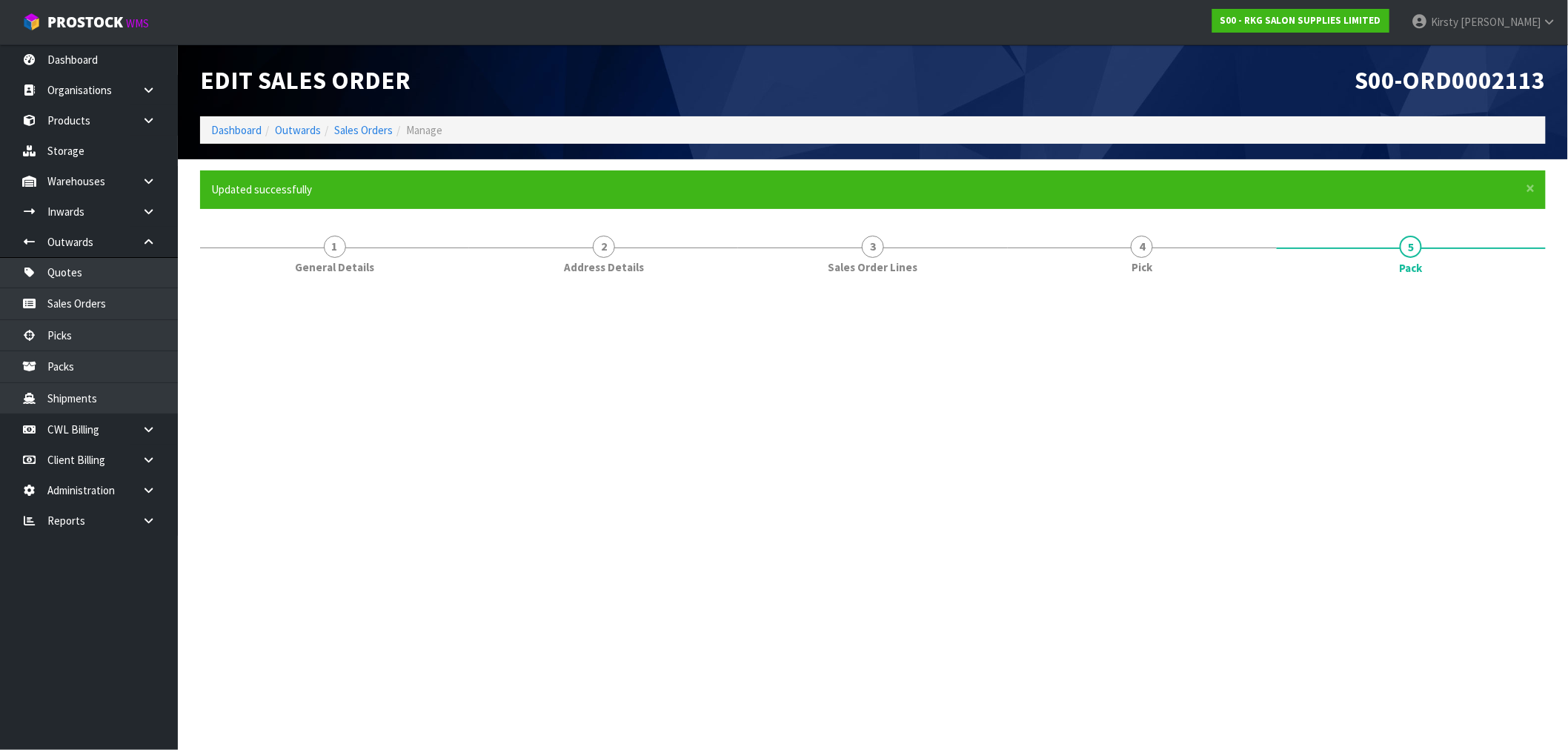
scroll to position [0, 0]
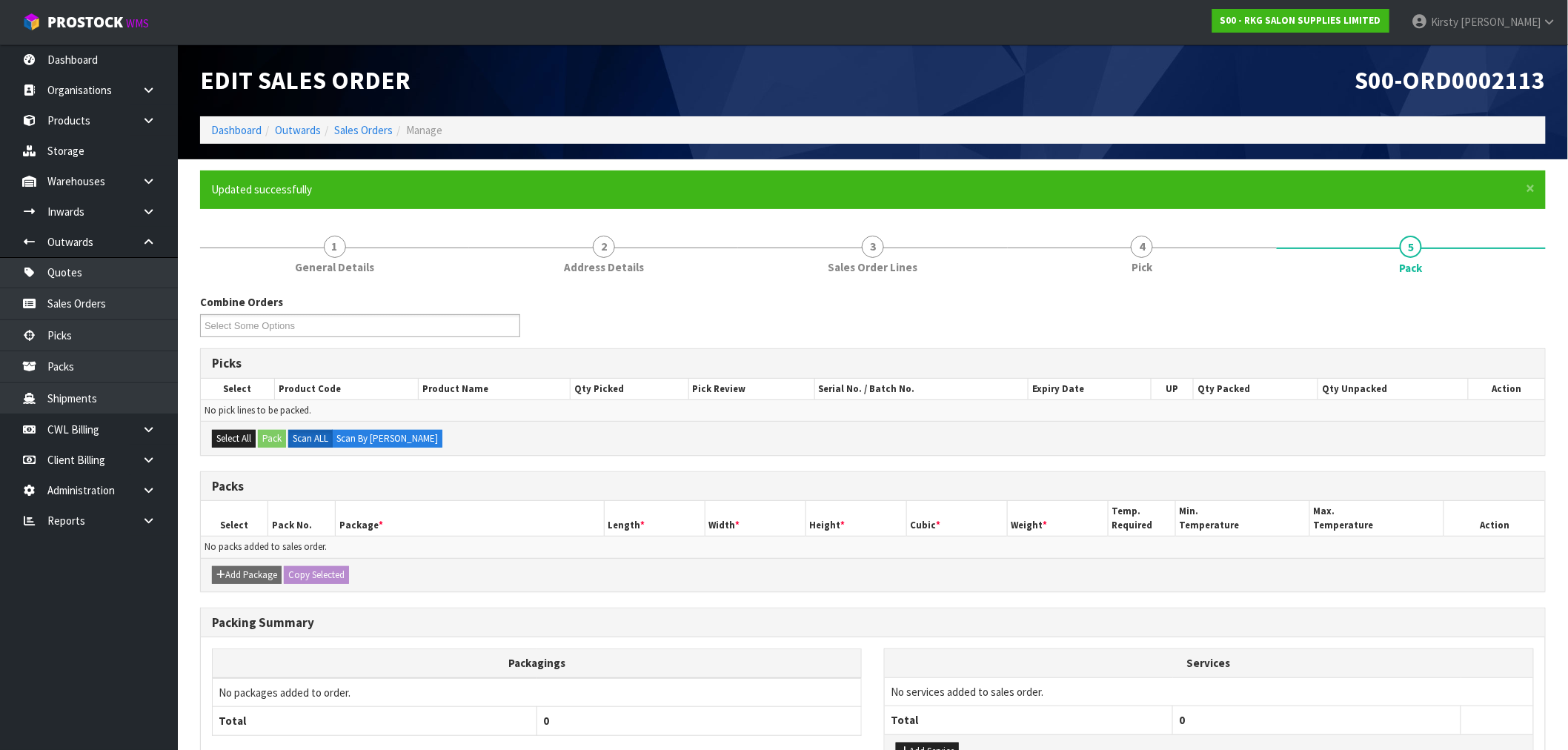
click at [524, 440] on div "Select All Pack Scan ALL Scan By [PERSON_NAME]" at bounding box center [873, 437] width 1344 height 33
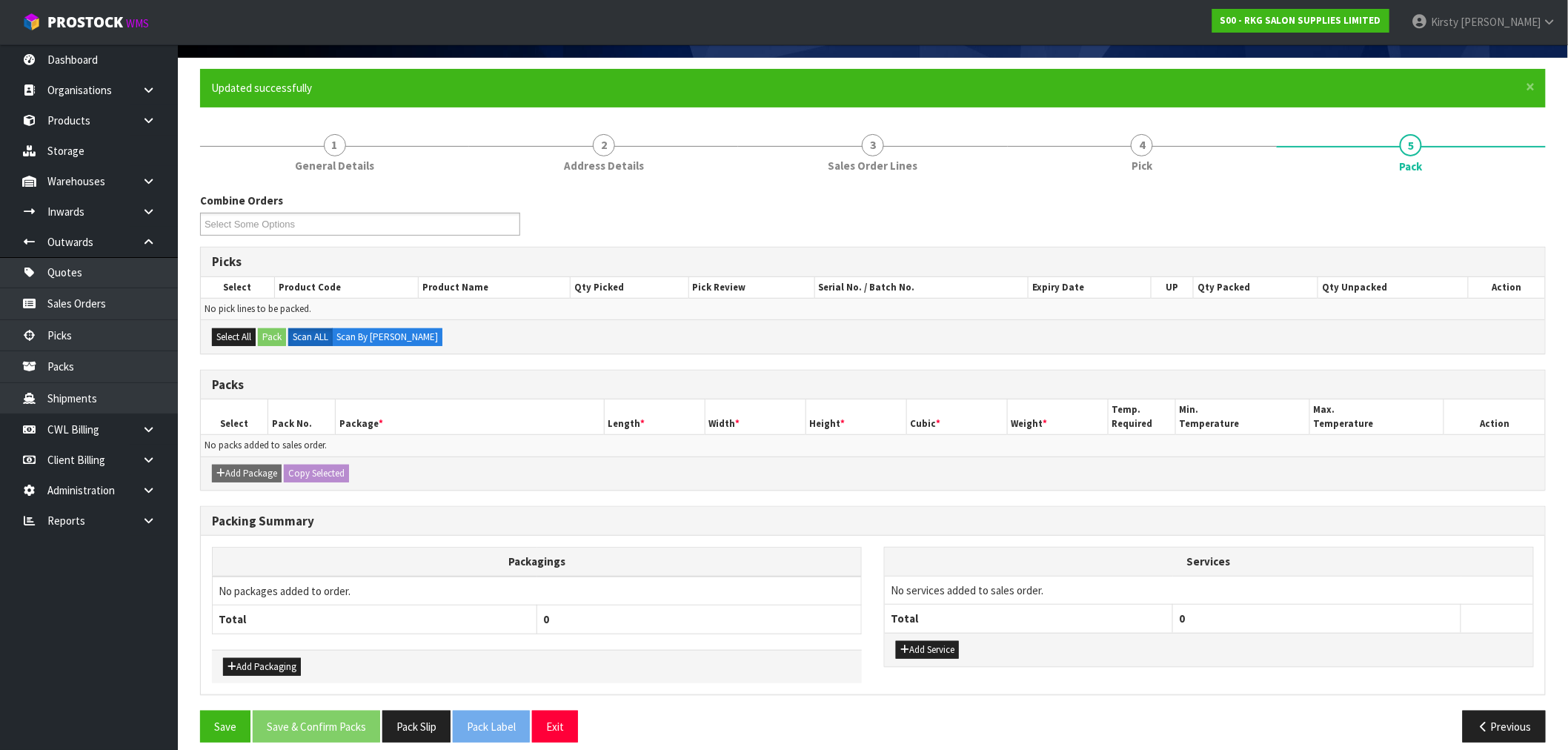
scroll to position [115, 0]
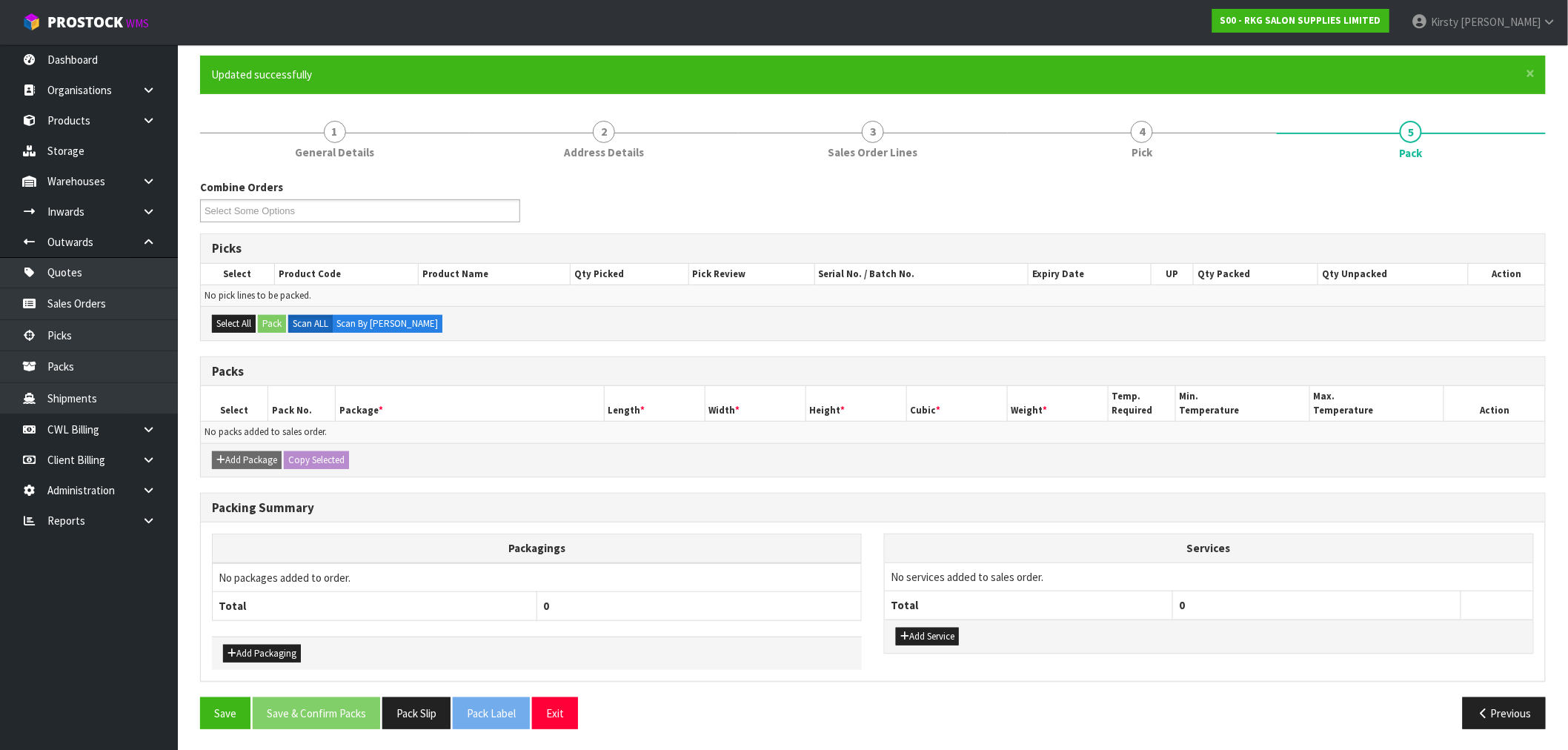
drag, startPoint x: 294, startPoint y: 436, endPoint x: 287, endPoint y: 330, distance: 106.2
click at [295, 431] on td "No packs added to sales order." at bounding box center [873, 432] width 1344 height 22
click at [285, 298] on td "No pick lines to be packed." at bounding box center [873, 295] width 1344 height 22
click at [264, 205] on input "text" at bounding box center [258, 210] width 109 height 18
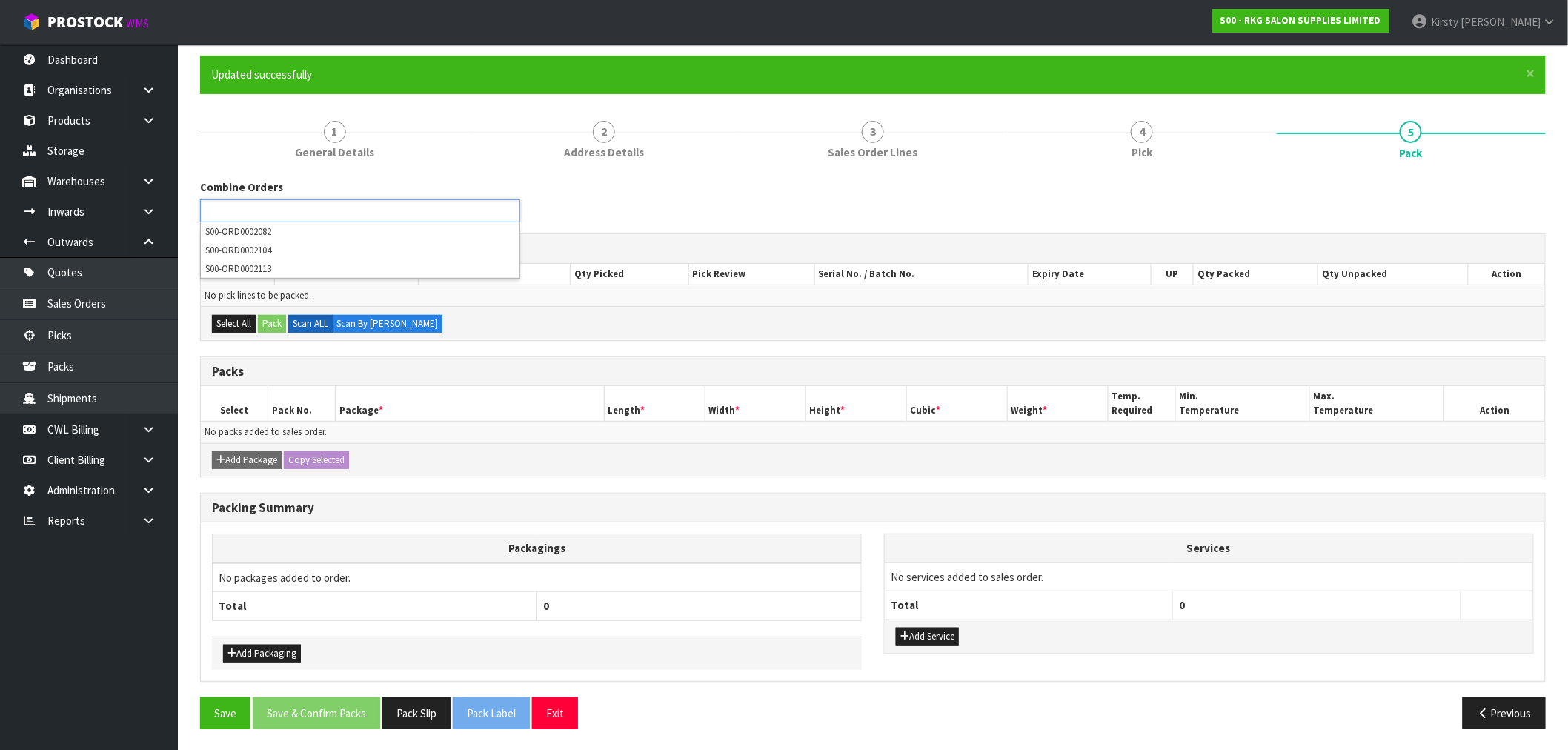
click at [576, 472] on div "Add Package Copy Selected" at bounding box center [873, 460] width 1344 height 33
type input "Select Some Options"
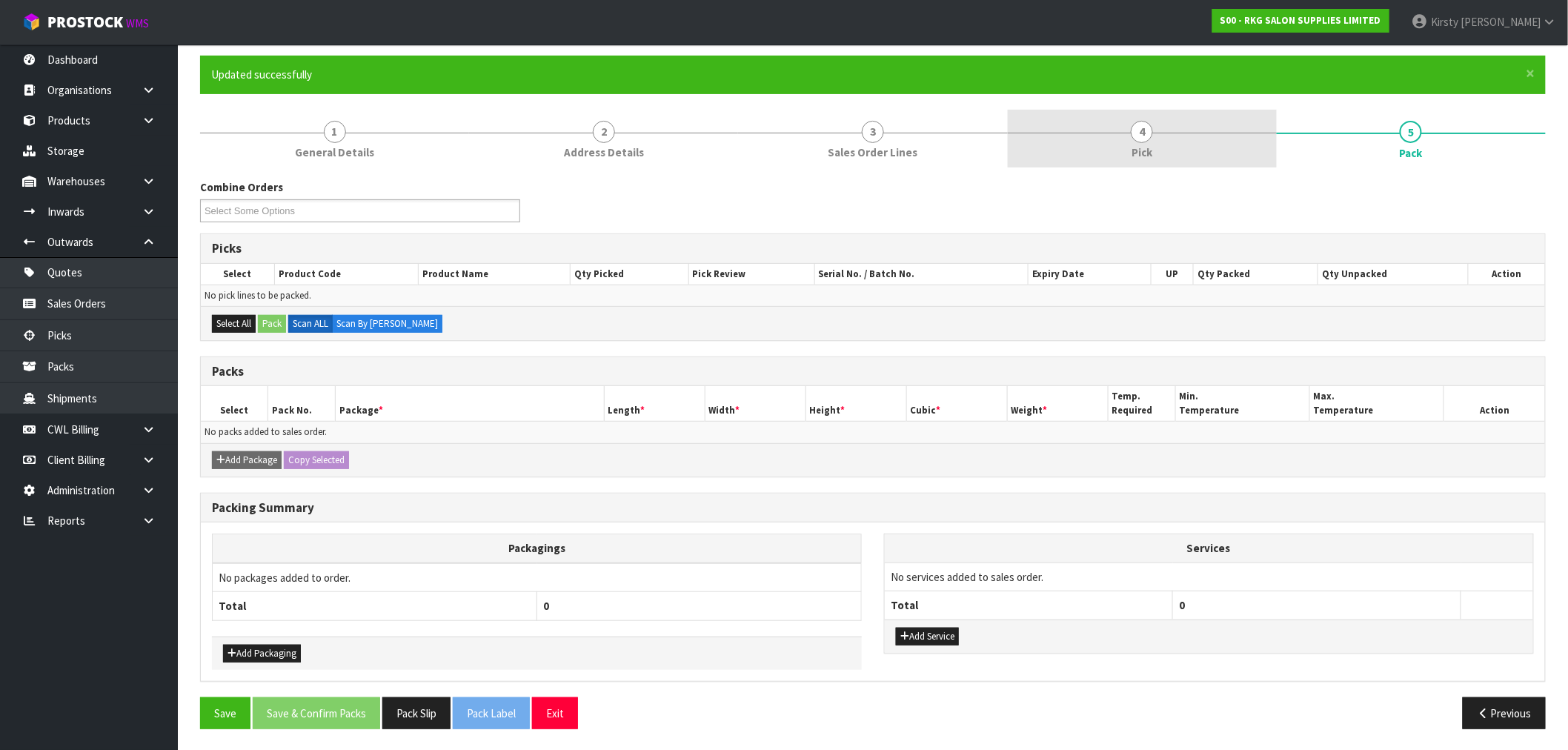
click at [1139, 139] on span "4" at bounding box center [1142, 132] width 22 height 22
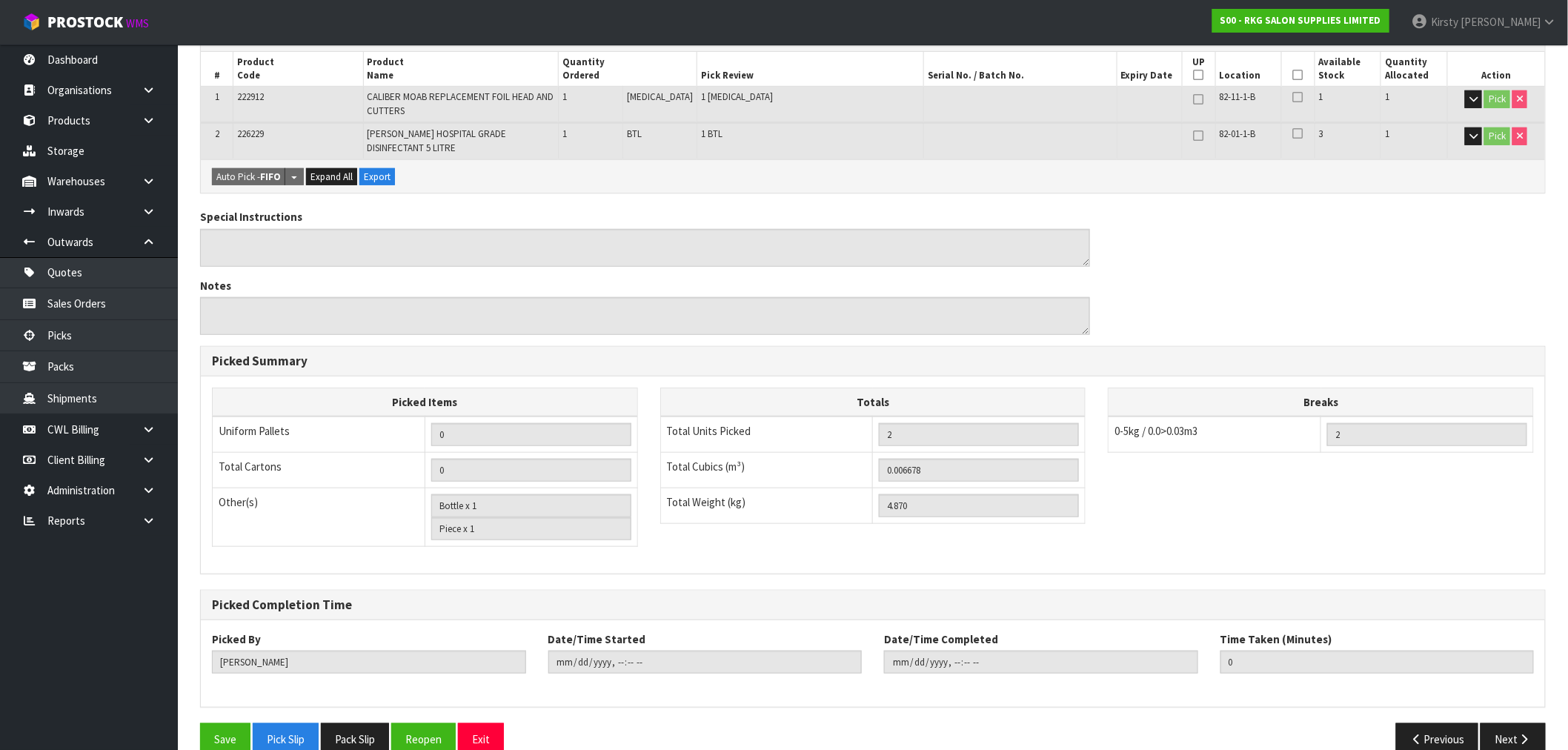
scroll to position [344, 0]
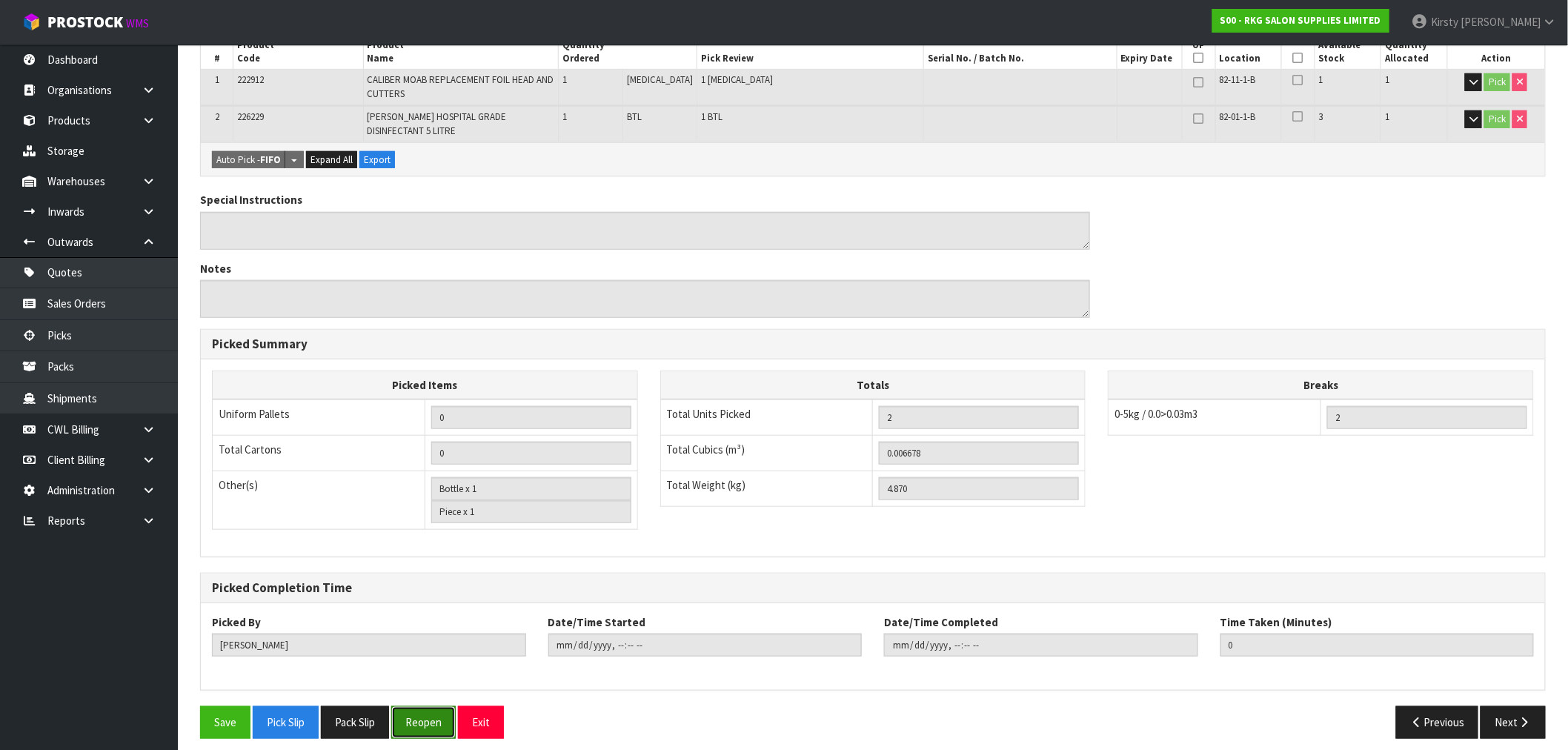
click at [409, 712] on button "Reopen" at bounding box center [423, 721] width 65 height 31
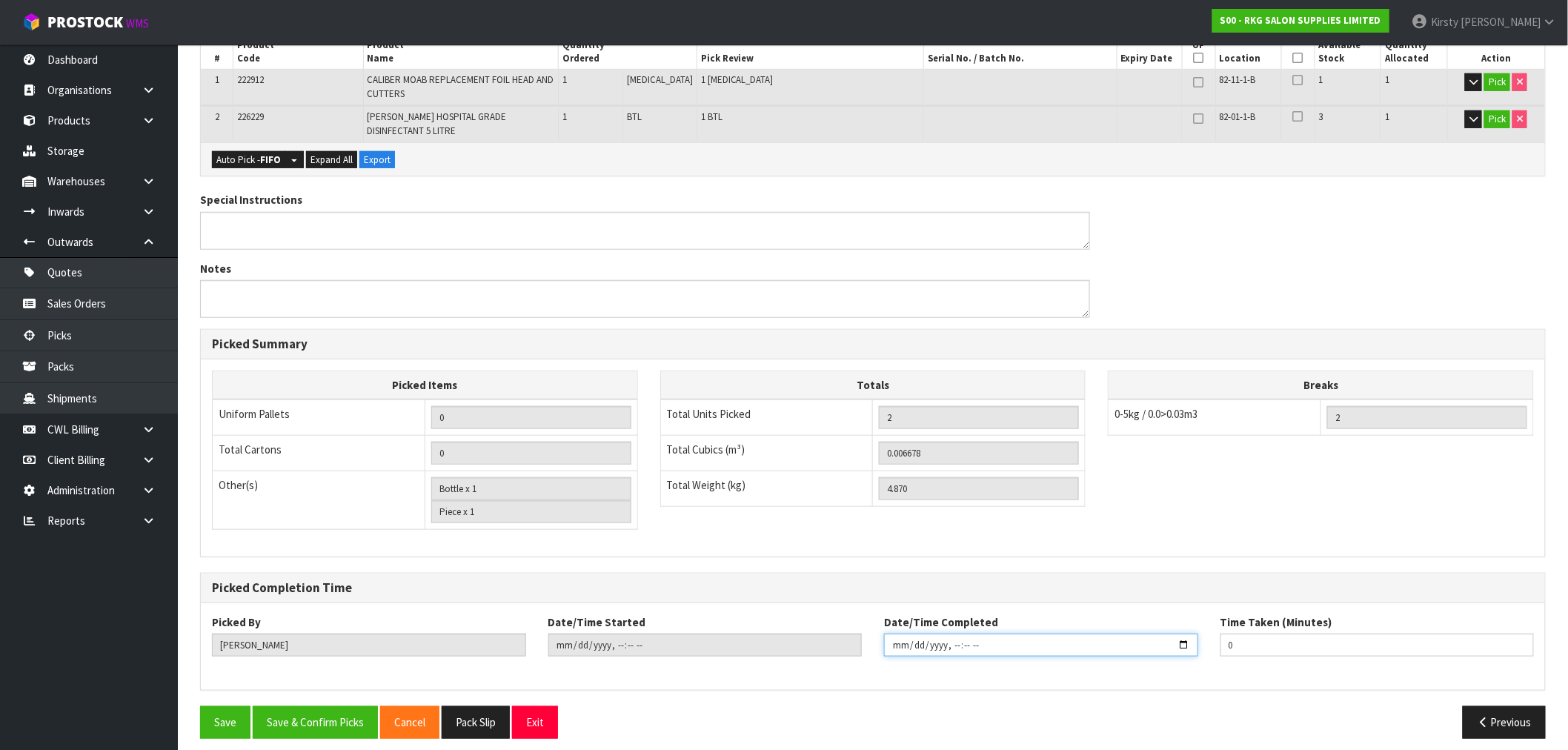
click at [983, 641] on input "datetime-local" at bounding box center [1041, 645] width 314 height 23
click at [1185, 635] on input "datetime-local" at bounding box center [1041, 645] width 314 height 23
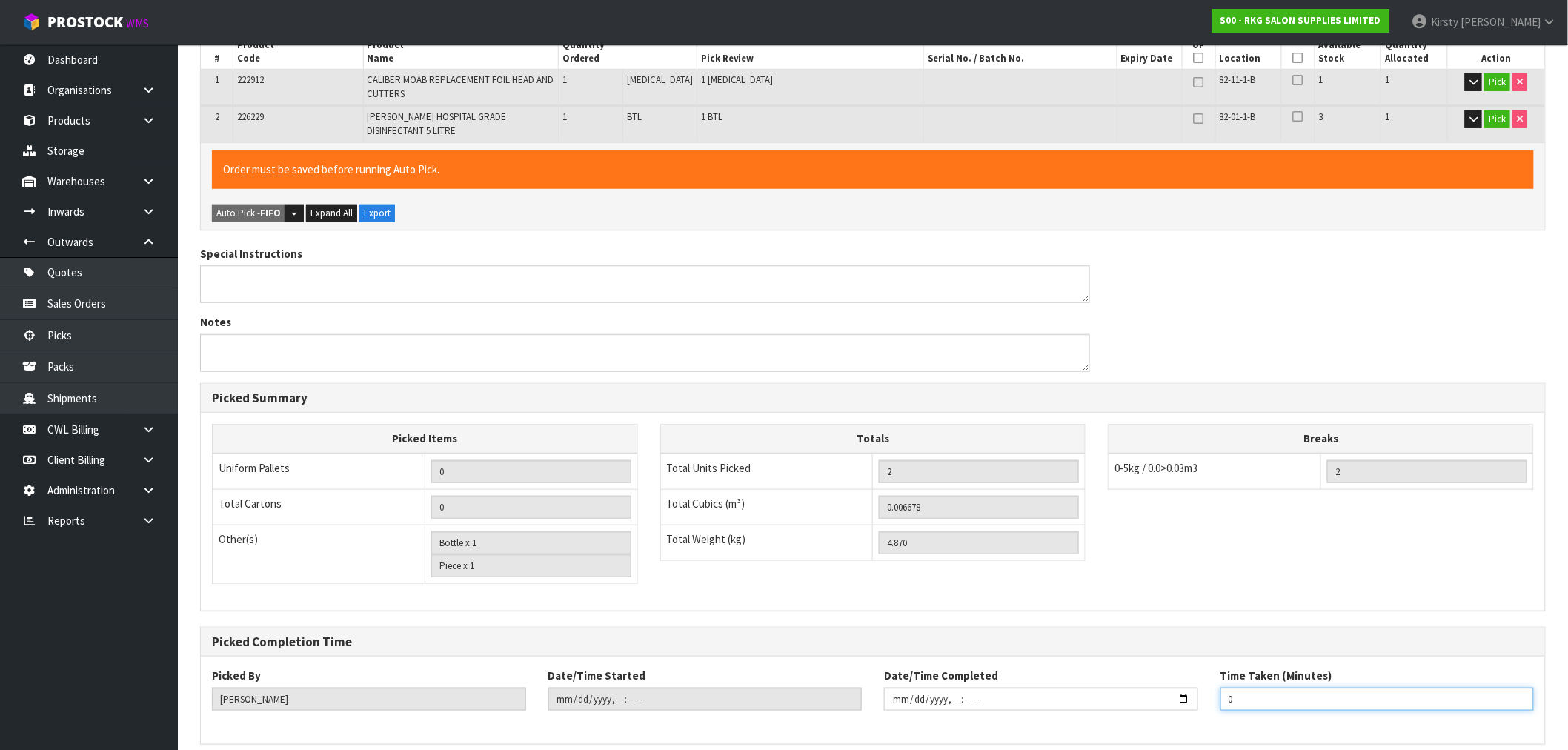
type input "[DATE]T10:28"
drag, startPoint x: 1253, startPoint y: 693, endPoint x: 1207, endPoint y: 695, distance: 46.0
click at [1207, 695] on div "Picked By [PERSON_NAME] Date/Time Started Date/Time Completed Time Taken (Minut…" at bounding box center [873, 695] width 1344 height 53
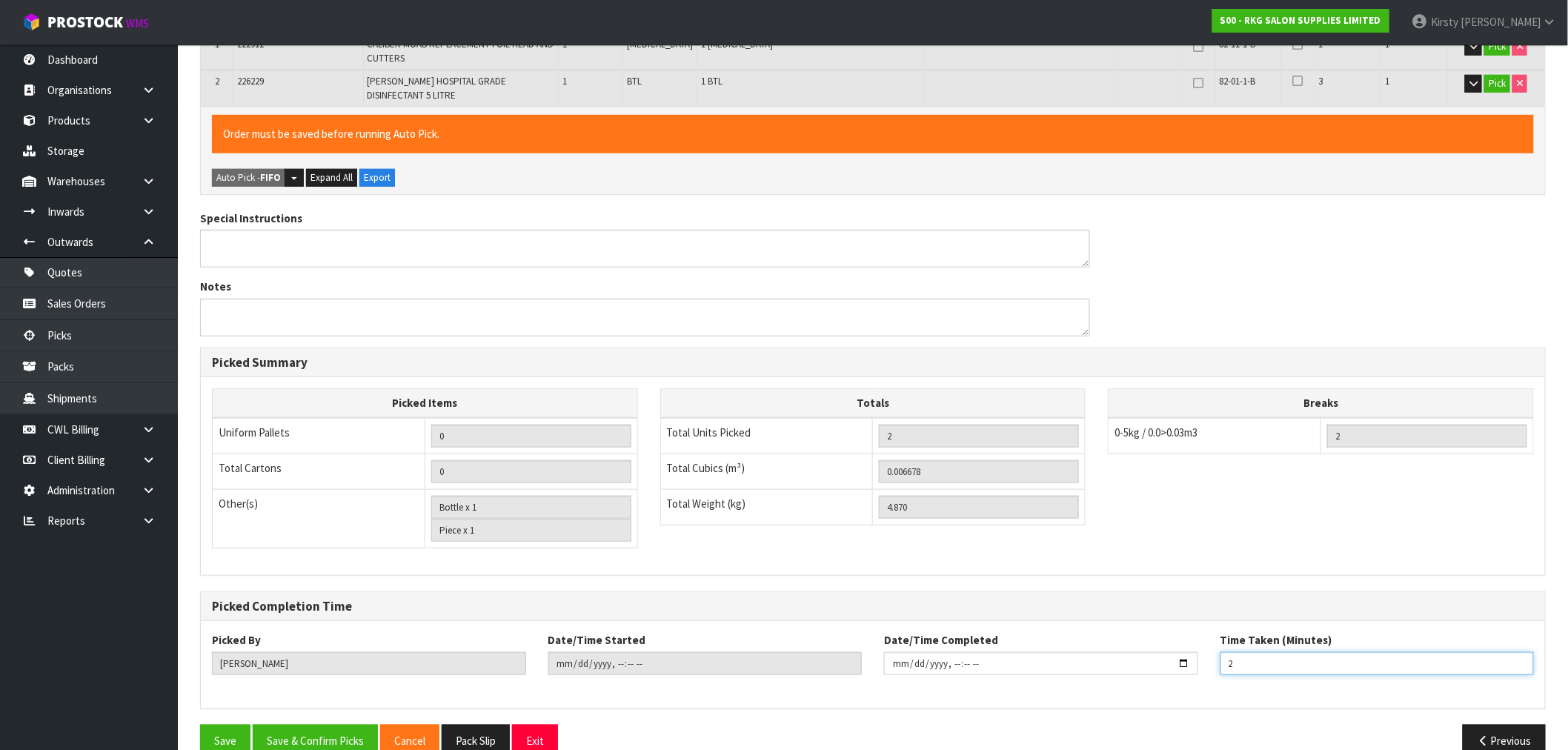
scroll to position [397, 0]
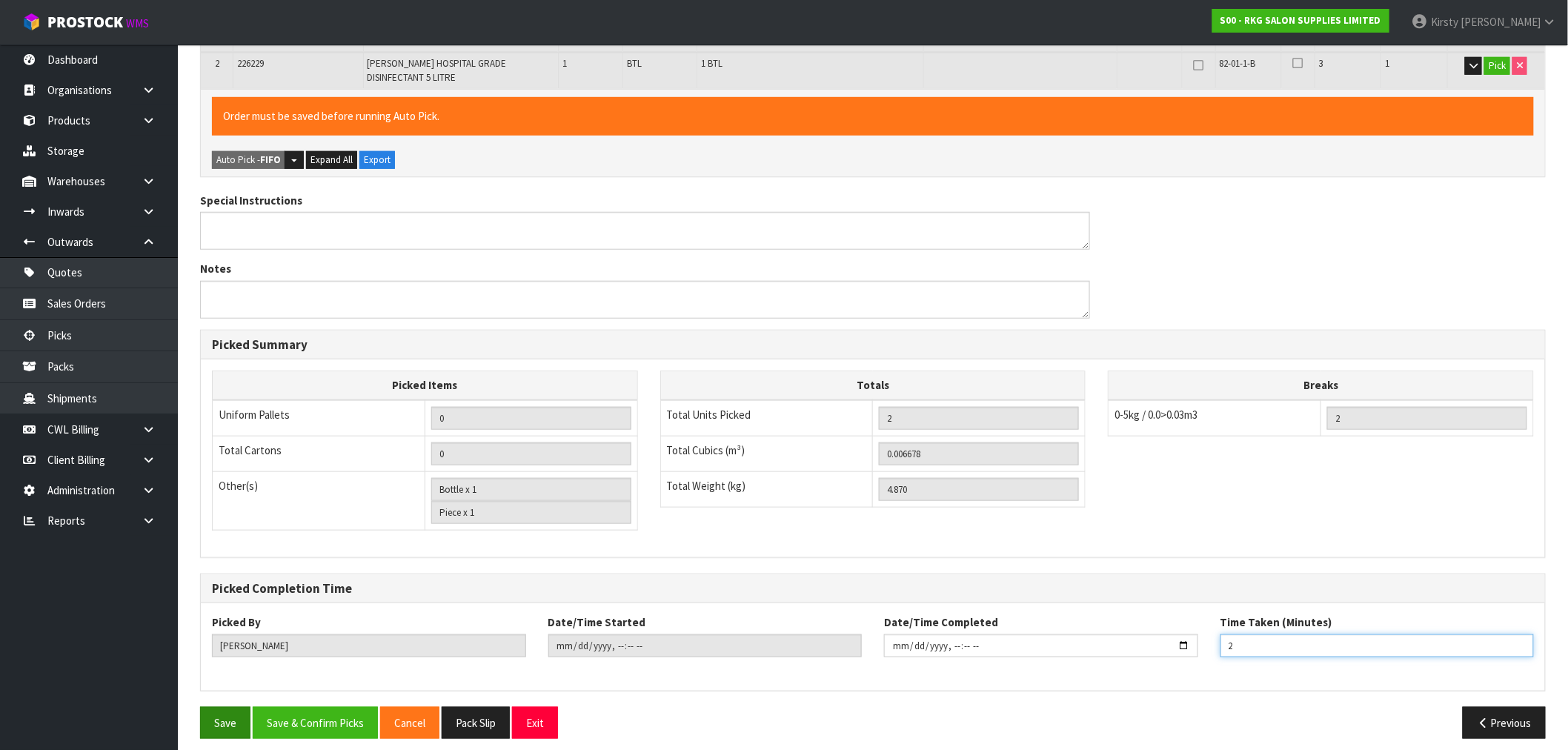
type input "2"
click at [204, 719] on button "Save" at bounding box center [225, 722] width 51 height 31
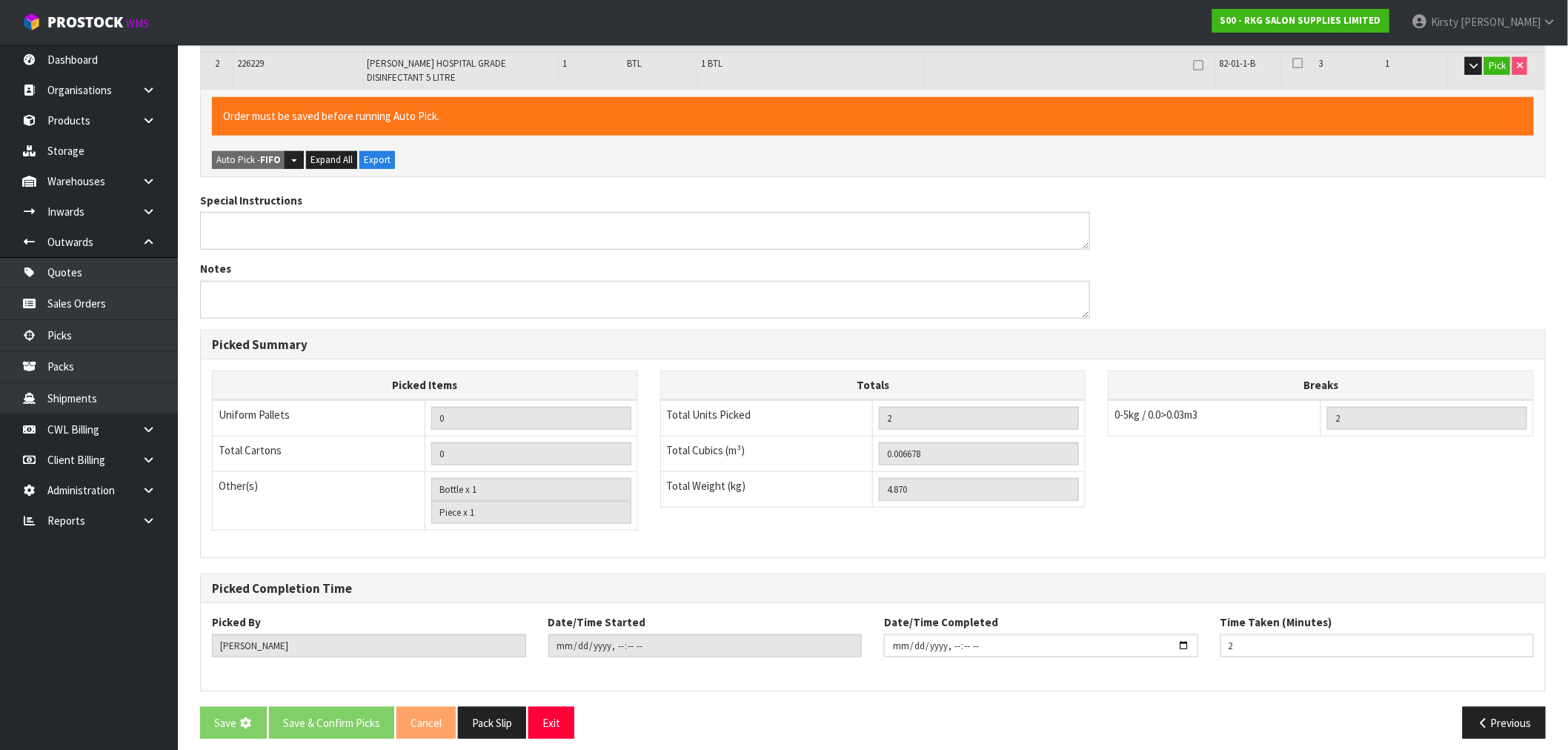
scroll to position [0, 0]
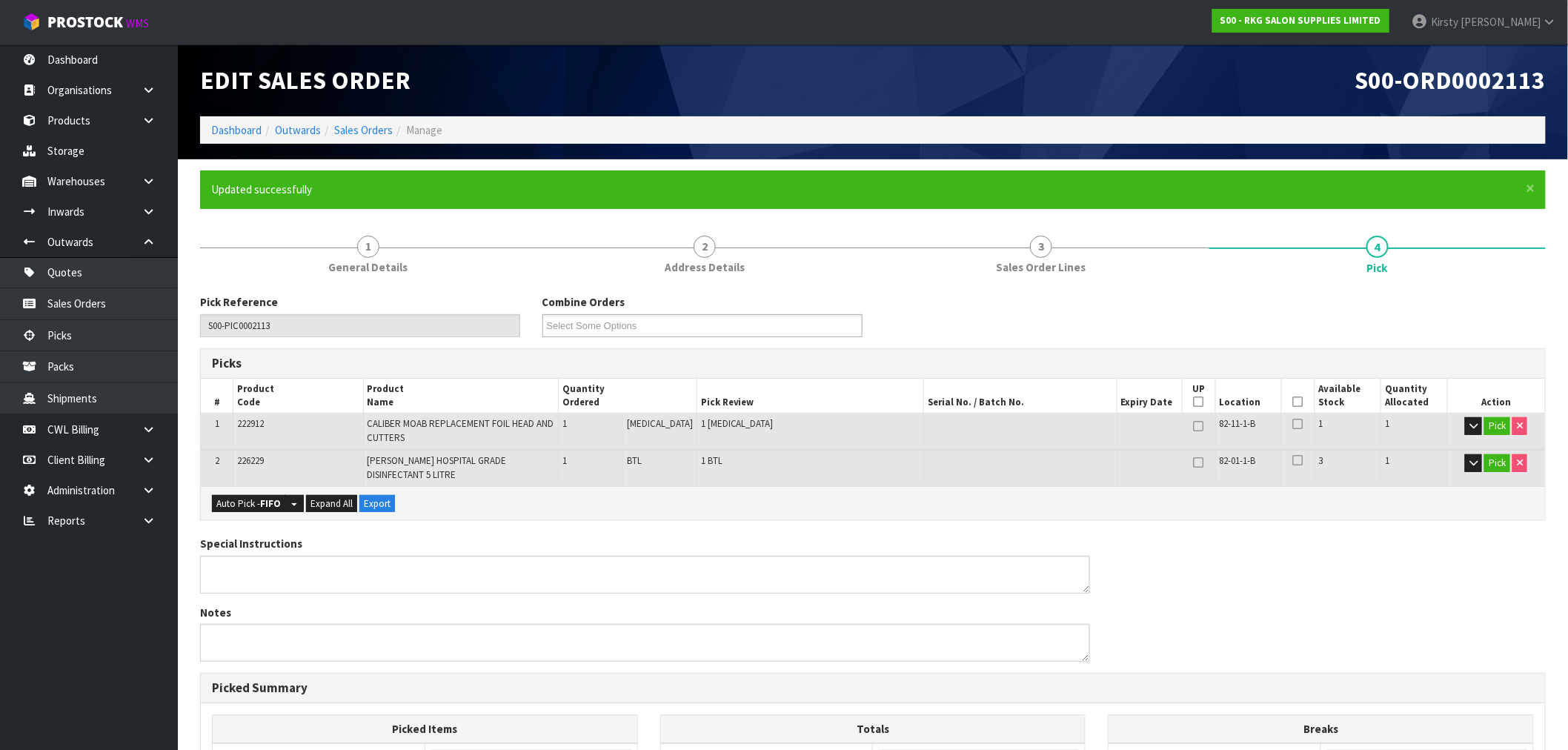
type input "[DATE]T10:28"
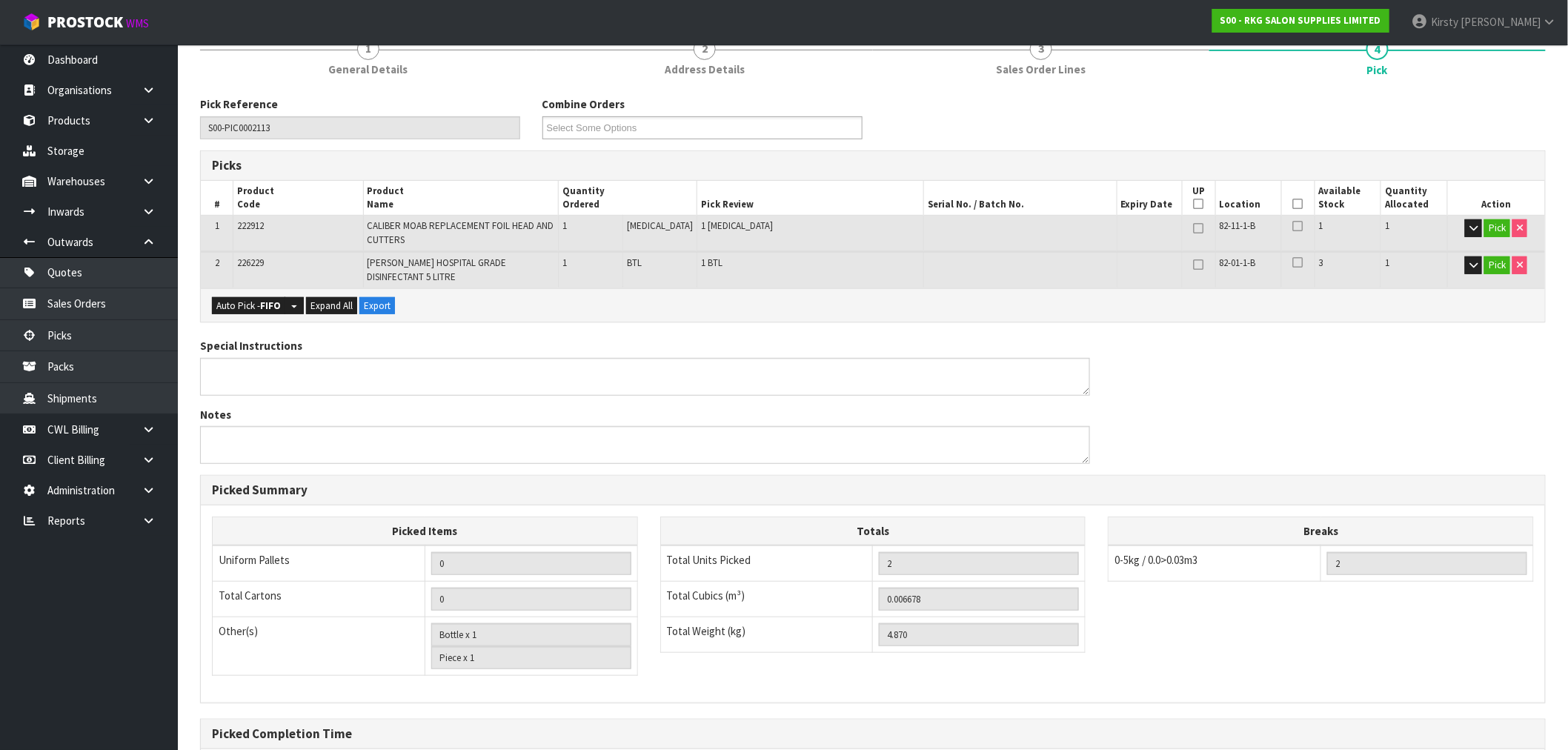
scroll to position [179, 0]
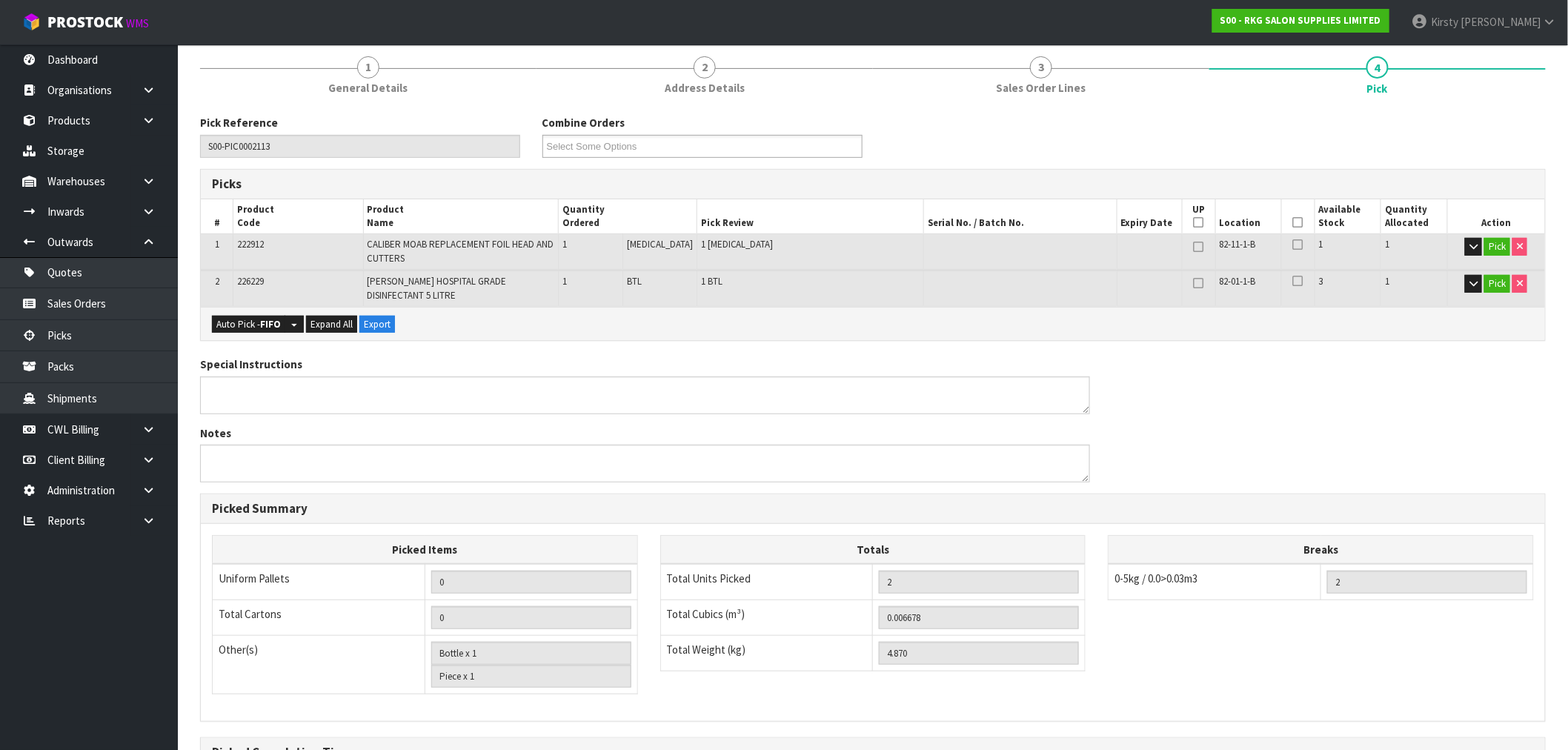
click at [1294, 222] on icon at bounding box center [1298, 222] width 10 height 1
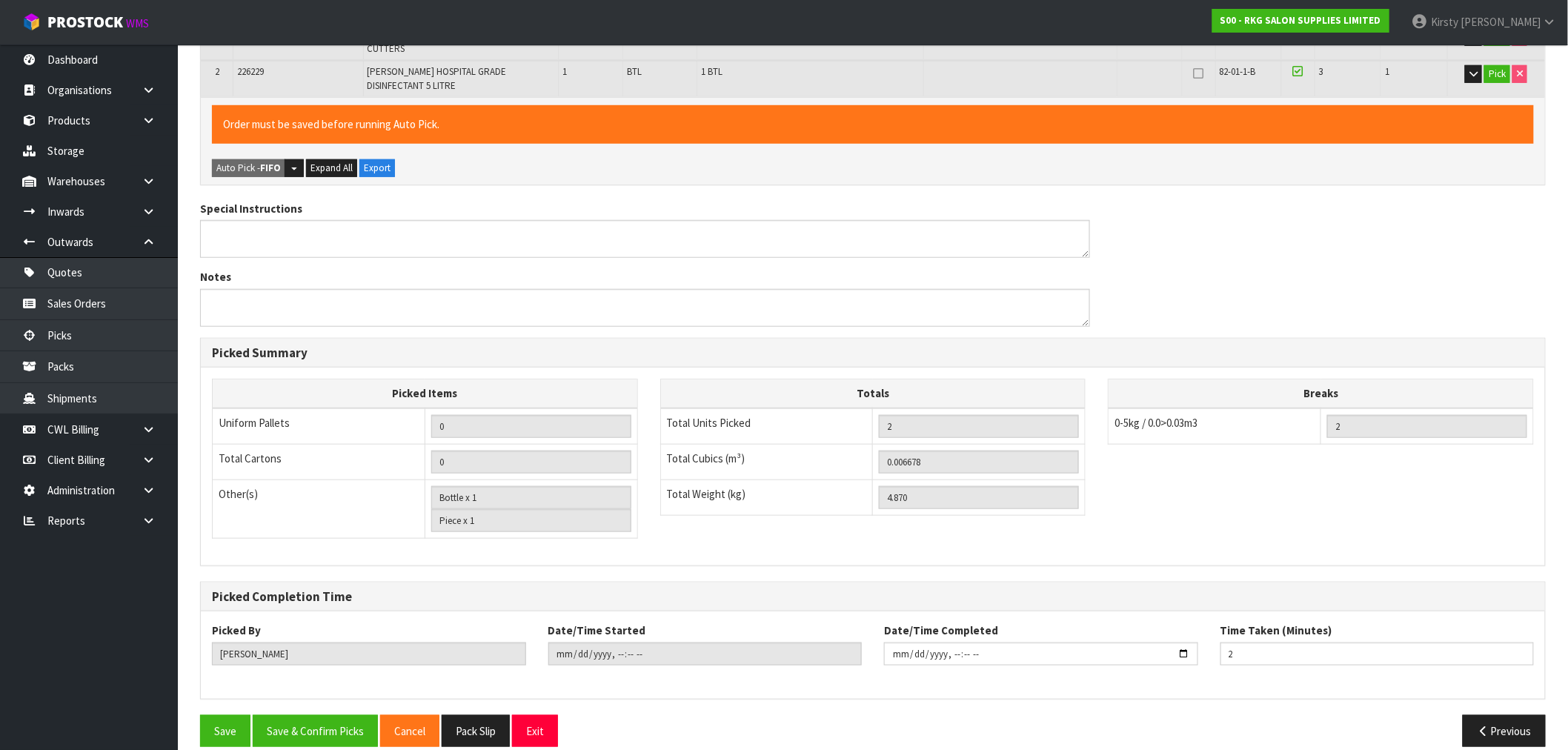
scroll to position [397, 0]
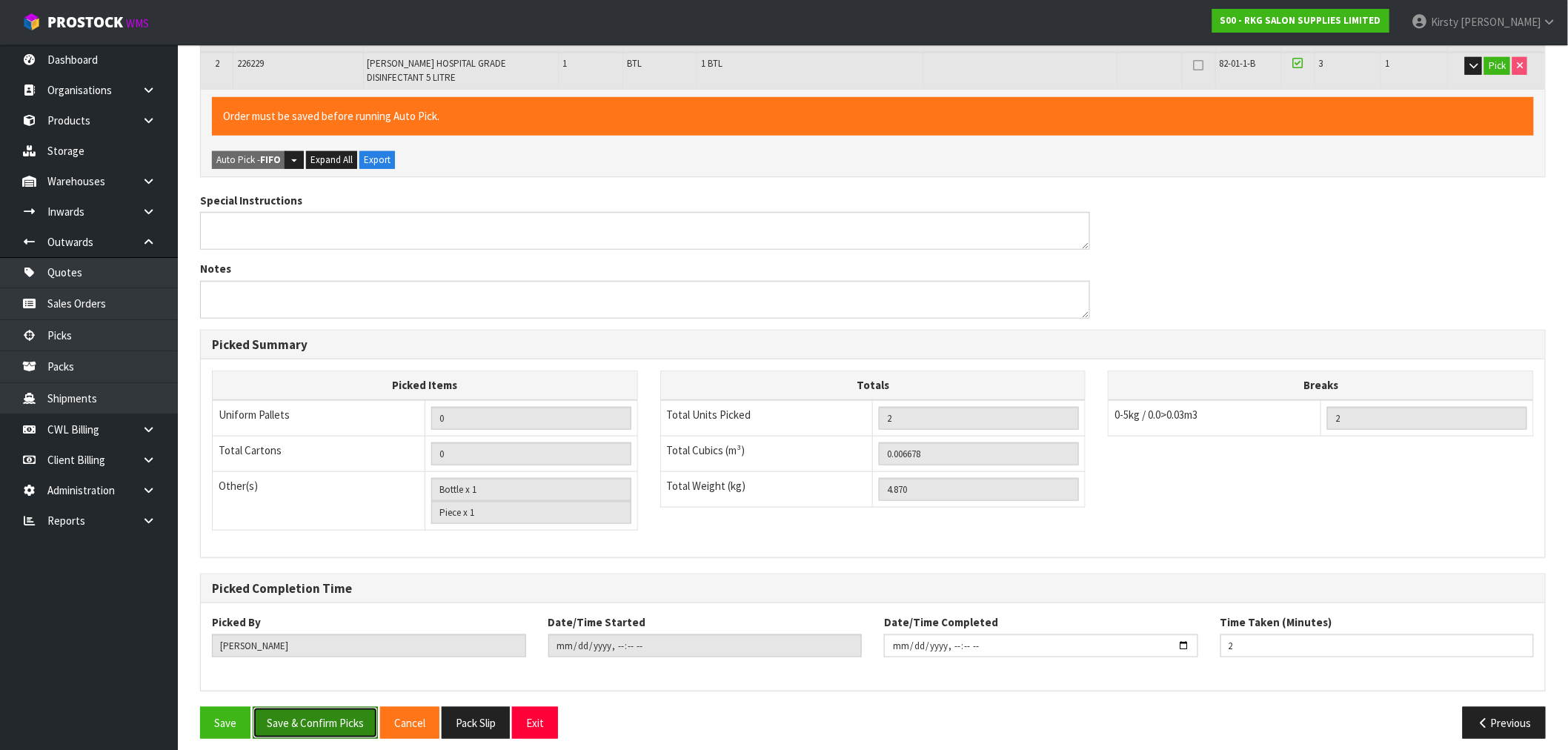
click at [307, 716] on button "Save & Confirm Picks" at bounding box center [315, 722] width 125 height 31
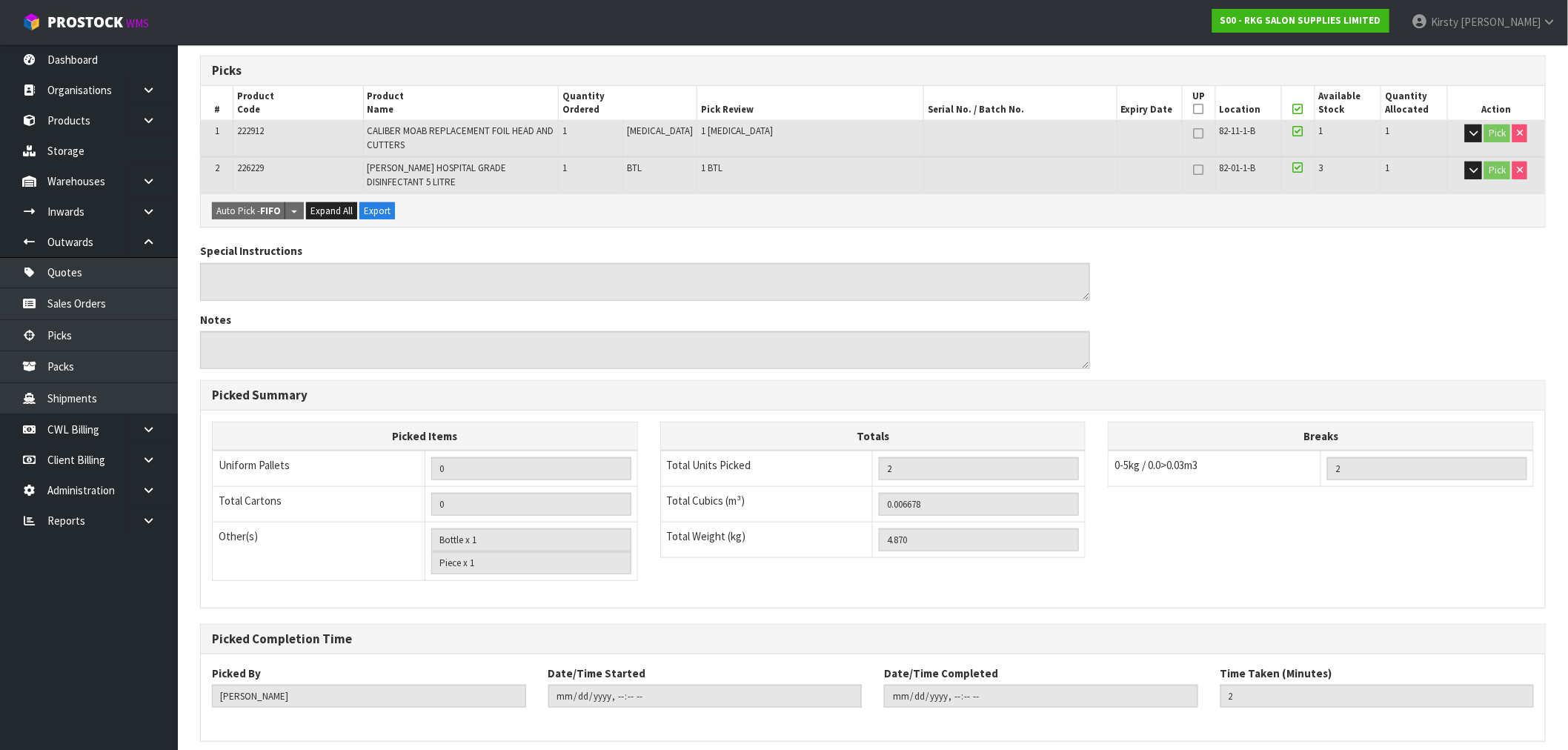
scroll to position [329, 0]
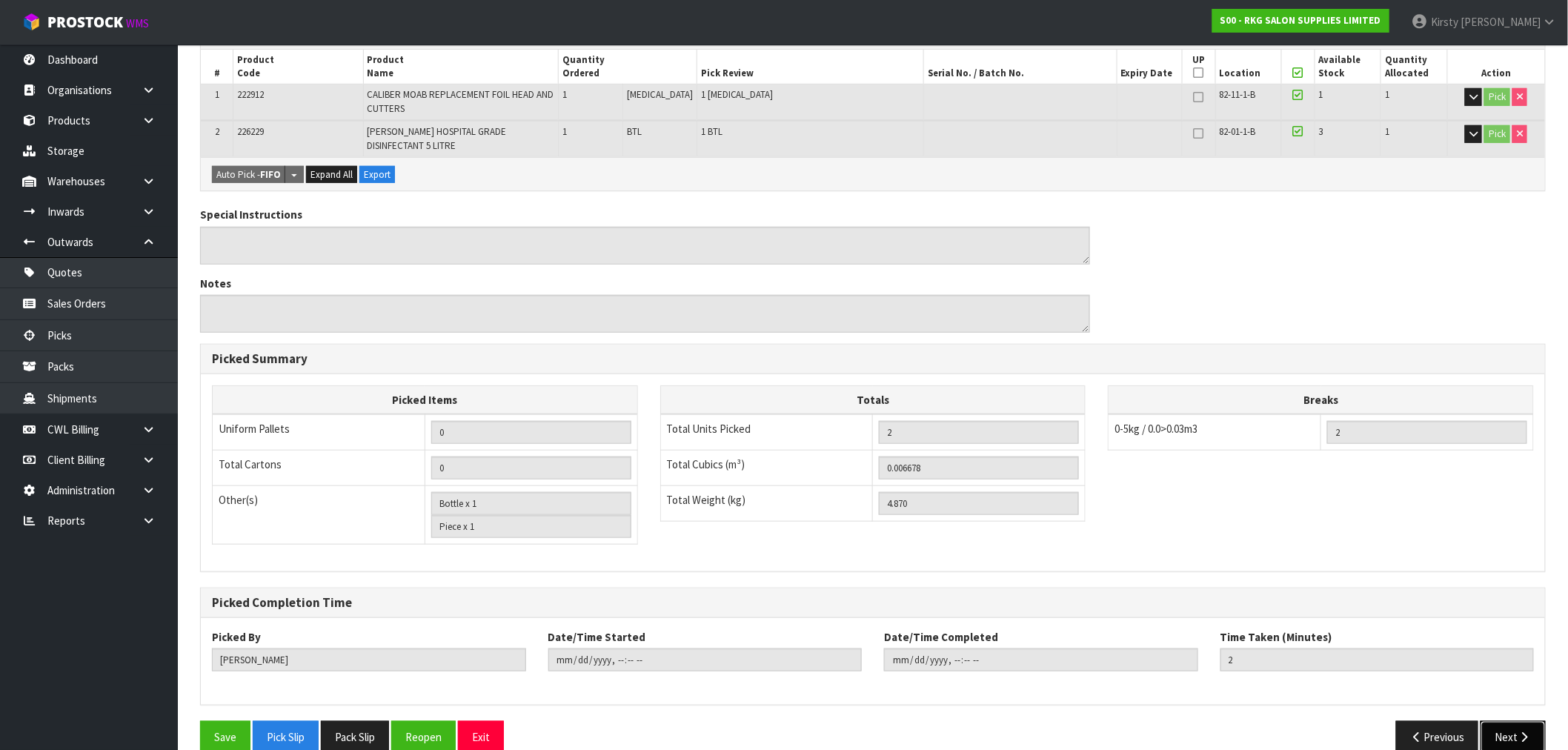
click at [1507, 721] on button "Next" at bounding box center [1513, 737] width 65 height 31
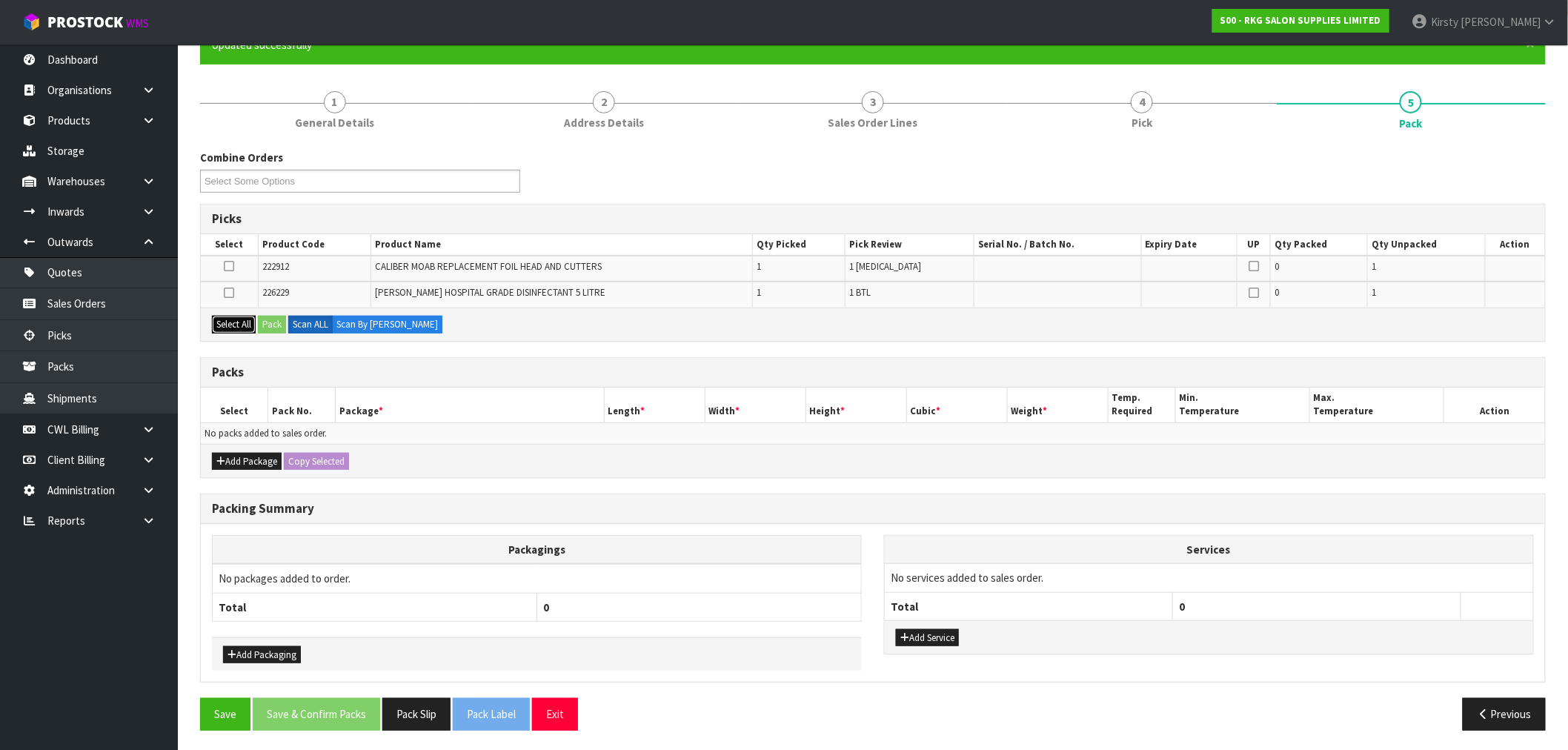
click at [238, 318] on button "Select All" at bounding box center [234, 324] width 44 height 18
click at [269, 322] on button "Pack" at bounding box center [272, 324] width 29 height 18
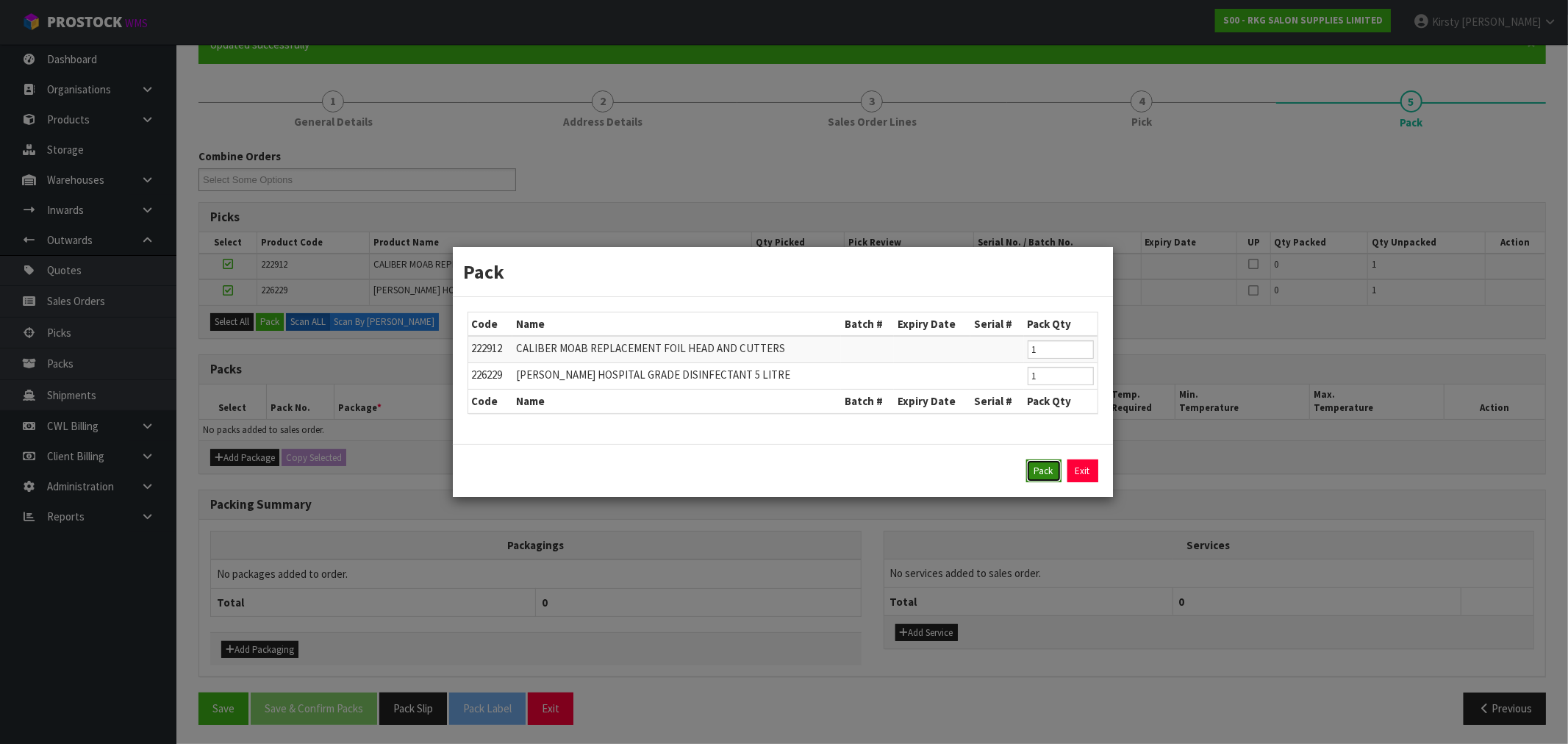
click at [1045, 469] on button "Pack" at bounding box center [1044, 471] width 35 height 24
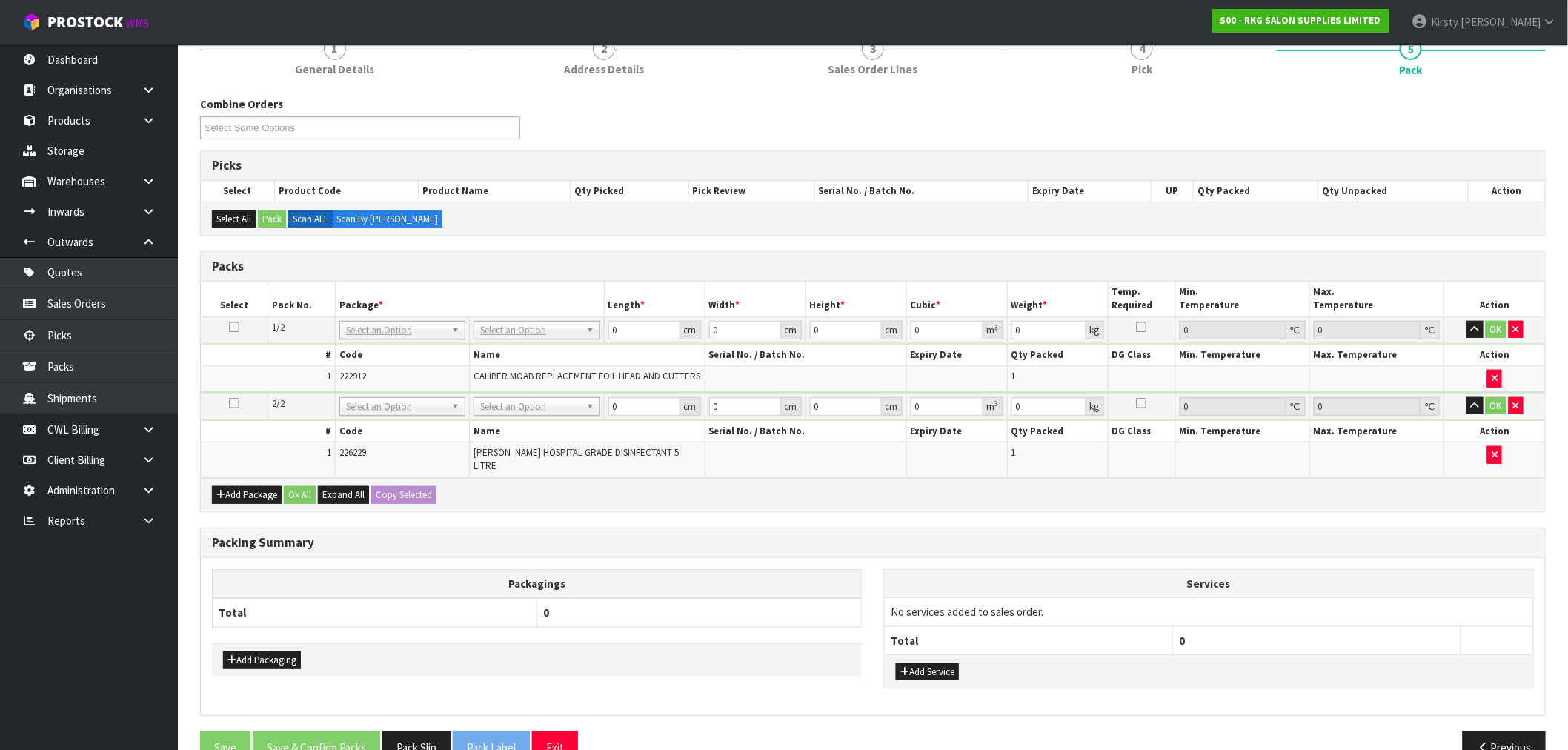
scroll to position [224, 0]
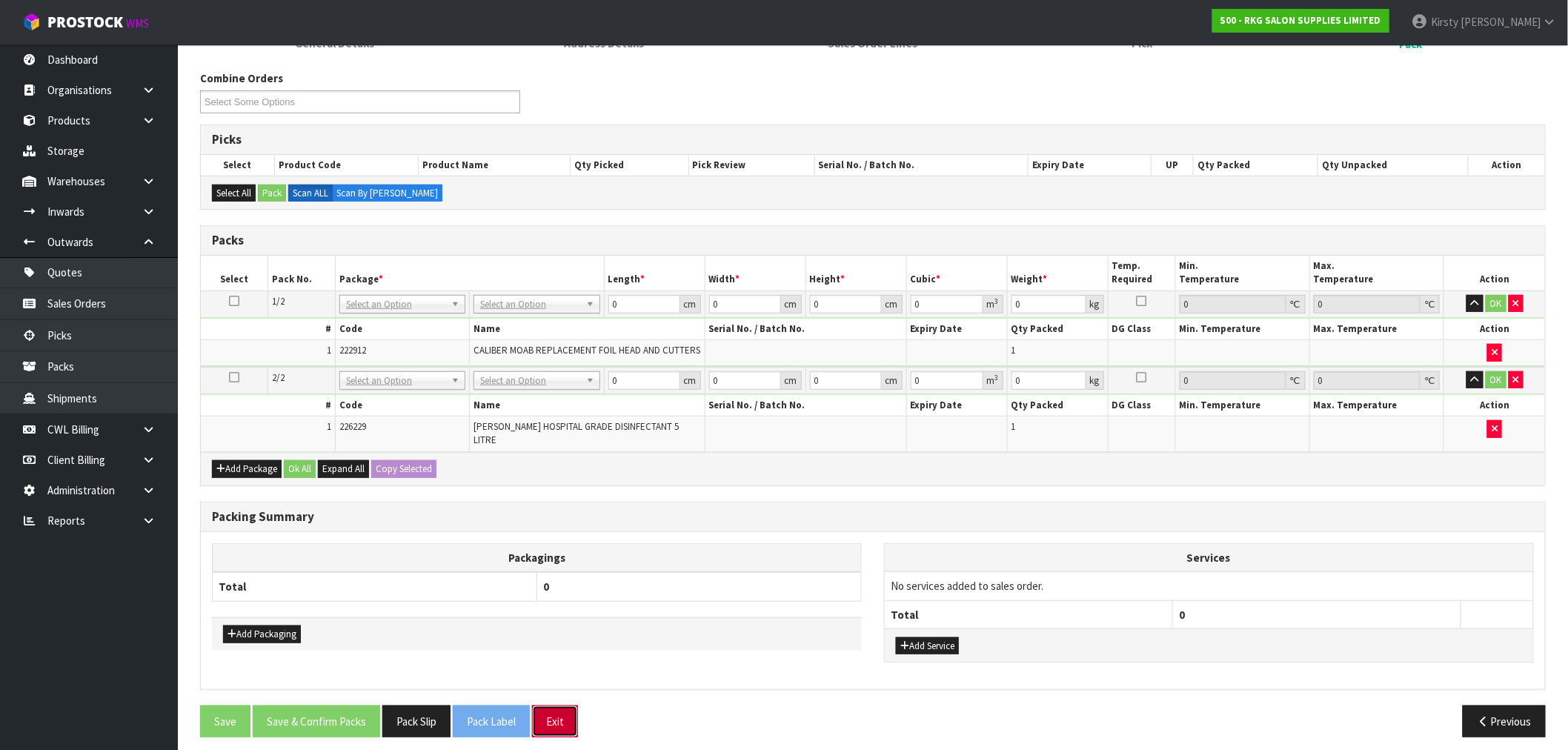
click at [568, 713] on button "Exit" at bounding box center [555, 721] width 46 height 31
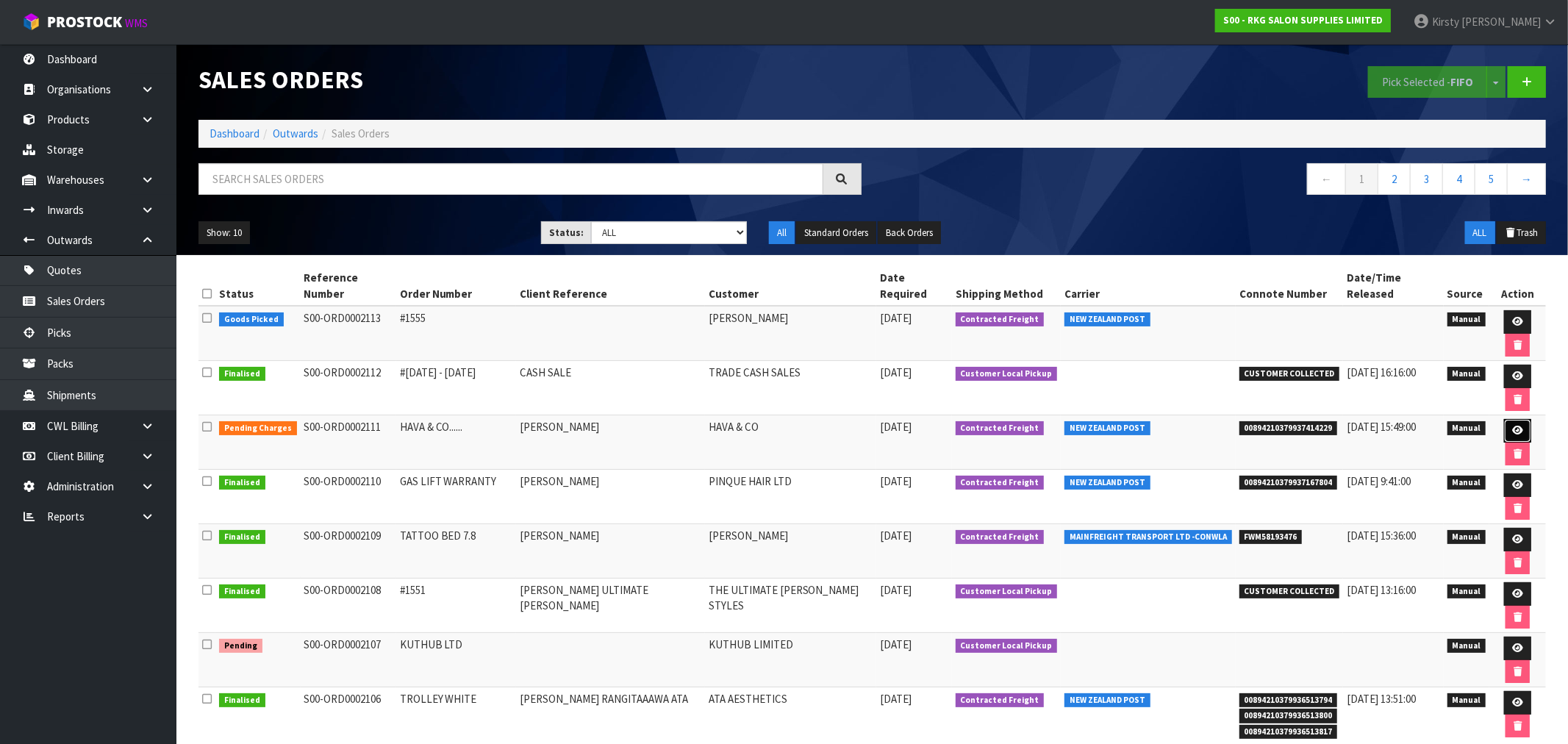
click at [1506, 419] on link at bounding box center [1518, 431] width 27 height 24
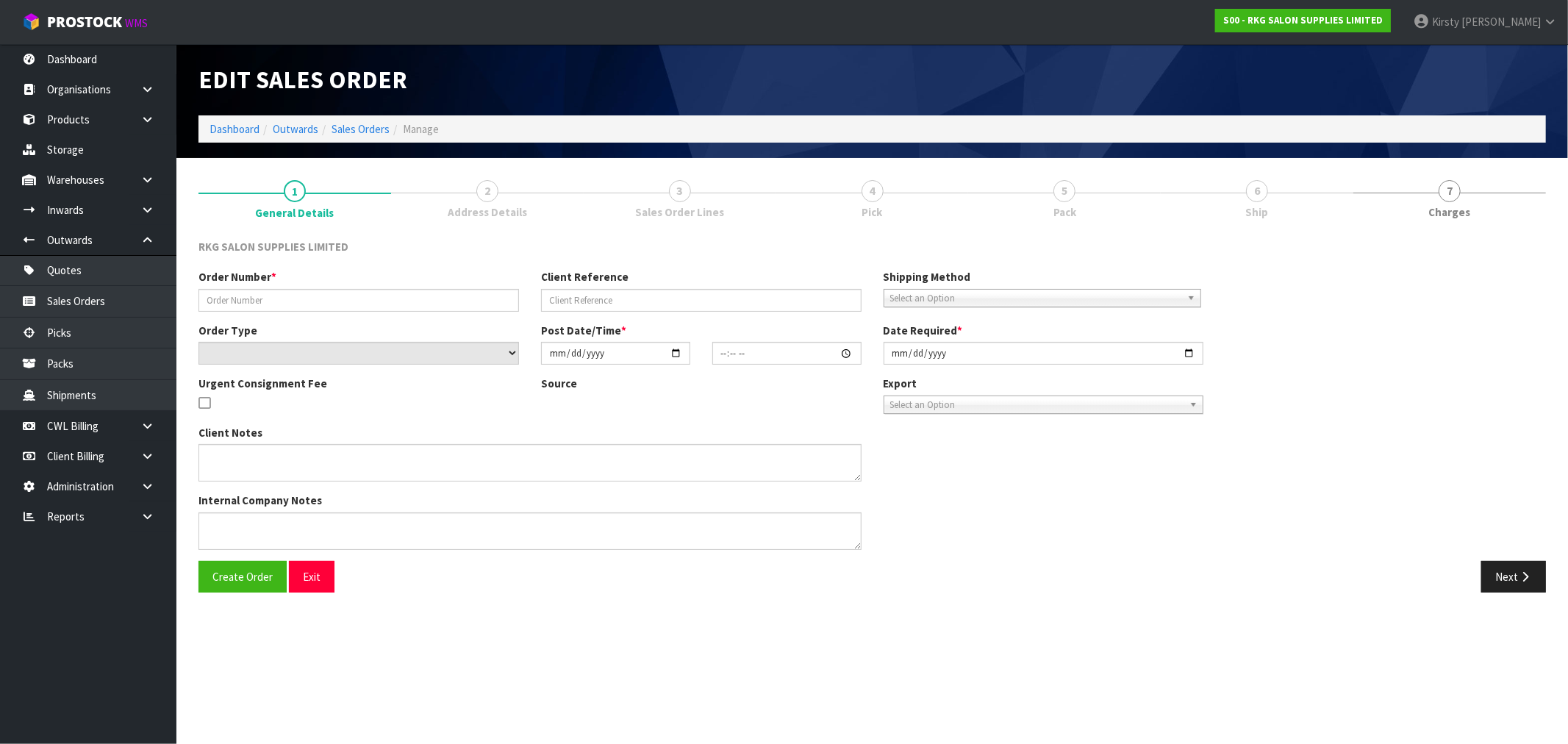
type input "HAVA & CO......"
type input "[PERSON_NAME]"
select select "number:0"
type input "[DATE]"
type input "14:00:00.000"
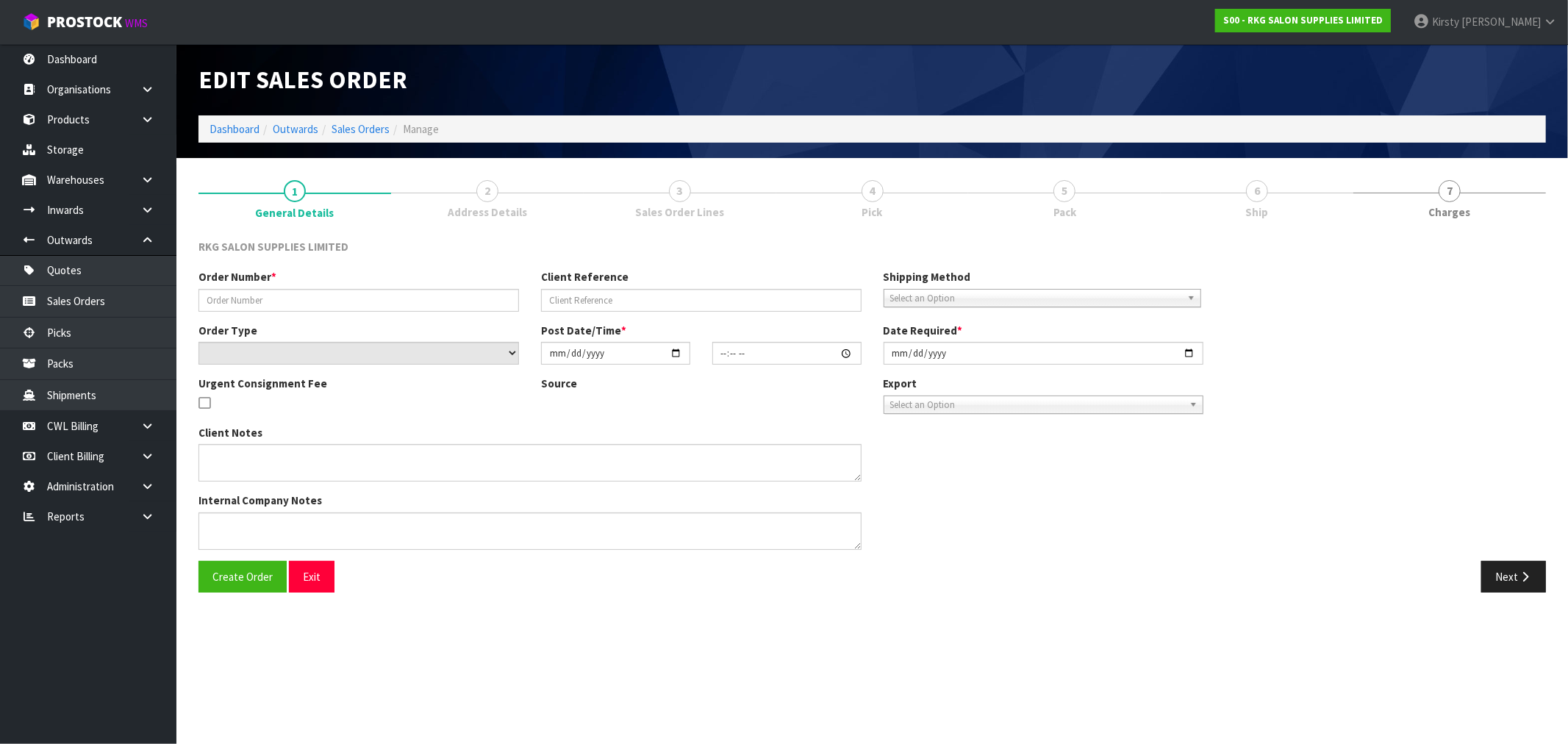
type input "[DATE]"
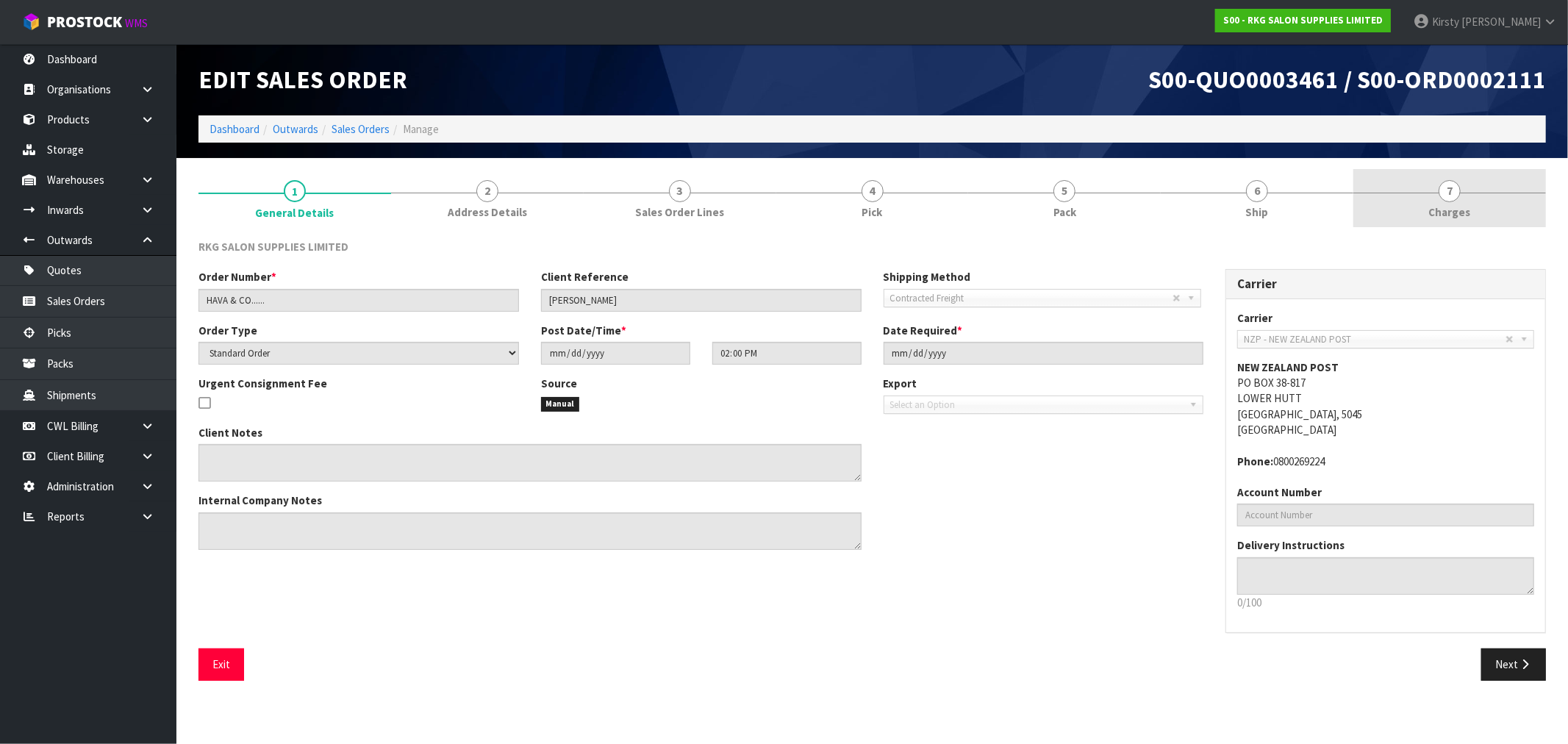
click at [1449, 186] on span "7" at bounding box center [1450, 190] width 22 height 22
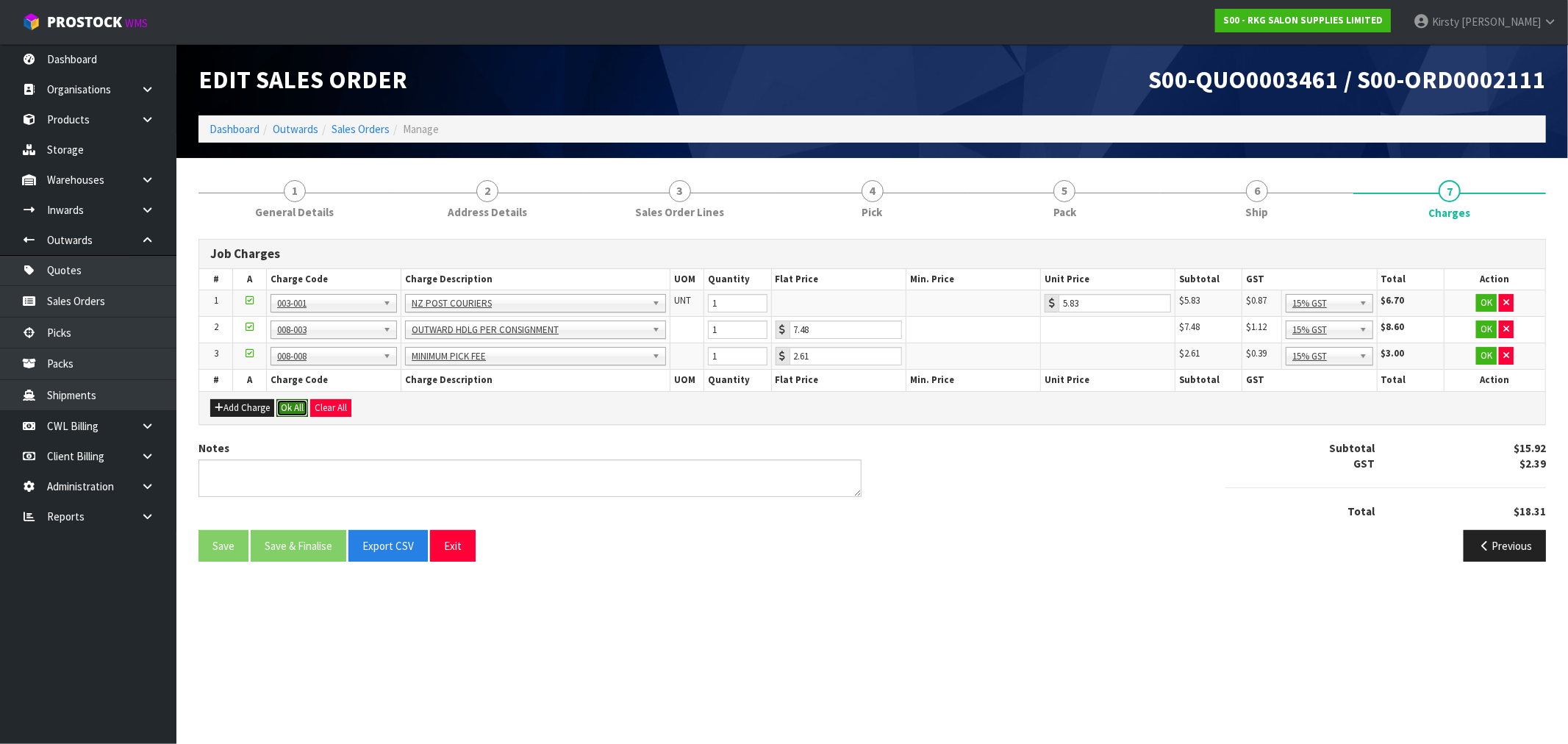
drag, startPoint x: 294, startPoint y: 401, endPoint x: 945, endPoint y: 593, distance: 678.7
click at [945, 593] on section "Edit Sales Order S00-QUO0003461 / S00-ORD0002111 Dashboard Outwards Sales Order…" at bounding box center [784, 372] width 1568 height 744
click at [866, 194] on span "4" at bounding box center [872, 190] width 22 height 22
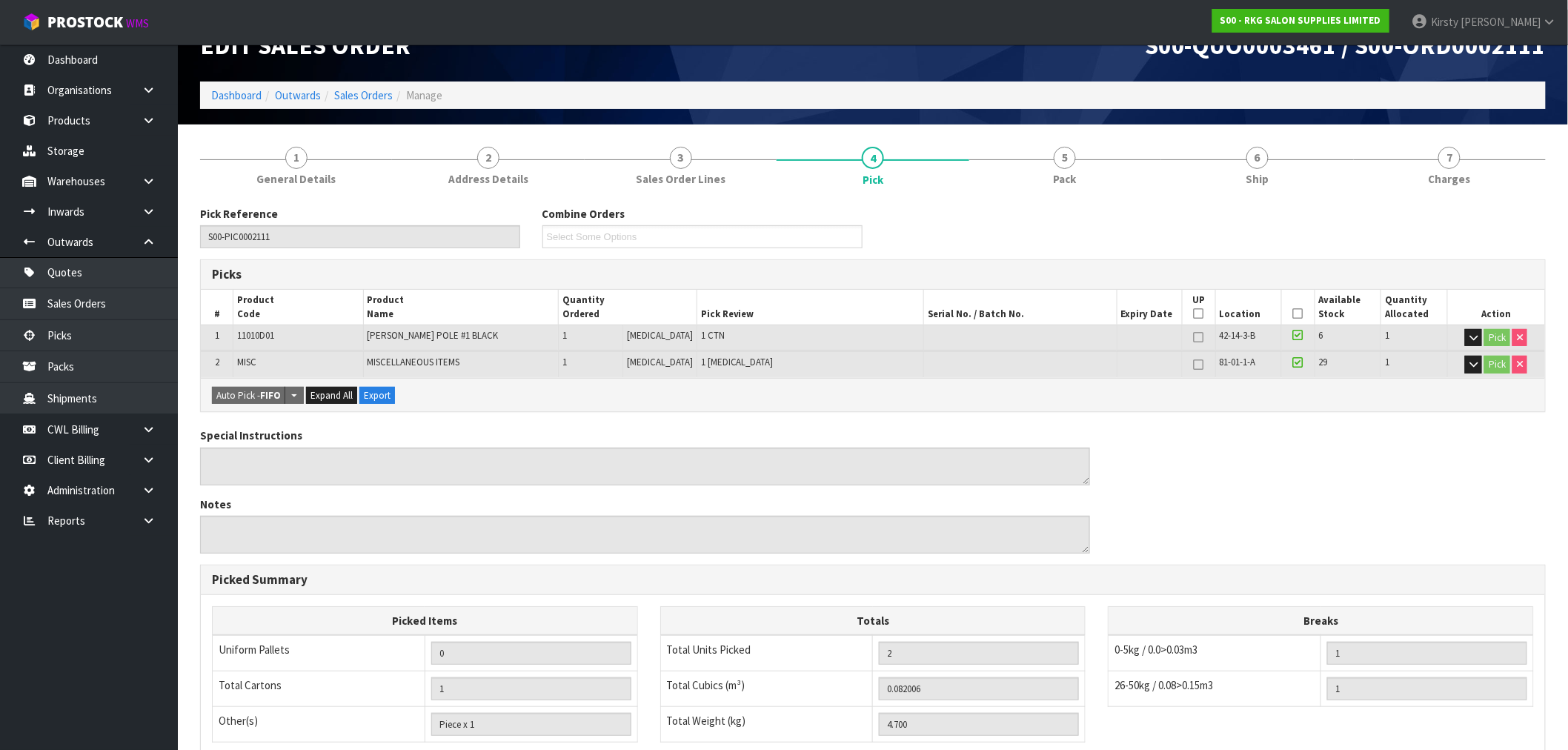
scroll to position [10, 0]
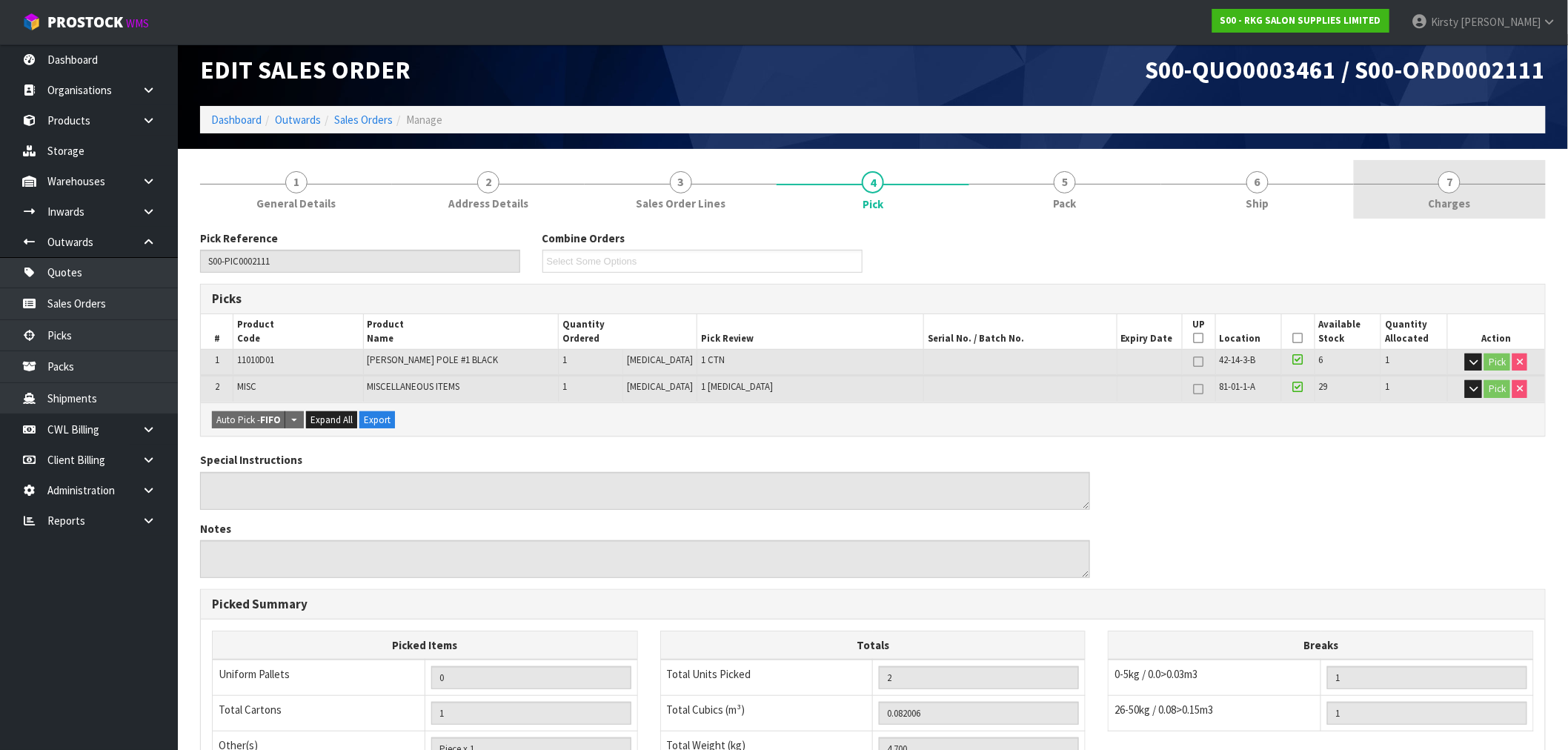
click at [1458, 187] on span "7" at bounding box center [1449, 181] width 22 height 22
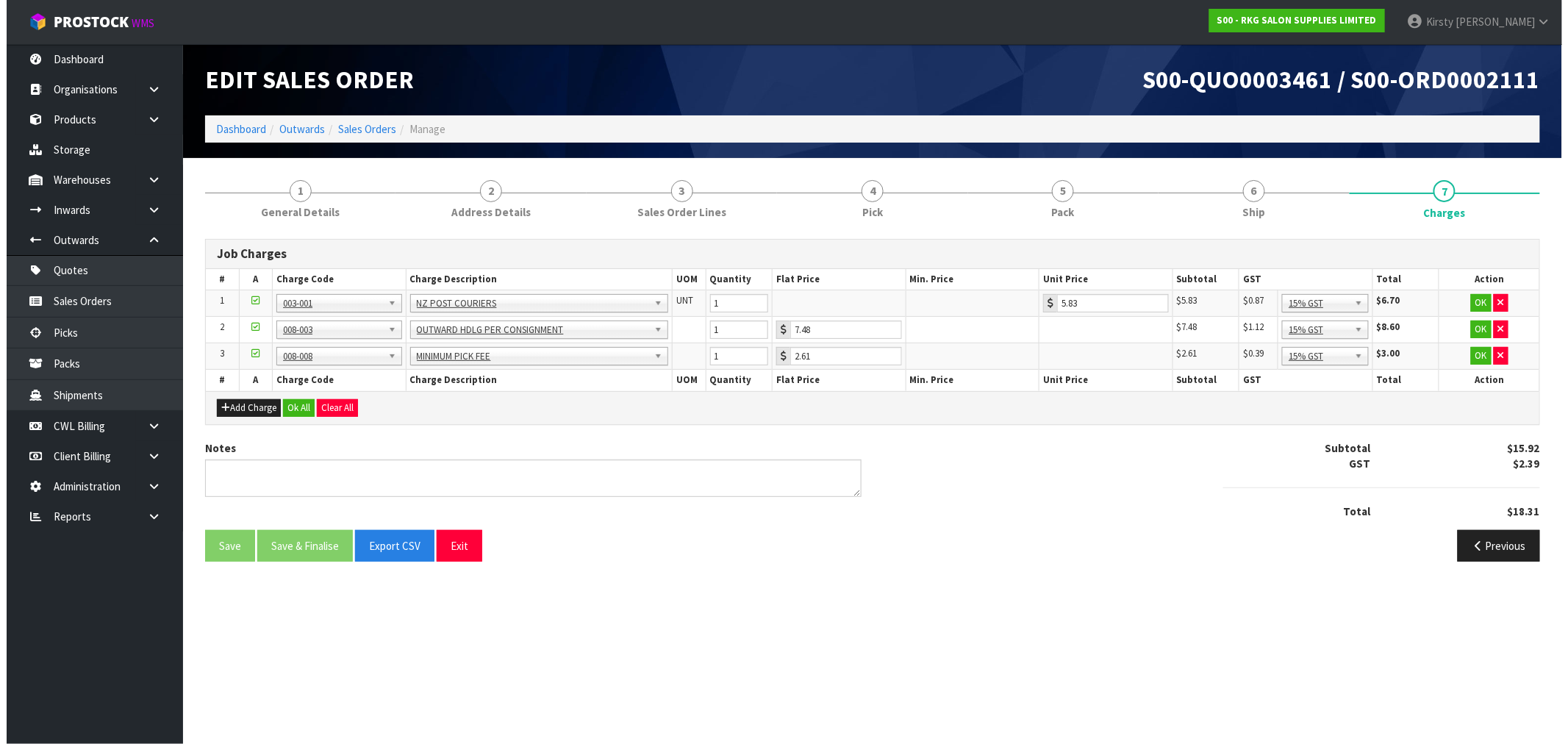
scroll to position [0, 0]
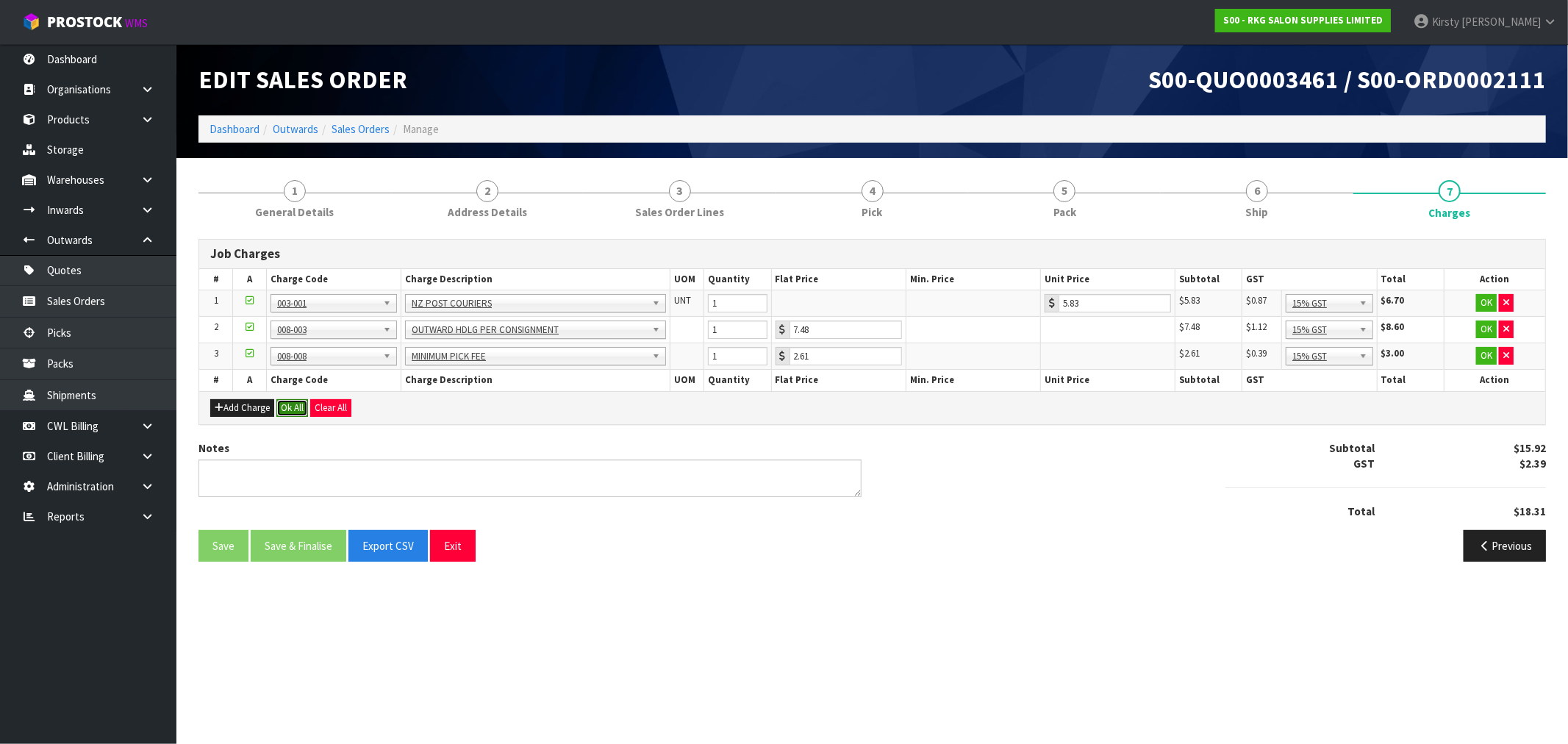
click at [290, 405] on button "Ok All" at bounding box center [291, 408] width 31 height 18
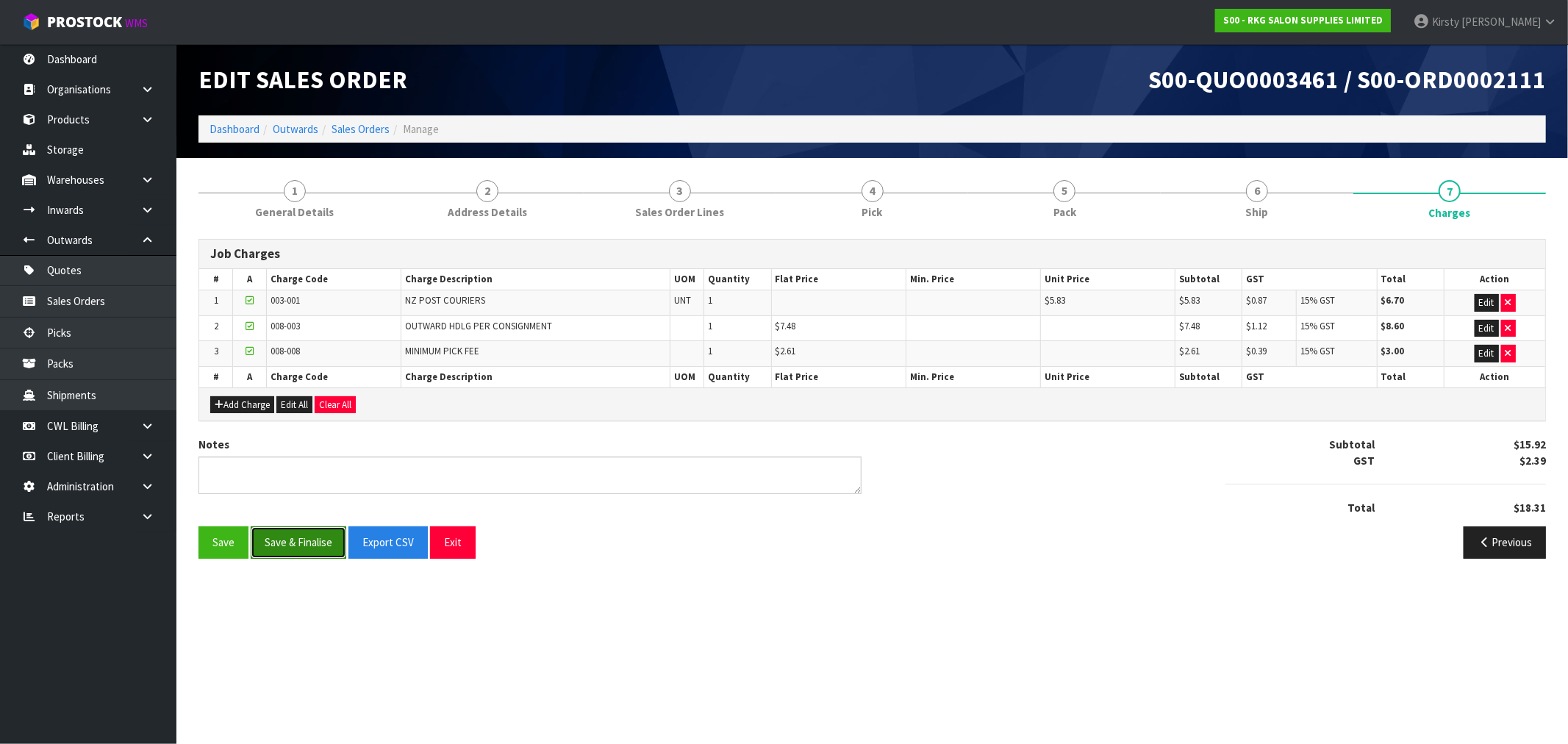
click at [292, 546] on button "Save & Finalise" at bounding box center [298, 541] width 96 height 31
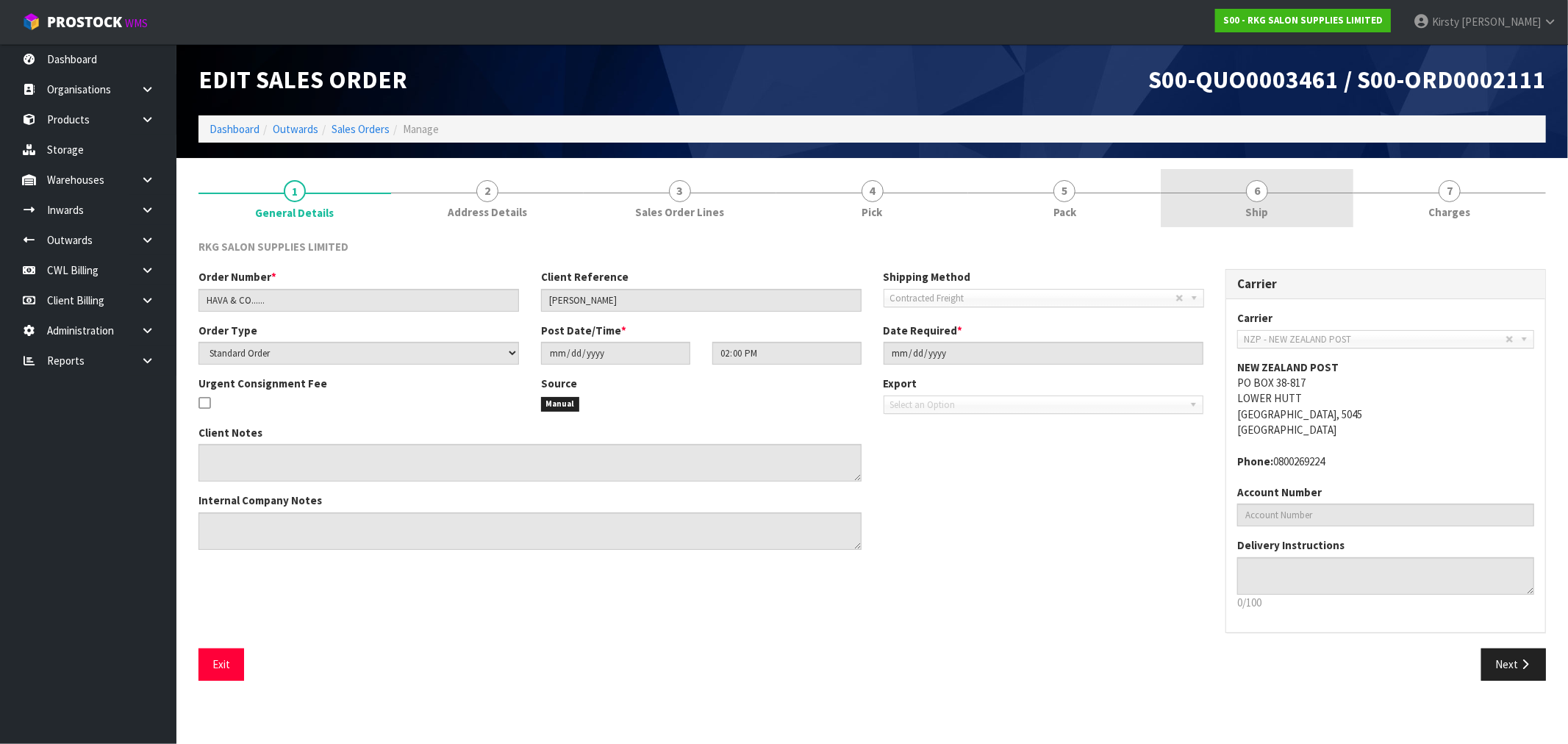
click at [1258, 185] on span "6" at bounding box center [1257, 190] width 22 height 22
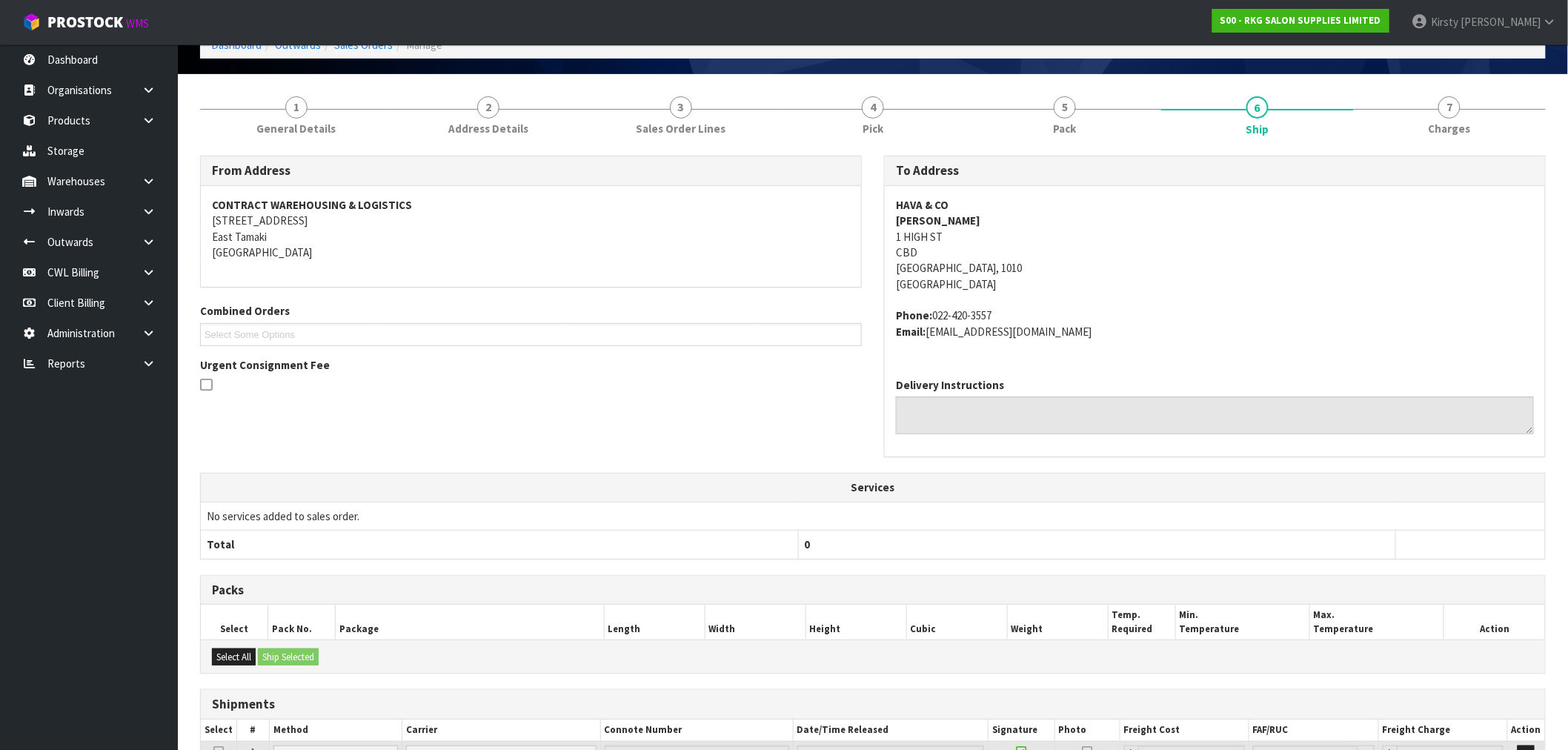
scroll to position [228, 0]
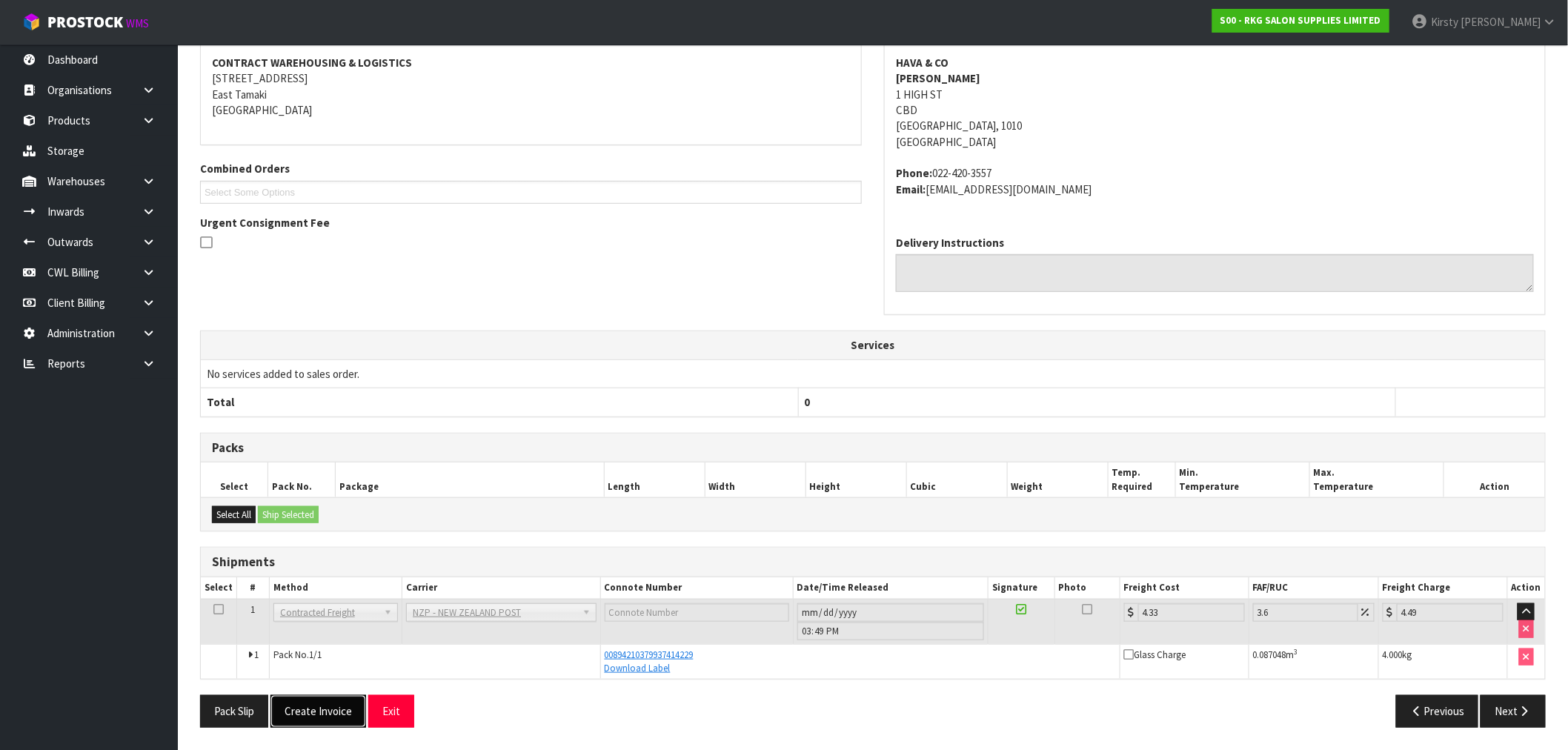
click at [308, 715] on button "Create Invoice" at bounding box center [319, 711] width 95 height 31
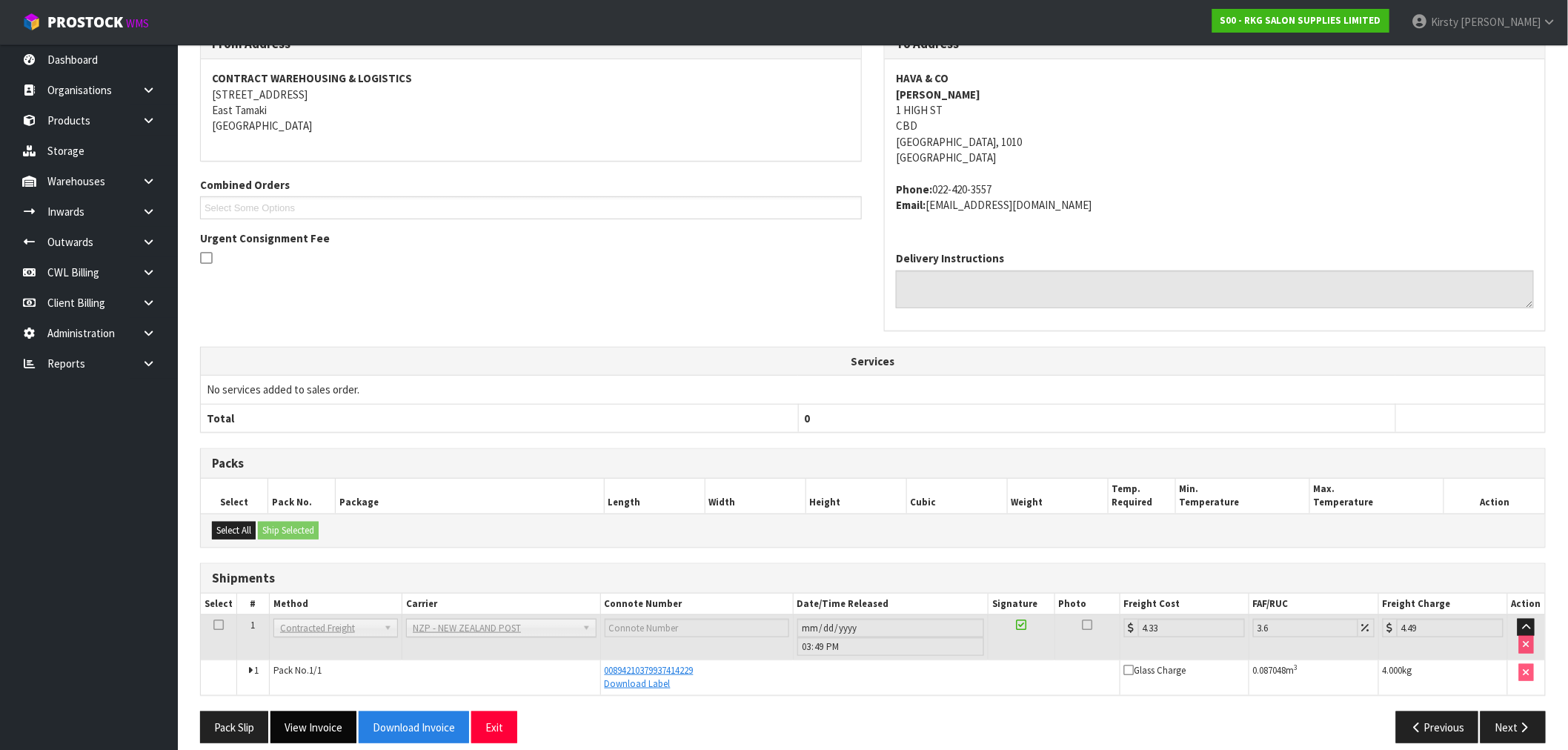
scroll to position [281, 0]
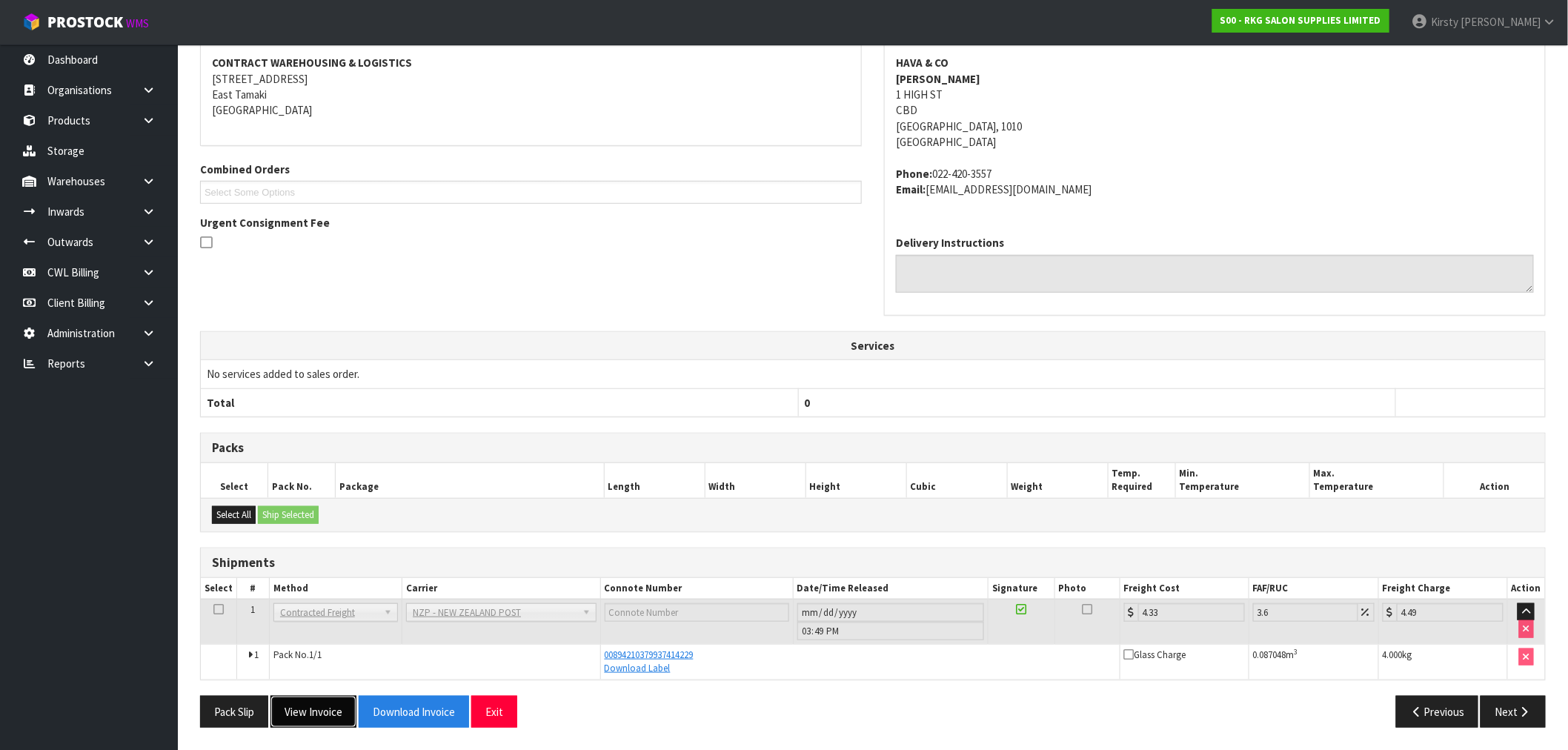
click at [314, 708] on button "View Invoice" at bounding box center [314, 712] width 86 height 31
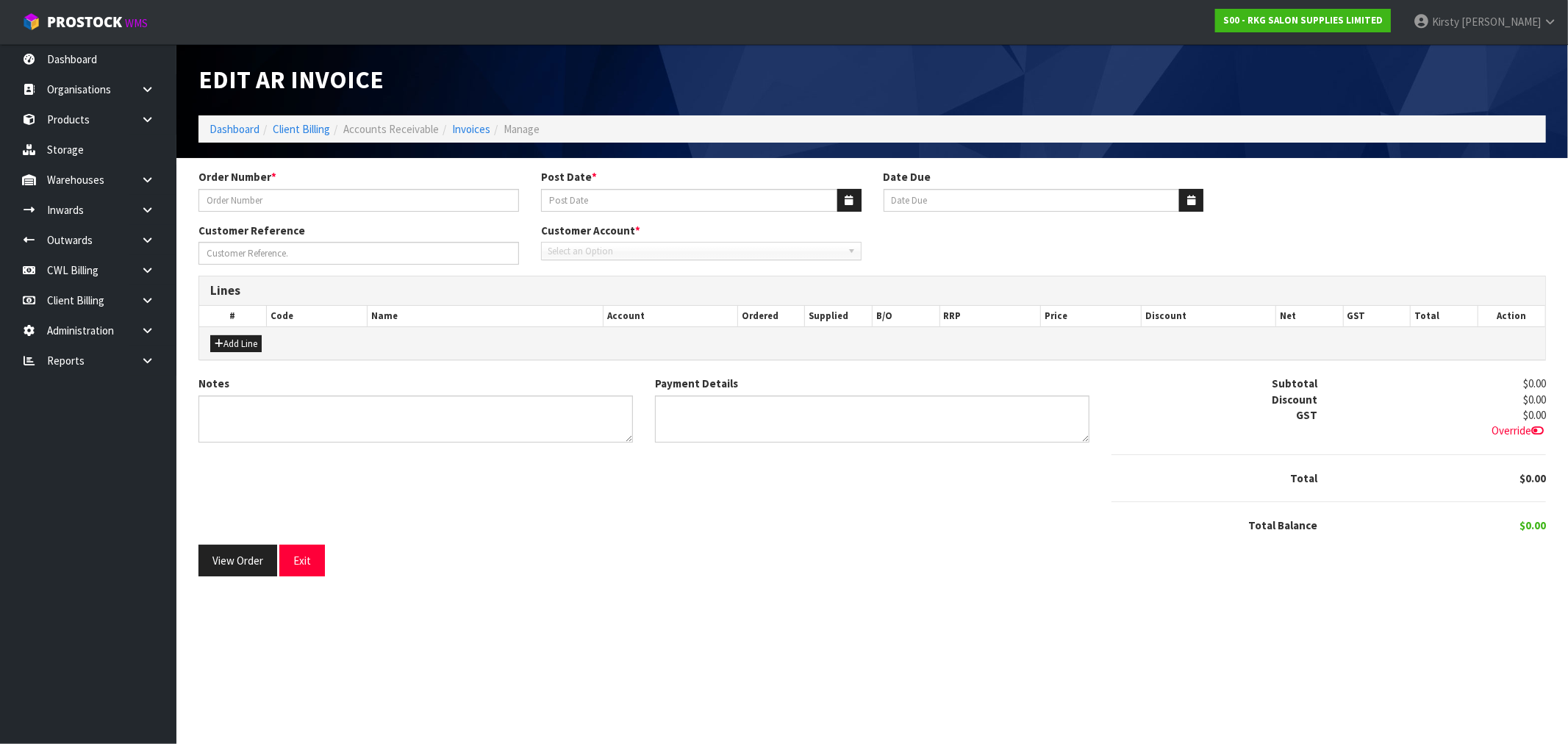
type input "HAVA & CO......"
type input "[DATE]"
type input "[PERSON_NAME]"
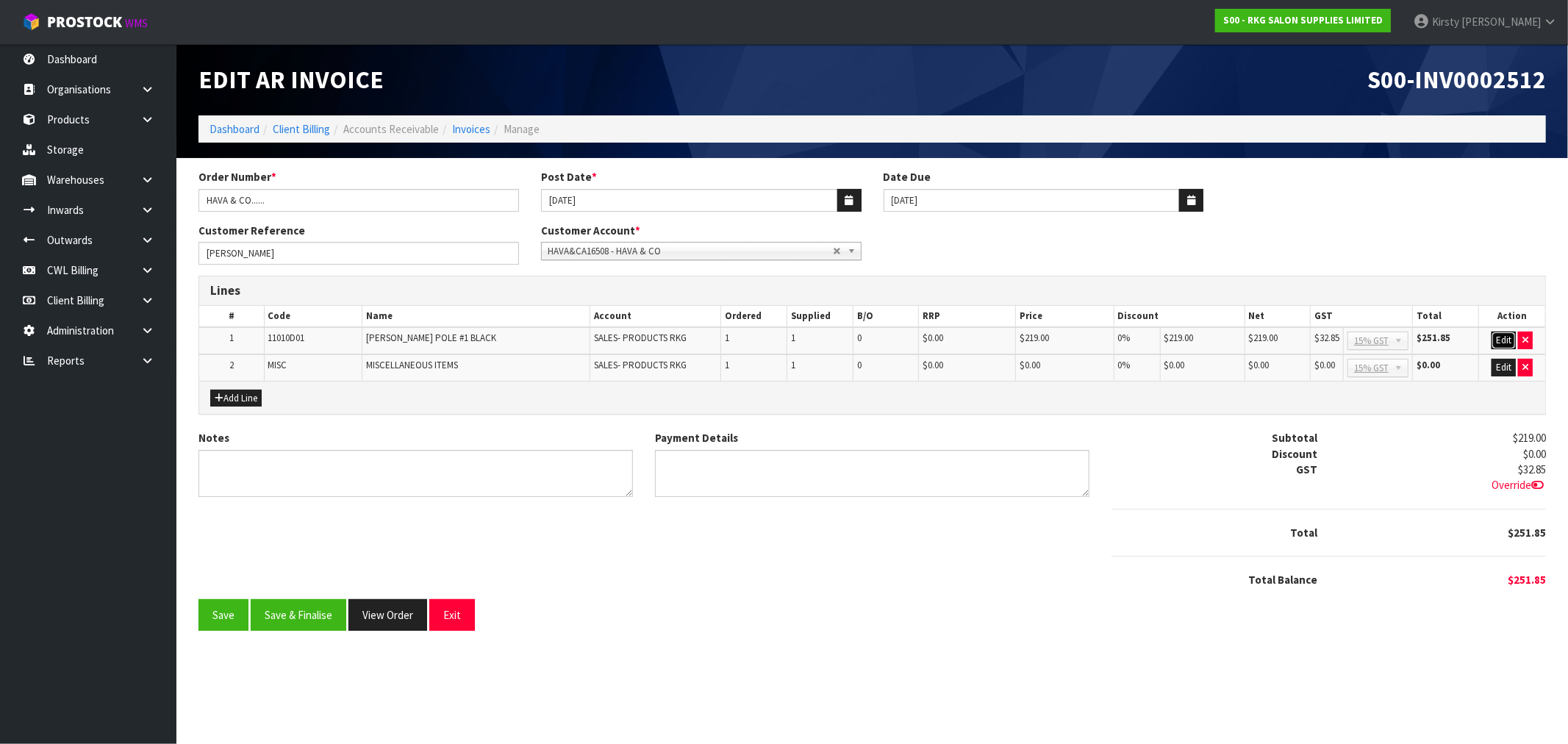
click at [1507, 341] on button "Edit" at bounding box center [1504, 340] width 25 height 18
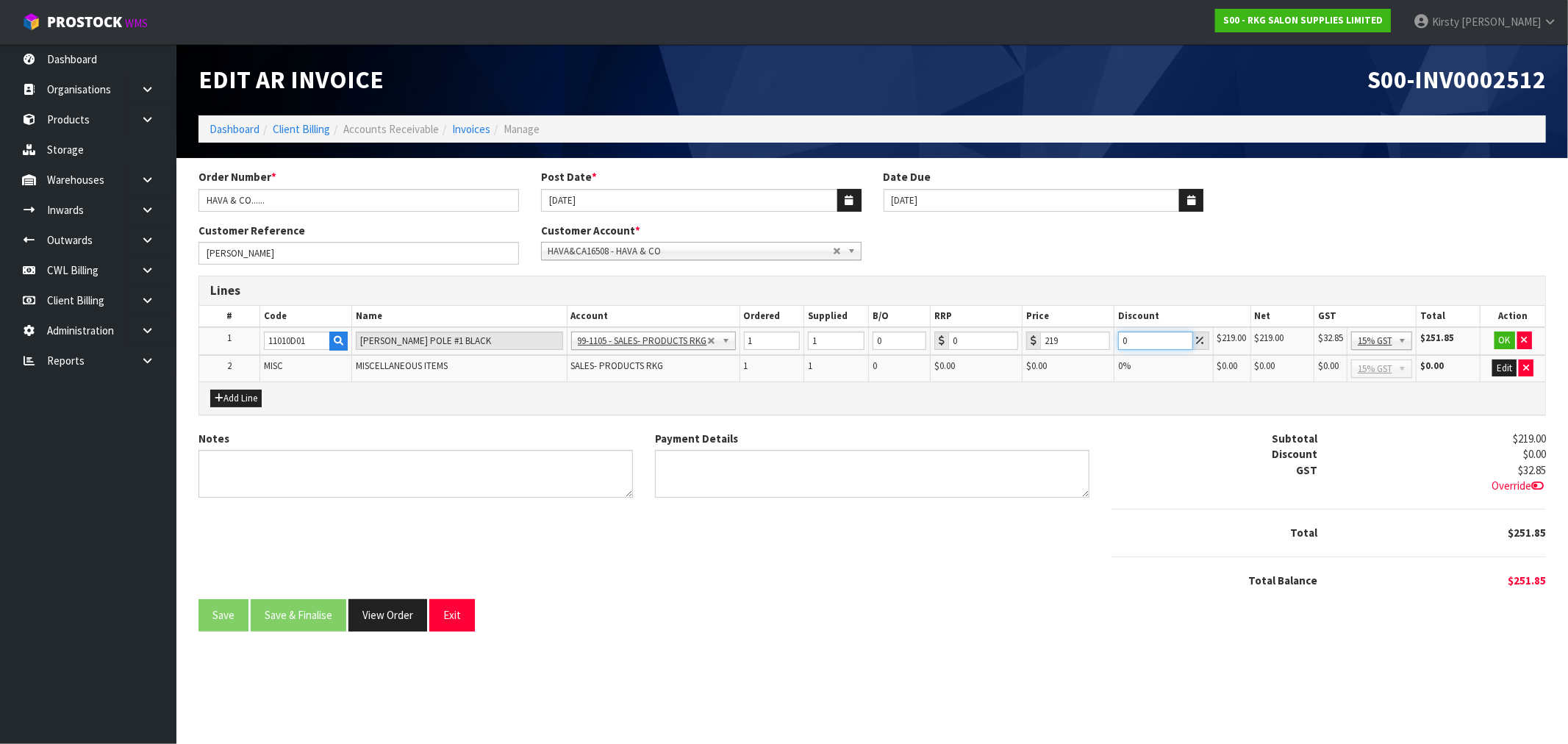
drag, startPoint x: 1140, startPoint y: 342, endPoint x: 1096, endPoint y: 345, distance: 44.1
click at [1097, 348] on tr "1 11010D01 BARBER POLE #1 BLACK 99-1100 - SALES -ADMIN 99-1105 - SALES- PRODUCT…" at bounding box center [872, 342] width 1347 height 28
type input "10"
click at [1502, 336] on button "OK" at bounding box center [1506, 340] width 21 height 18
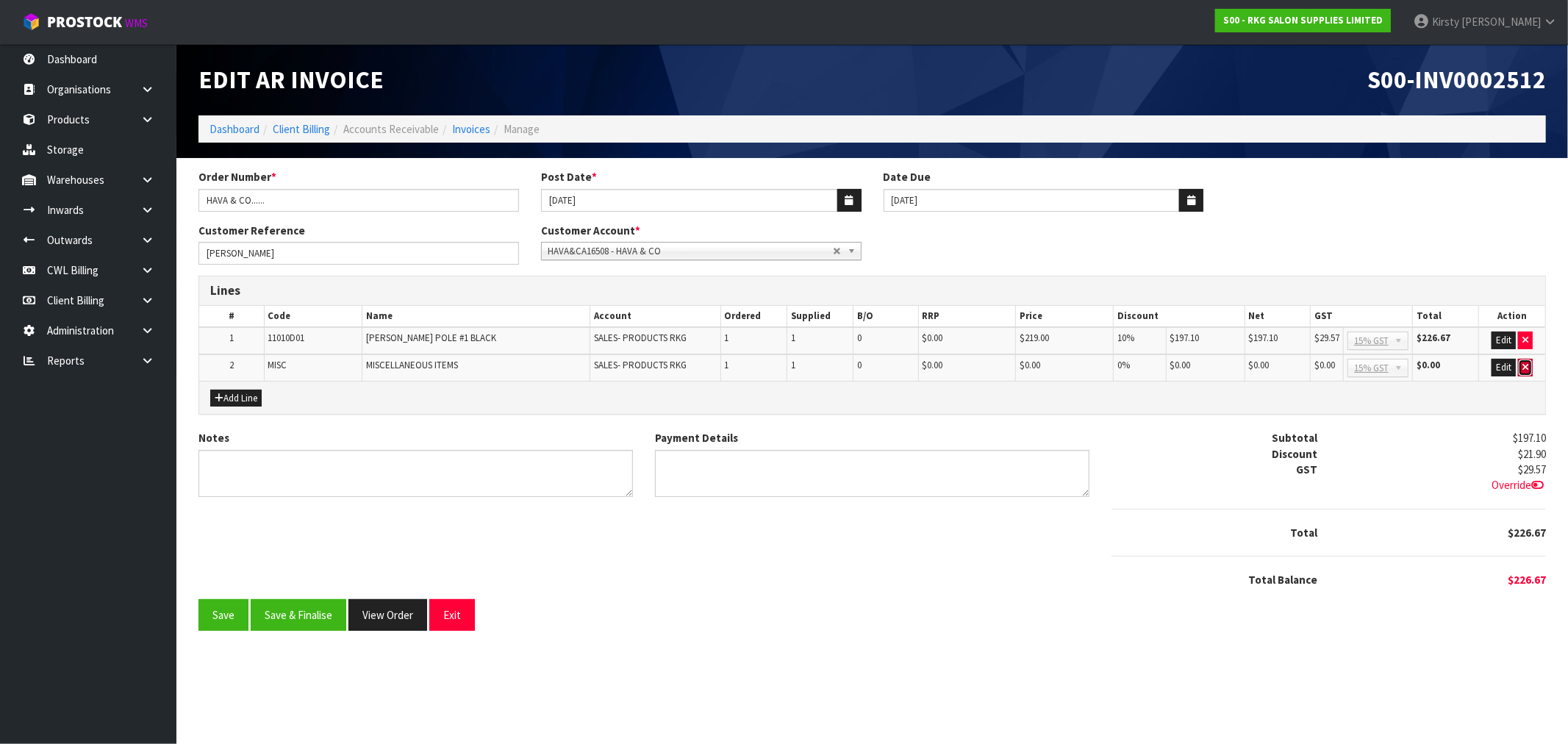
click at [1524, 367] on icon "button" at bounding box center [1525, 367] width 6 height 9
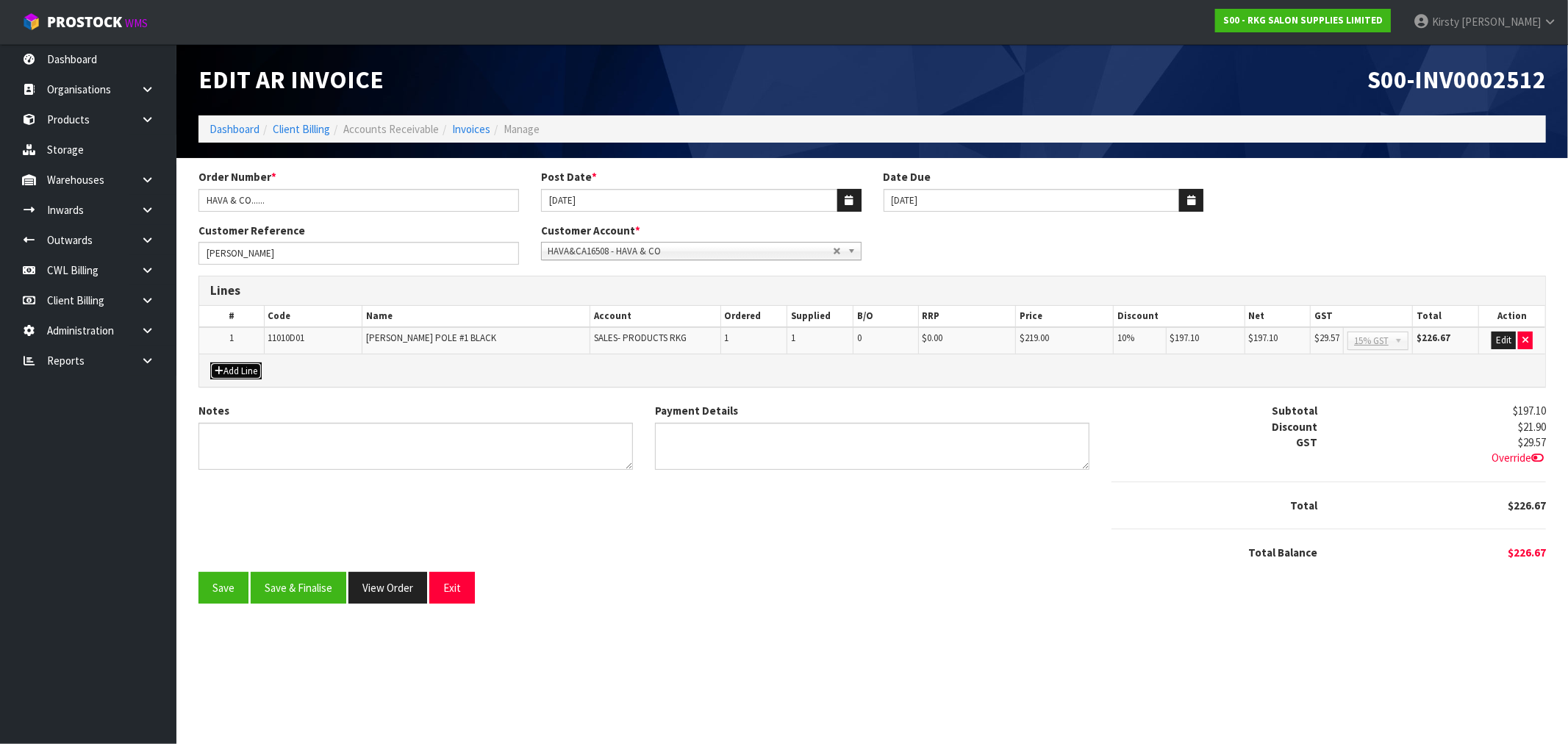
click at [241, 366] on button "Add Line" at bounding box center [236, 371] width 51 height 18
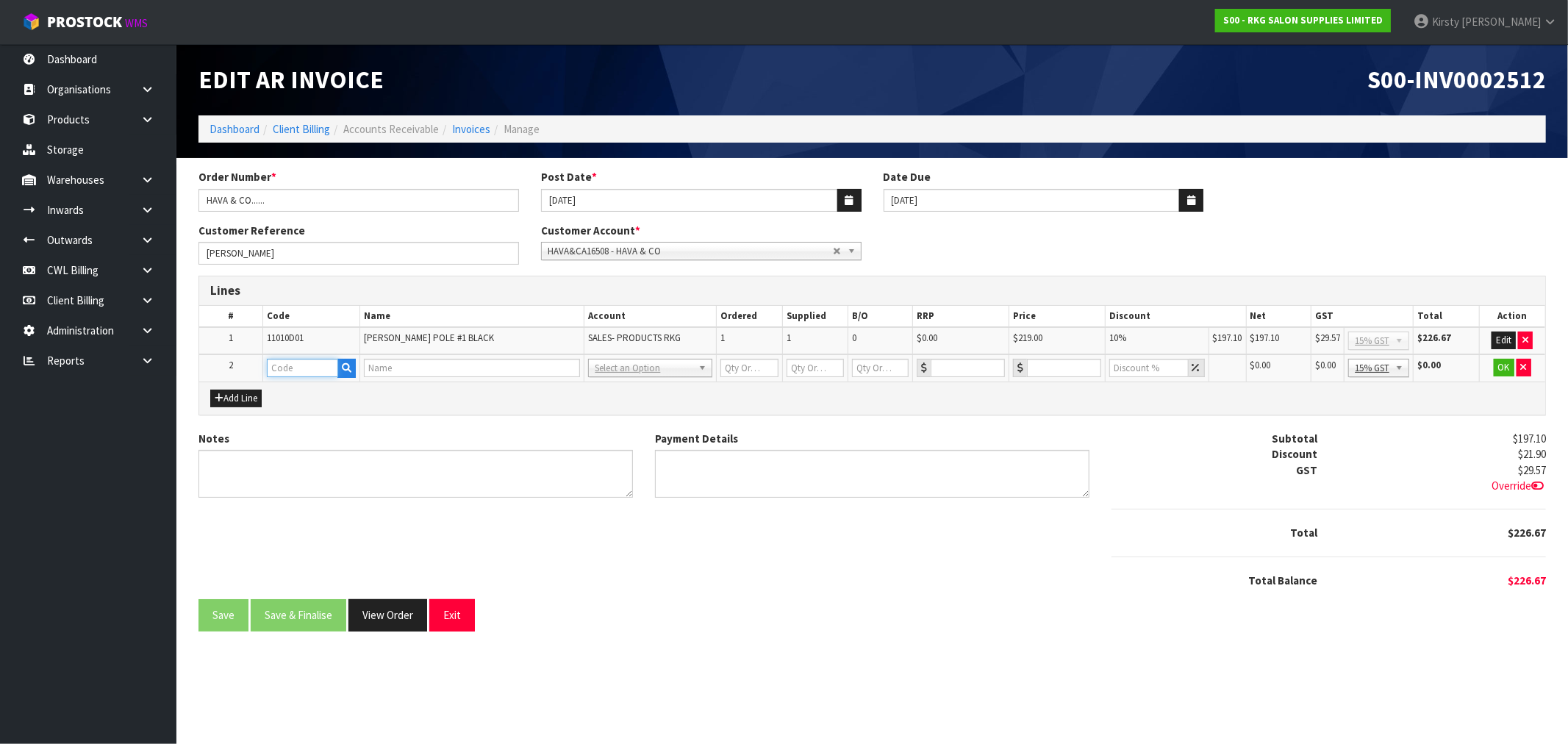
click at [309, 369] on input "text" at bounding box center [302, 367] width 71 height 18
type input "FREIGHT"
type input "1"
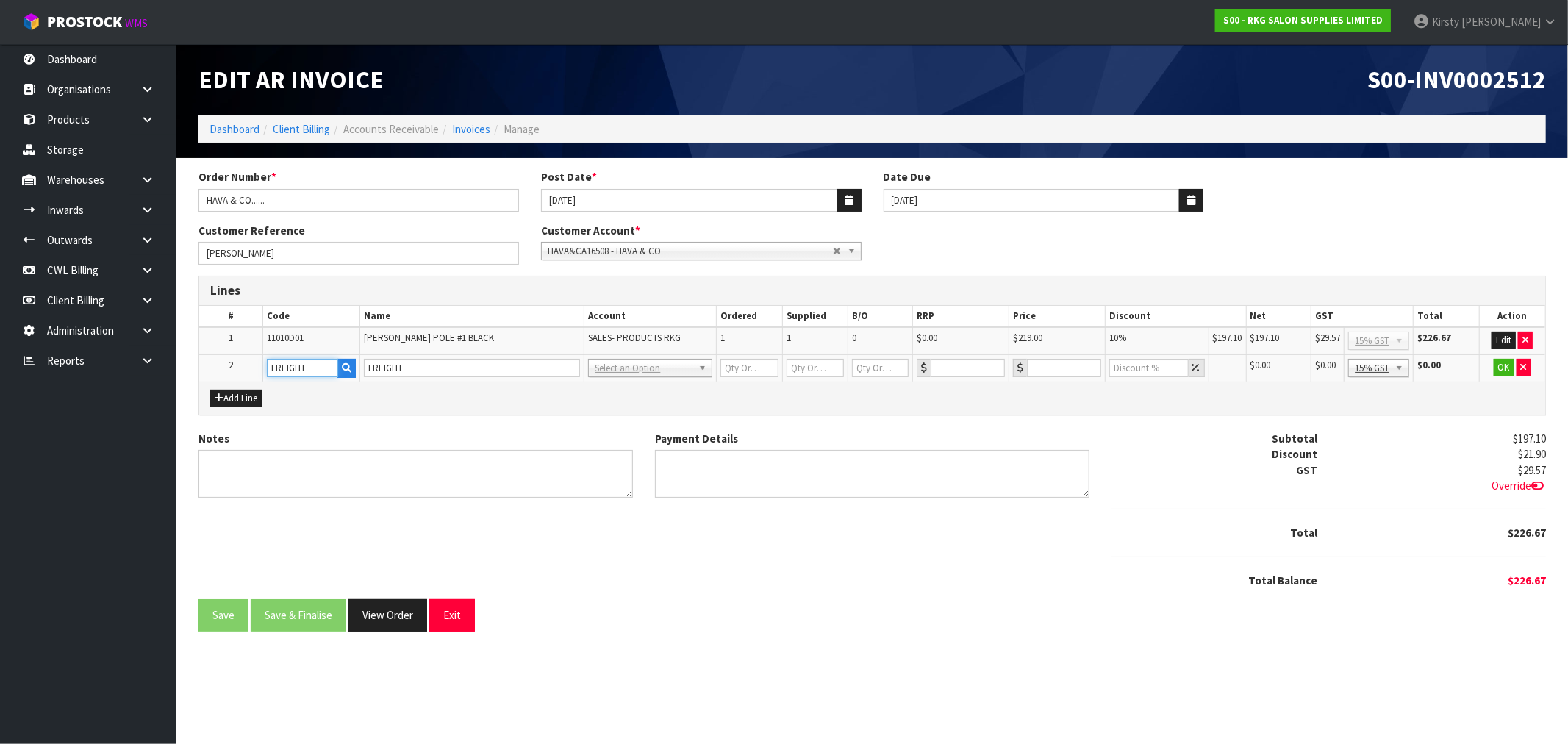
type input "0"
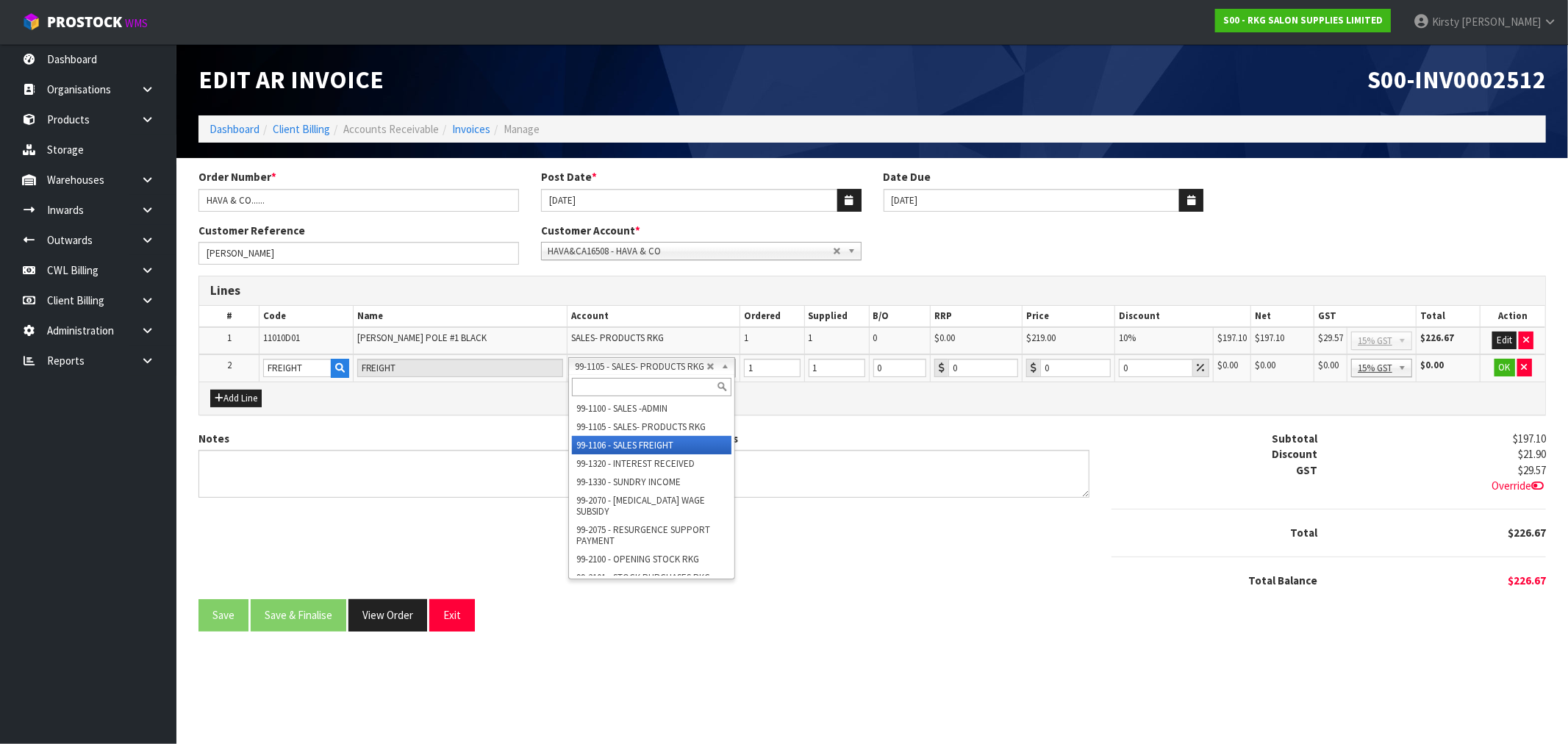
drag, startPoint x: 671, startPoint y: 441, endPoint x: 797, endPoint y: 399, distance: 132.8
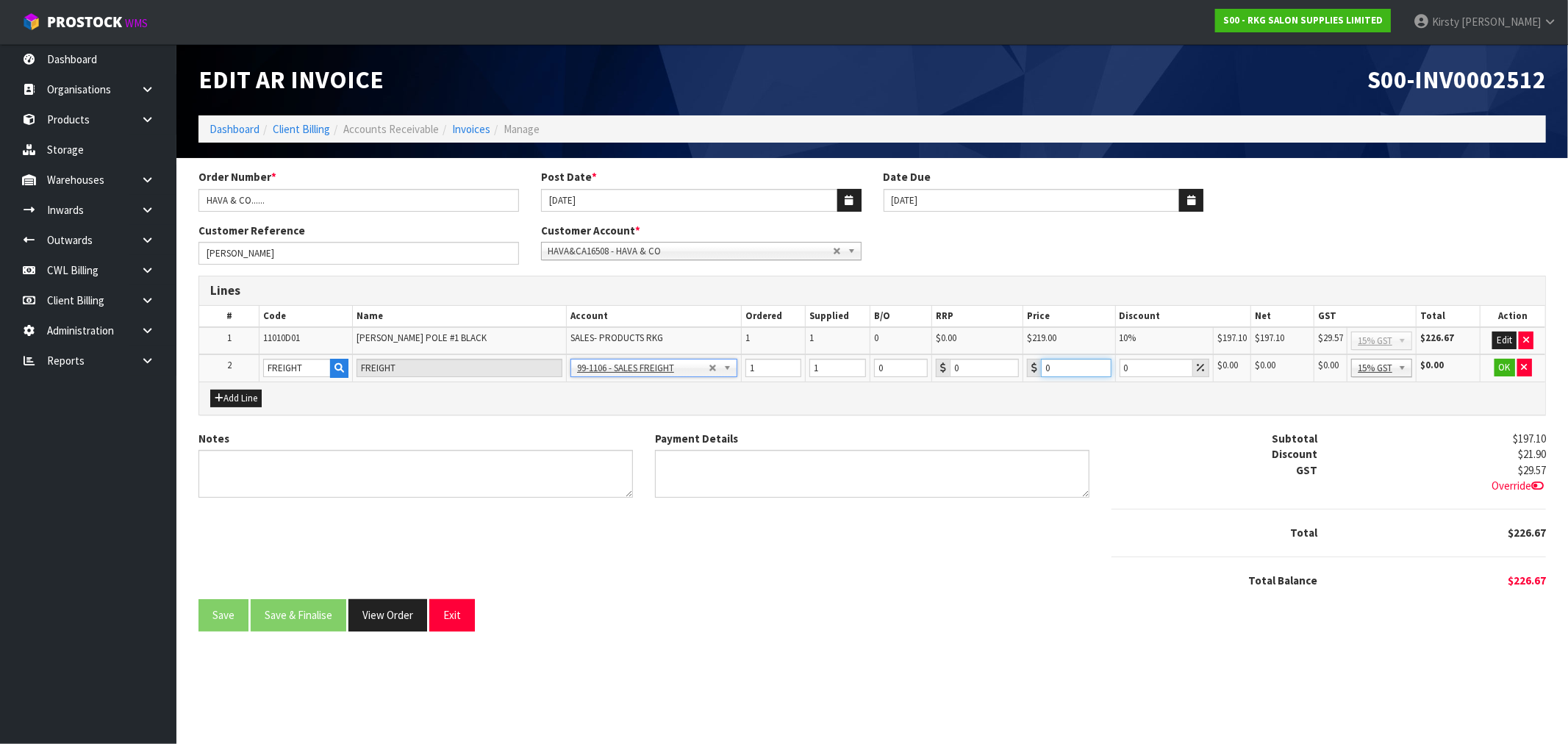
drag, startPoint x: 1064, startPoint y: 366, endPoint x: 1020, endPoint y: 375, distance: 44.9
click at [1024, 375] on td "0" at bounding box center [1070, 368] width 93 height 27
type input "12.5"
click at [1505, 368] on button "OK" at bounding box center [1506, 367] width 21 height 18
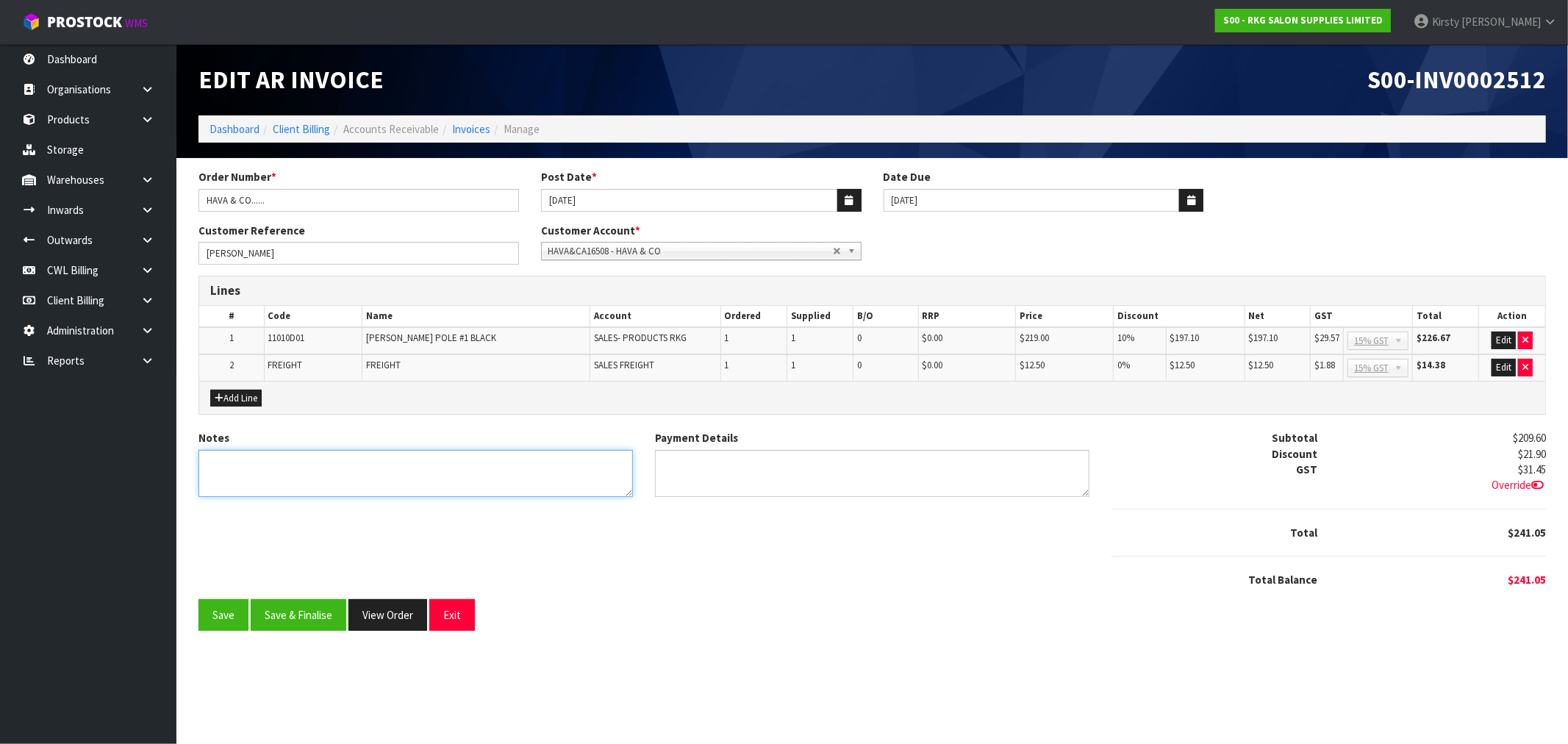
click at [218, 463] on textarea "Notes" at bounding box center [415, 474] width 434 height 48
type textarea "THANK YOU FOR YOUR ORDER"
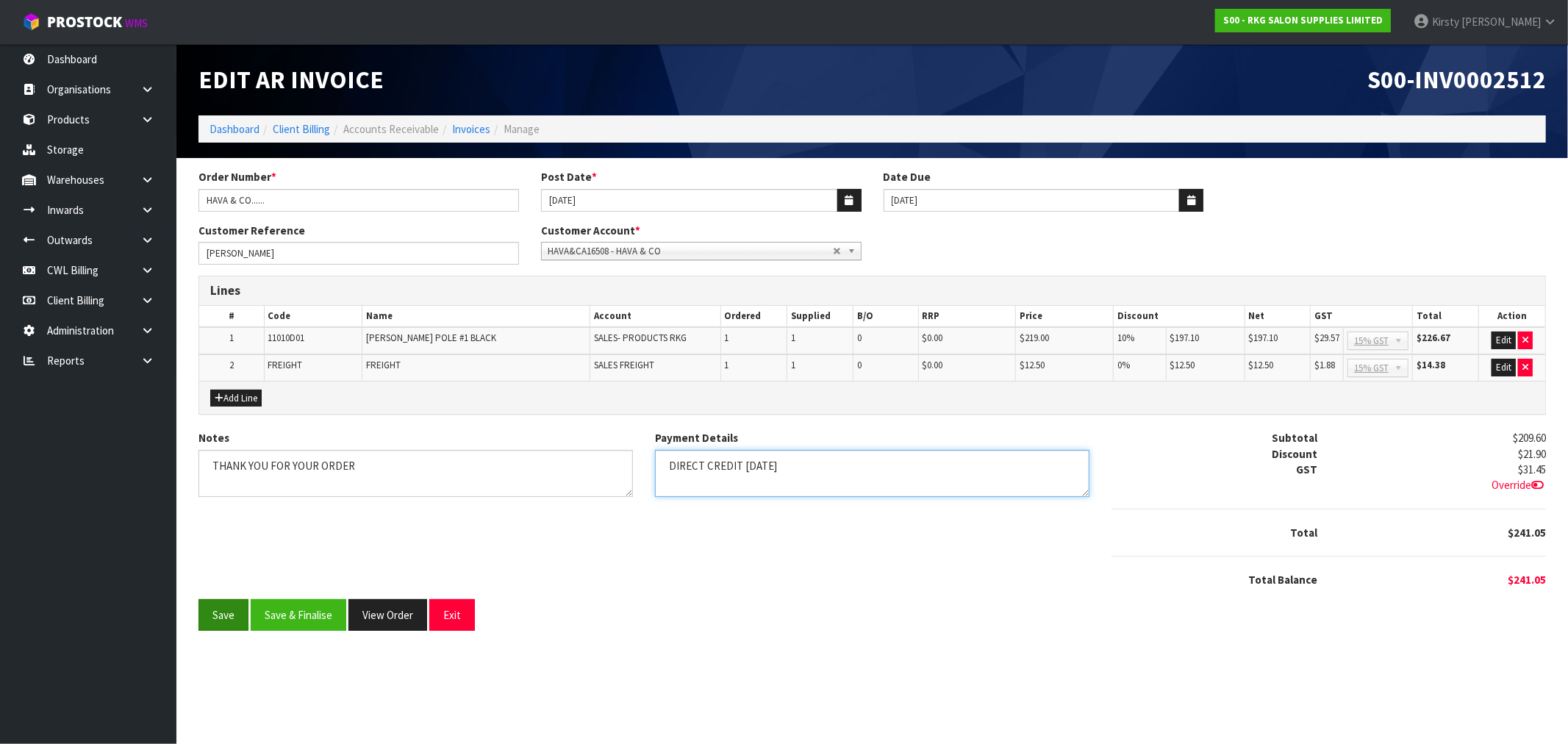
type textarea "DIRECT CREDIT 8.8.25"
click at [229, 629] on button "Save" at bounding box center [223, 614] width 50 height 31
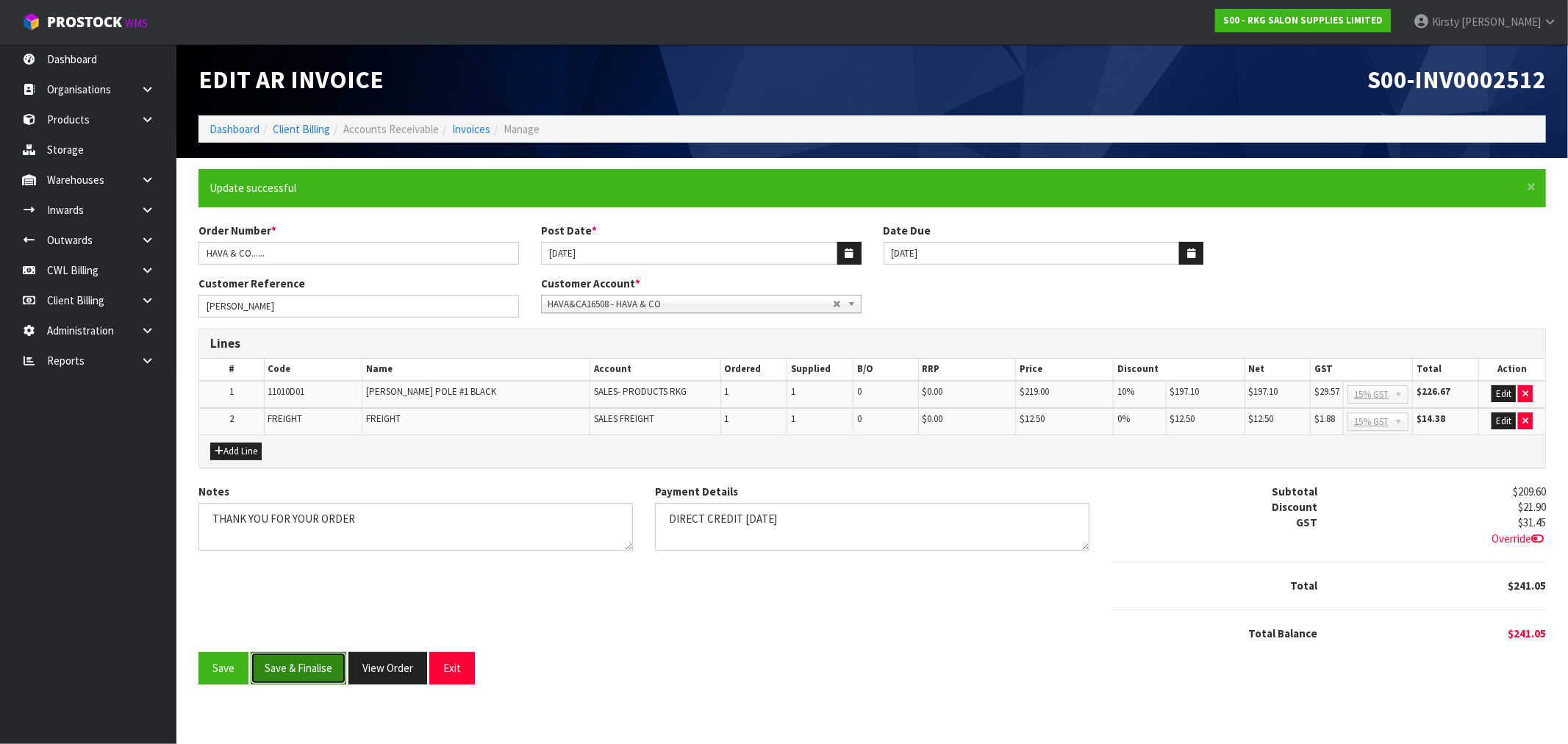
click at [298, 656] on button "Save & Finalise" at bounding box center [298, 667] width 96 height 31
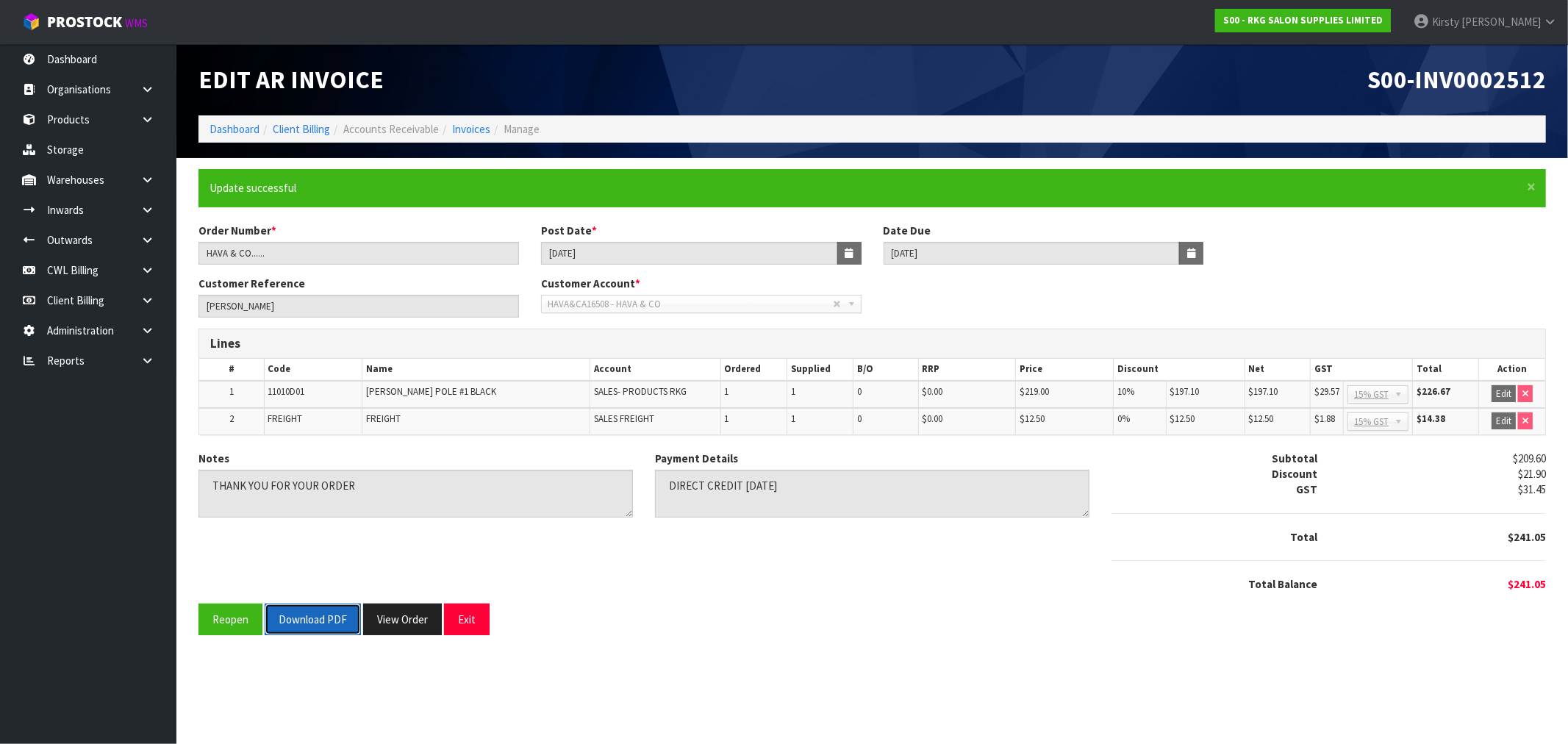
click at [326, 614] on button "Download PDF" at bounding box center [313, 619] width 97 height 31
click at [454, 615] on button "Exit" at bounding box center [467, 619] width 45 height 31
